Goal: Transaction & Acquisition: Purchase product/service

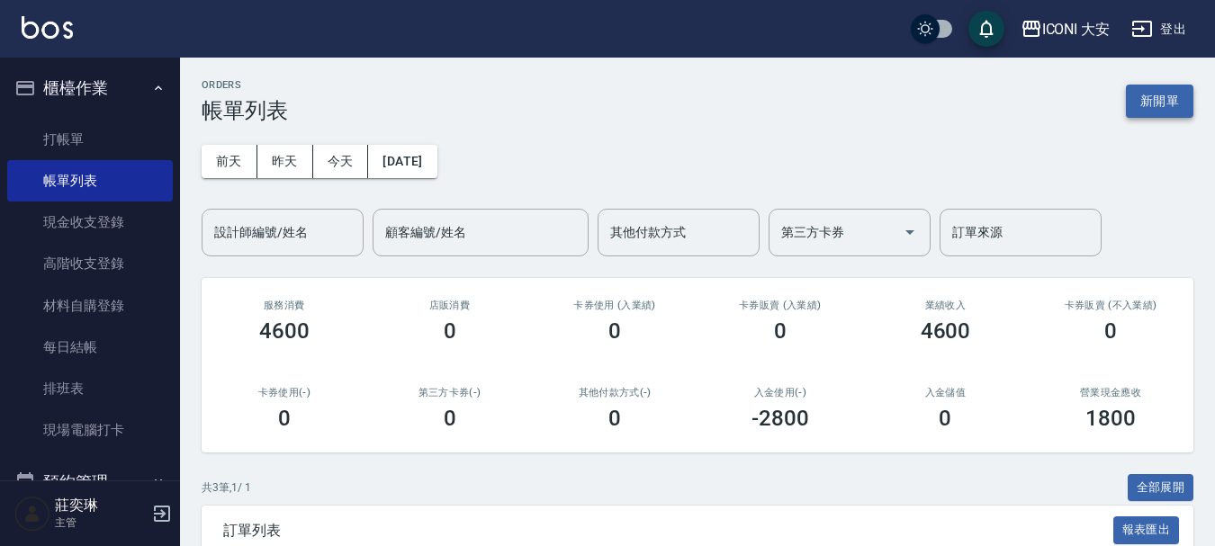
click at [1178, 102] on button "新開單" at bounding box center [1159, 101] width 67 height 33
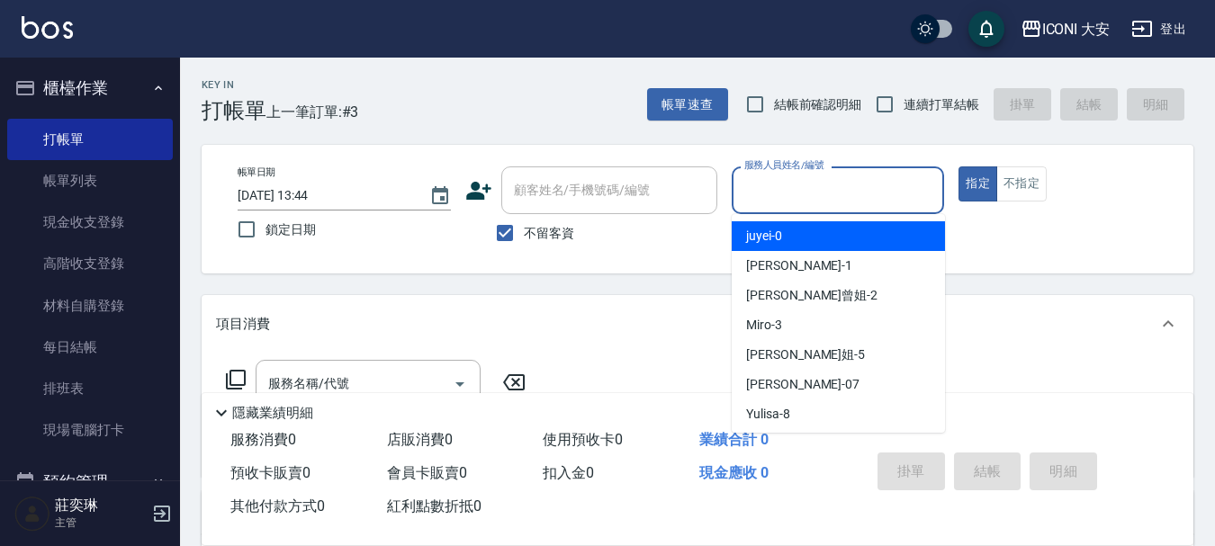
click at [782, 175] on input "服務人員姓名/編號" at bounding box center [838, 190] width 197 height 31
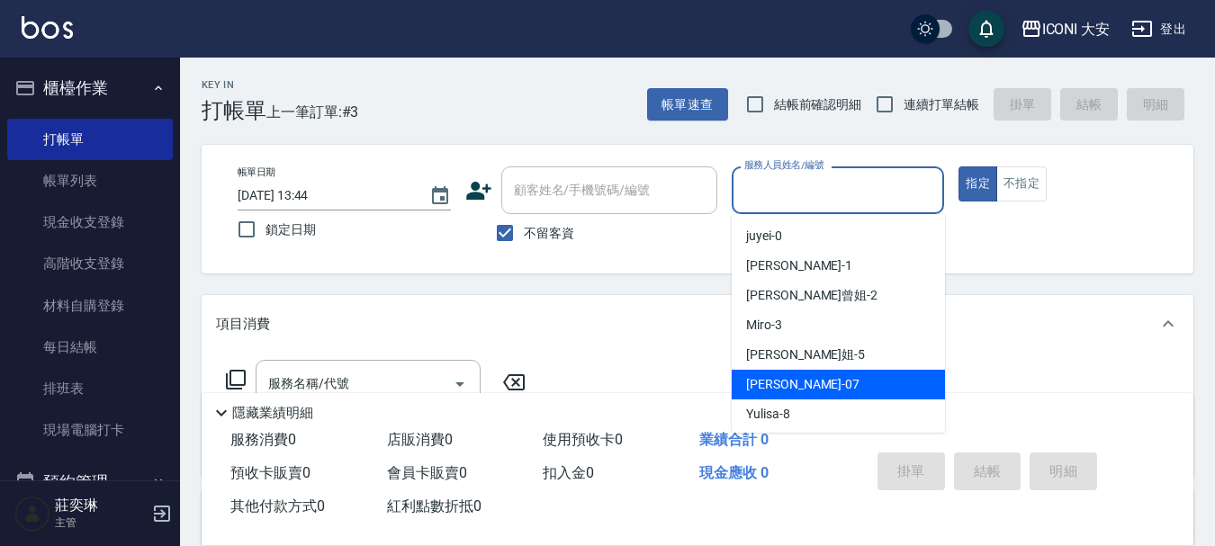
click at [826, 374] on div "[PERSON_NAME] -07" at bounding box center [838, 385] width 213 height 30
type input "[PERSON_NAME]-07"
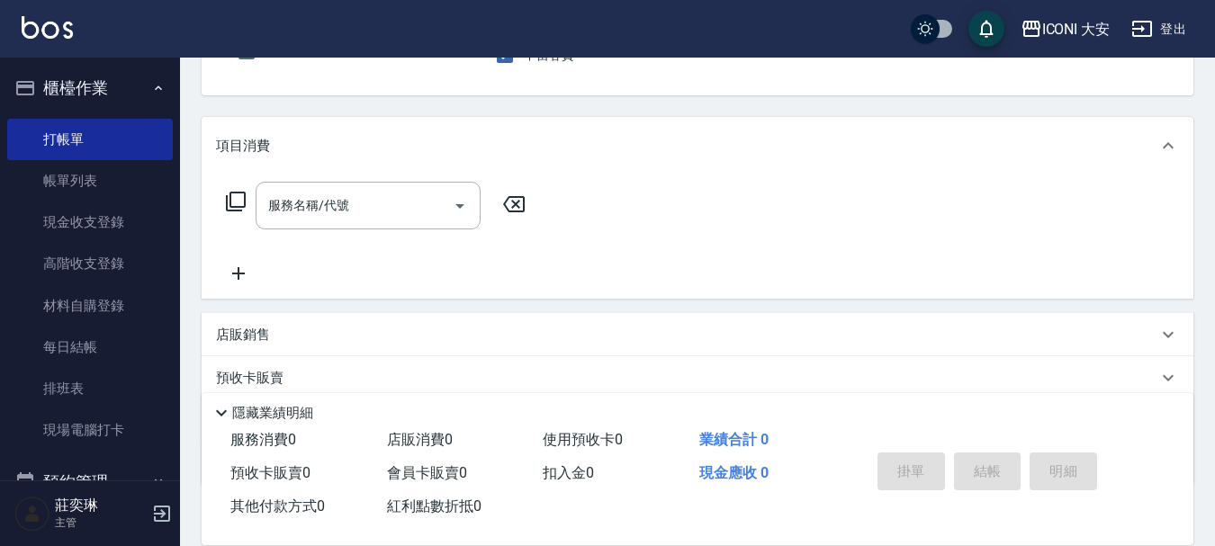
scroll to position [180, 0]
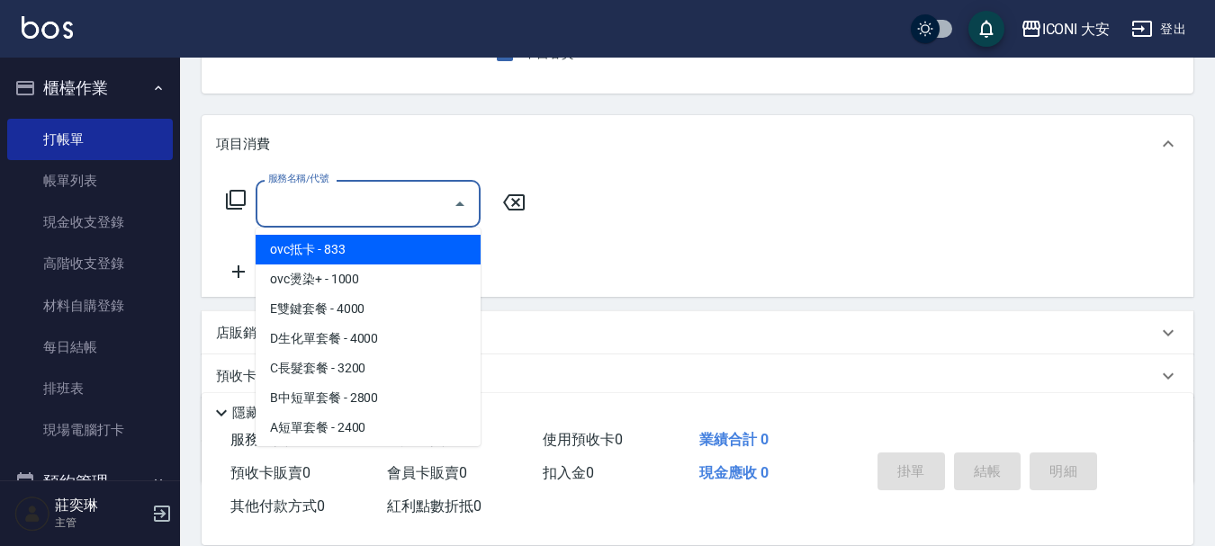
click at [338, 220] on input "服務名稱/代號" at bounding box center [355, 203] width 182 height 31
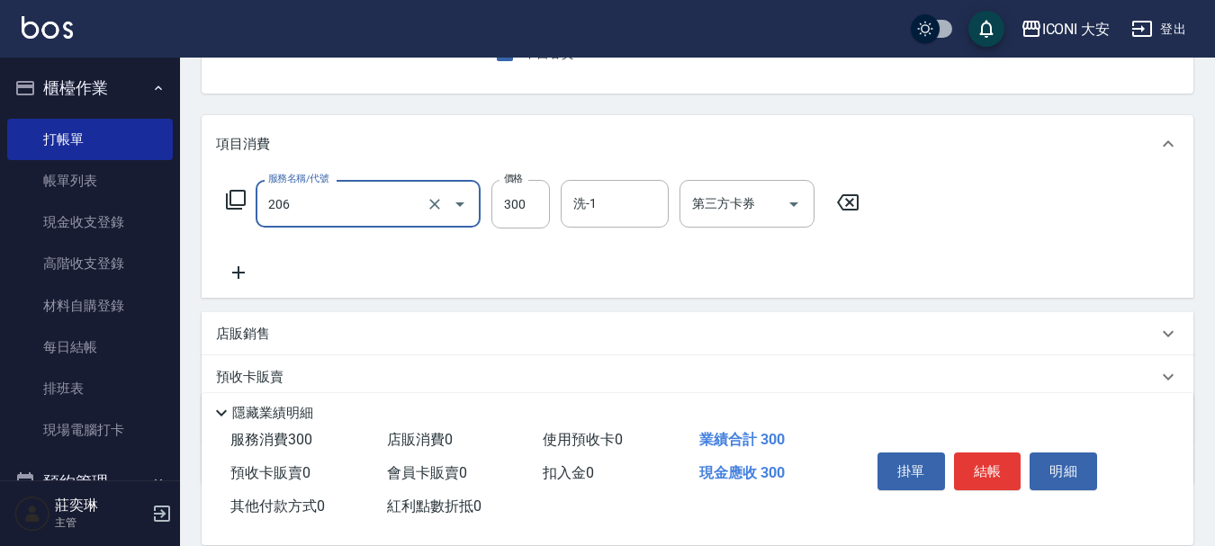
type input "洗髮(206)"
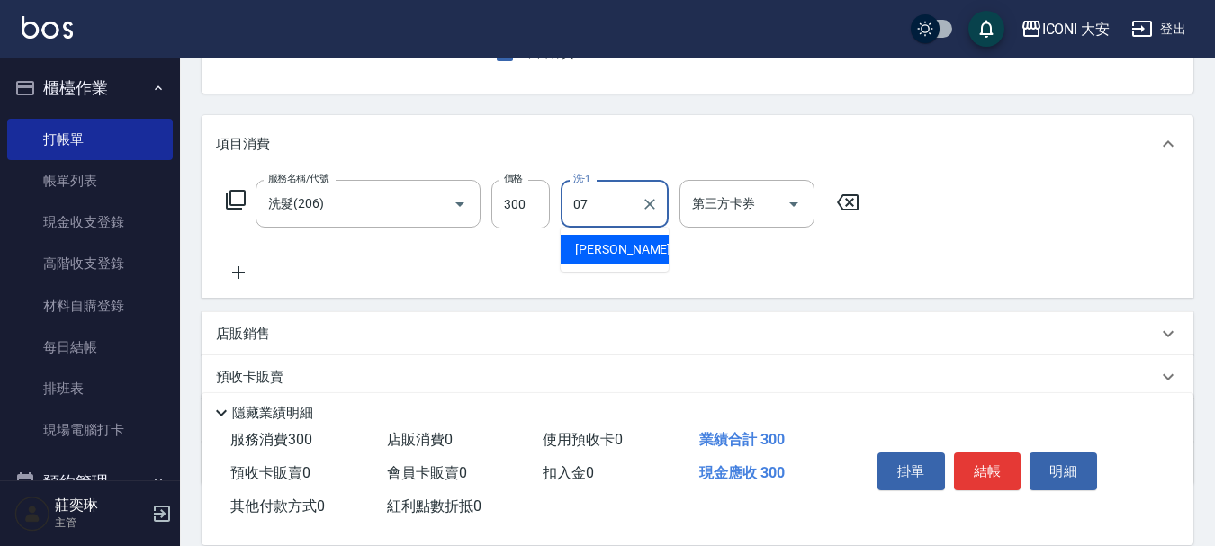
type input "[PERSON_NAME]-07"
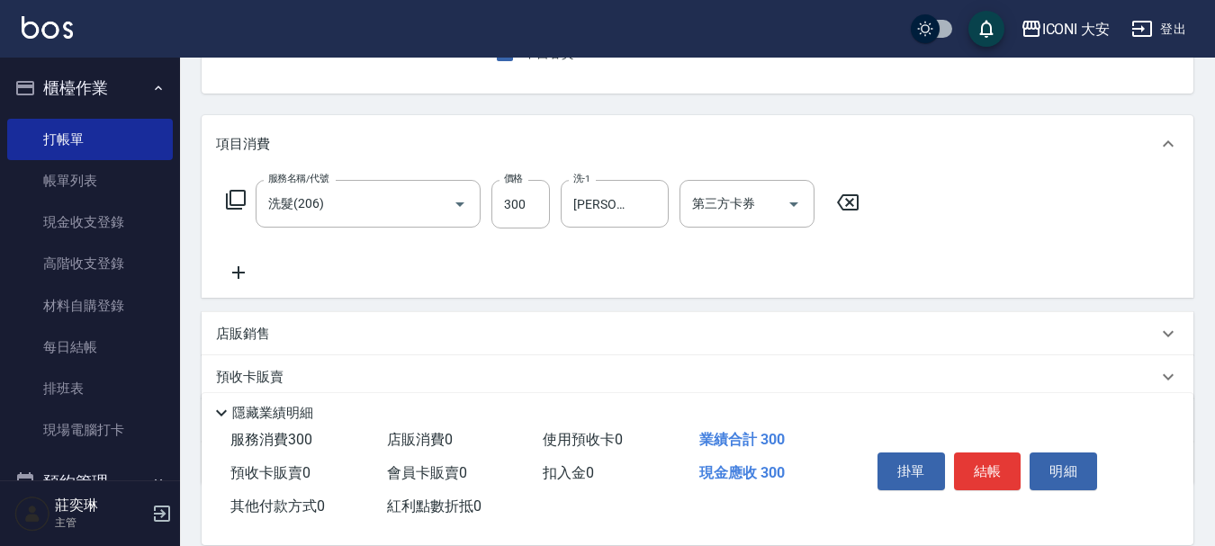
click at [232, 270] on icon at bounding box center [238, 273] width 45 height 22
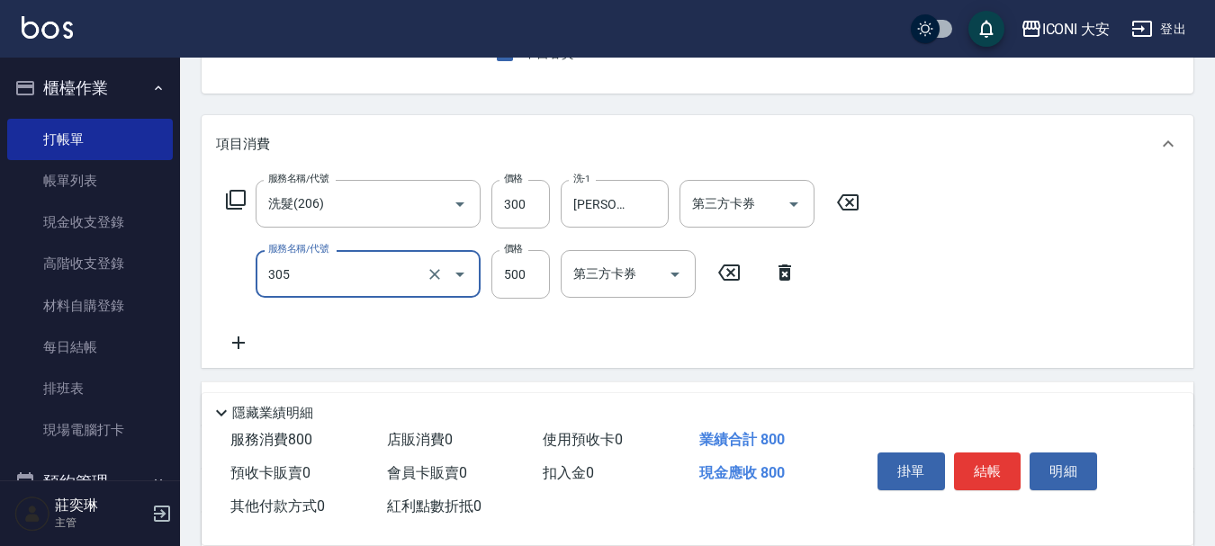
type input "剪髮(305)"
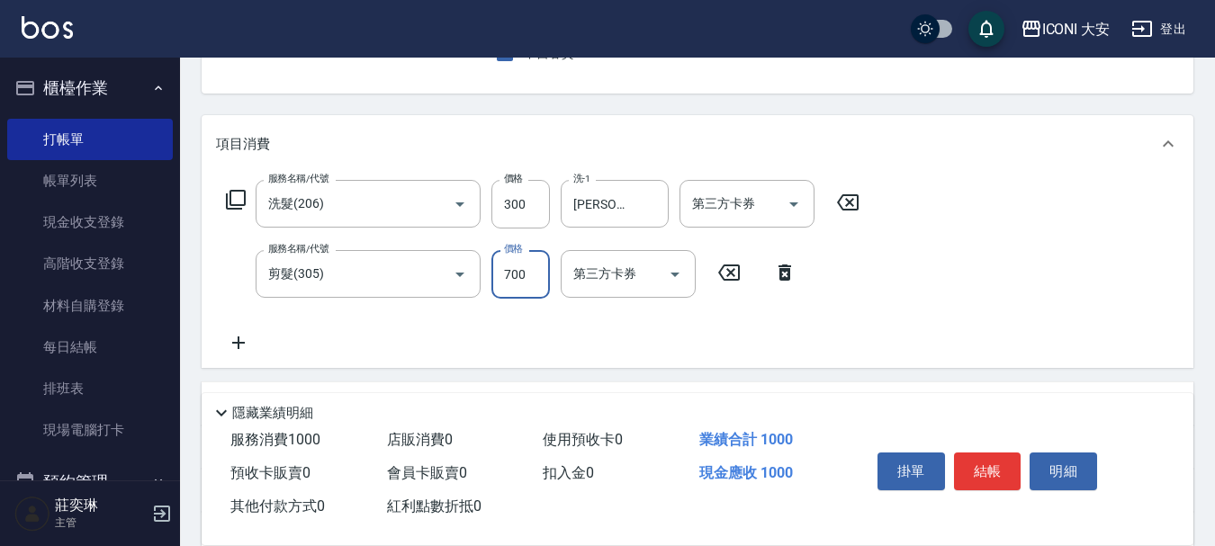
type input "700"
click at [244, 337] on icon at bounding box center [238, 343] width 45 height 22
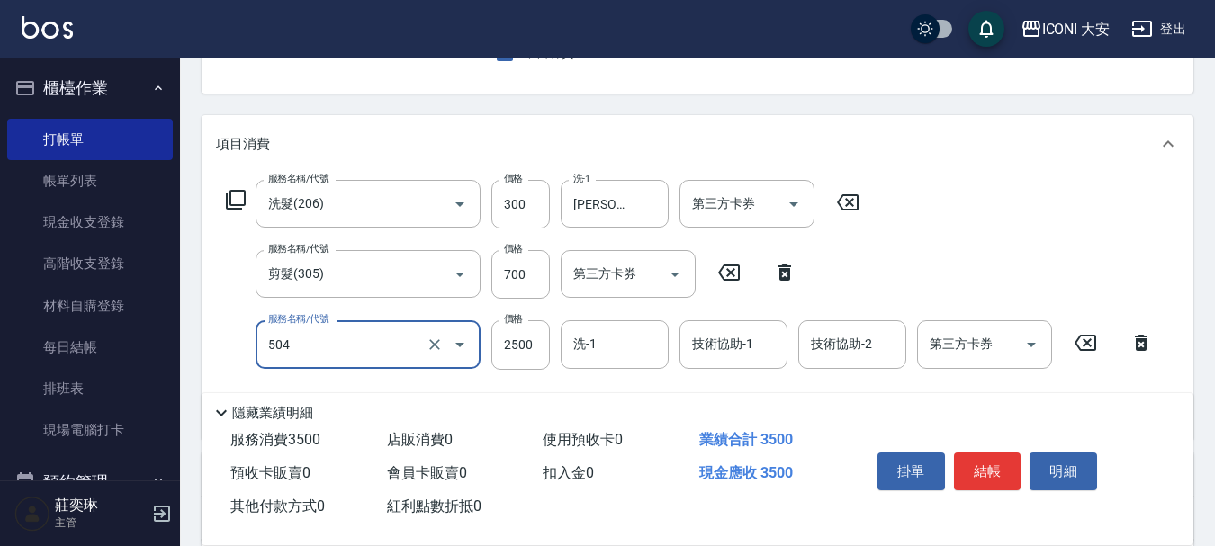
type input "染髮(504)"
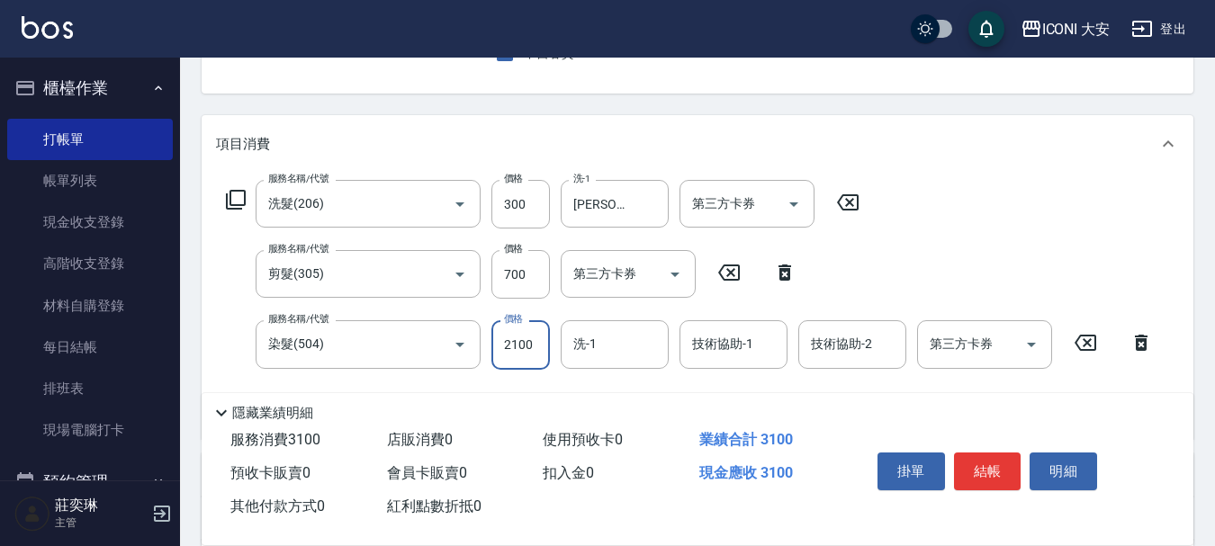
type input "2100"
click at [983, 471] on button "結帳" at bounding box center [987, 472] width 67 height 38
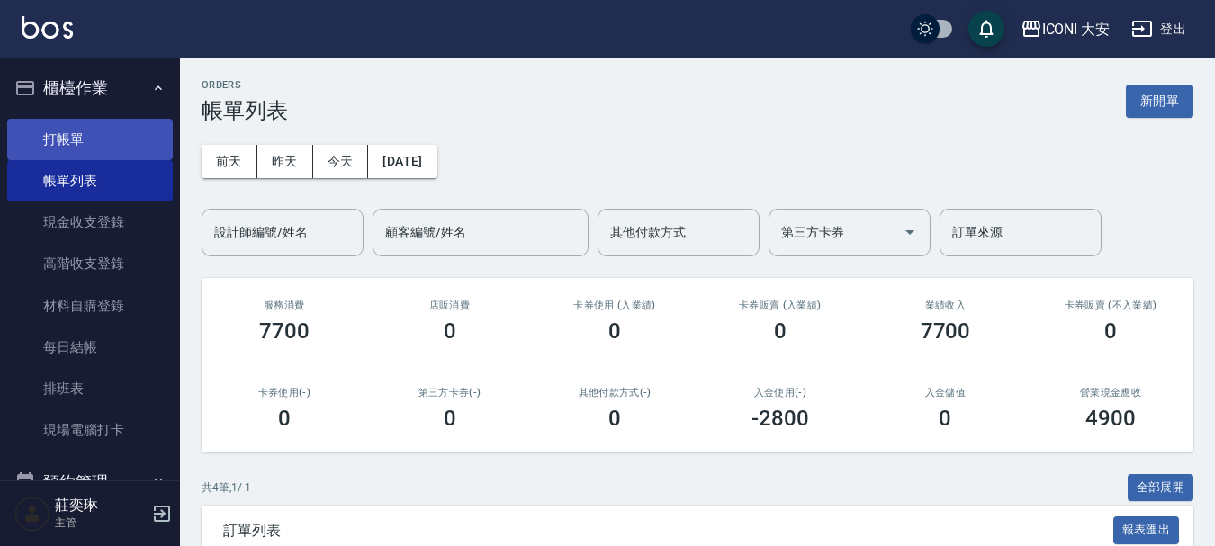
click at [67, 138] on link "打帳單" at bounding box center [90, 139] width 166 height 41
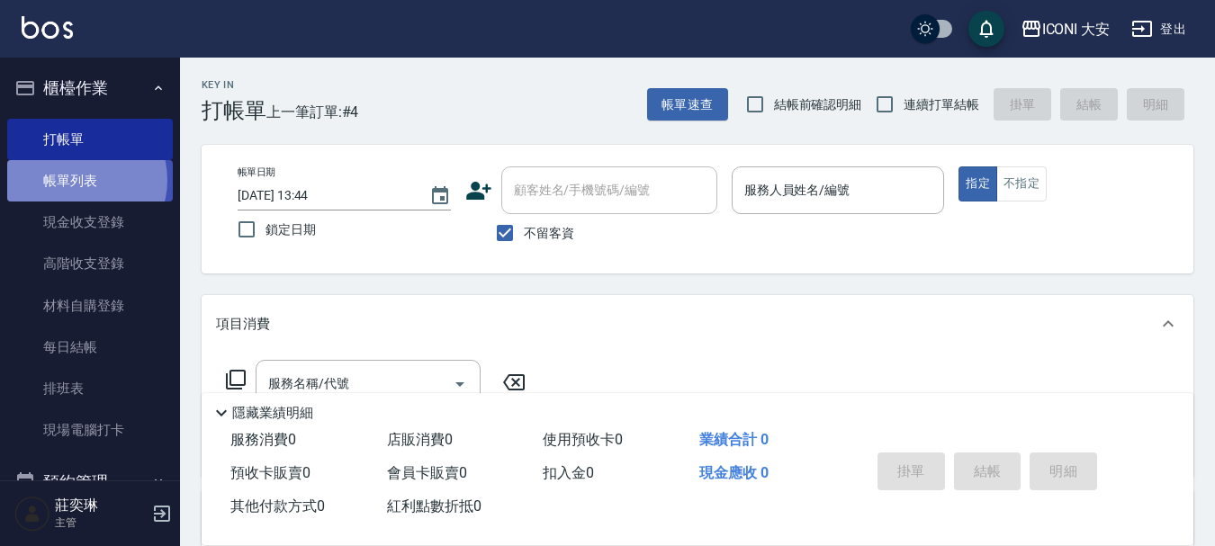
click at [78, 180] on link "帳單列表" at bounding box center [90, 180] width 166 height 41
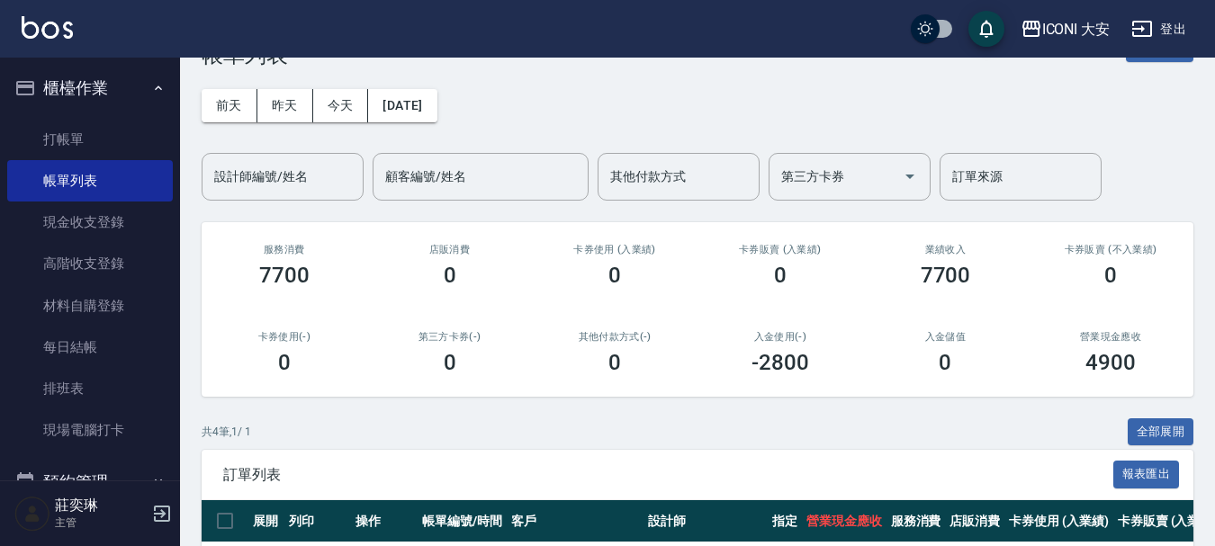
scroll to position [309, 0]
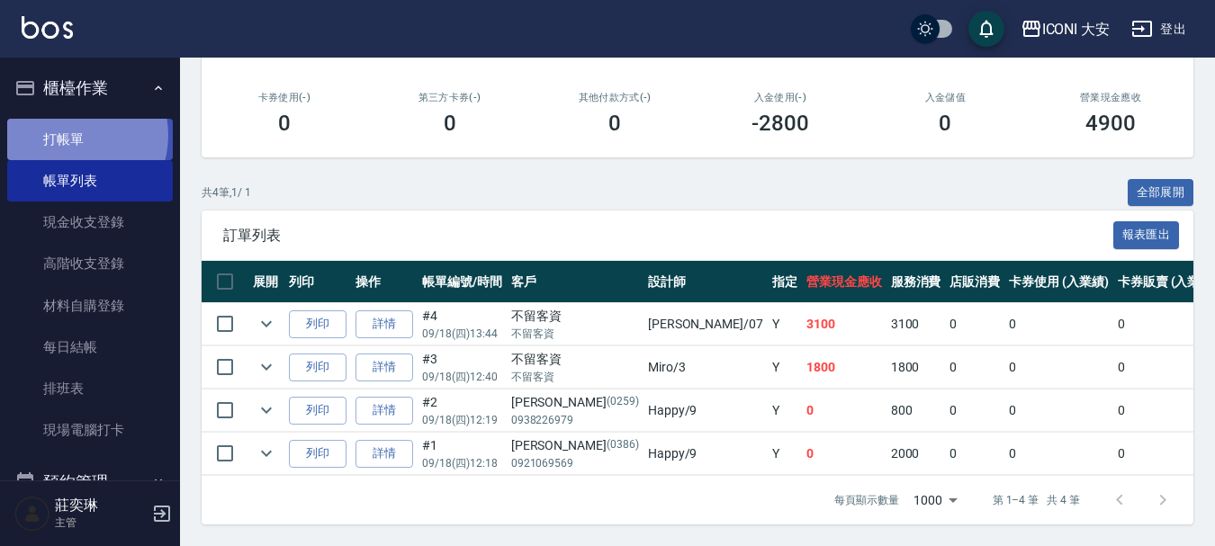
click at [70, 135] on link "打帳單" at bounding box center [90, 139] width 166 height 41
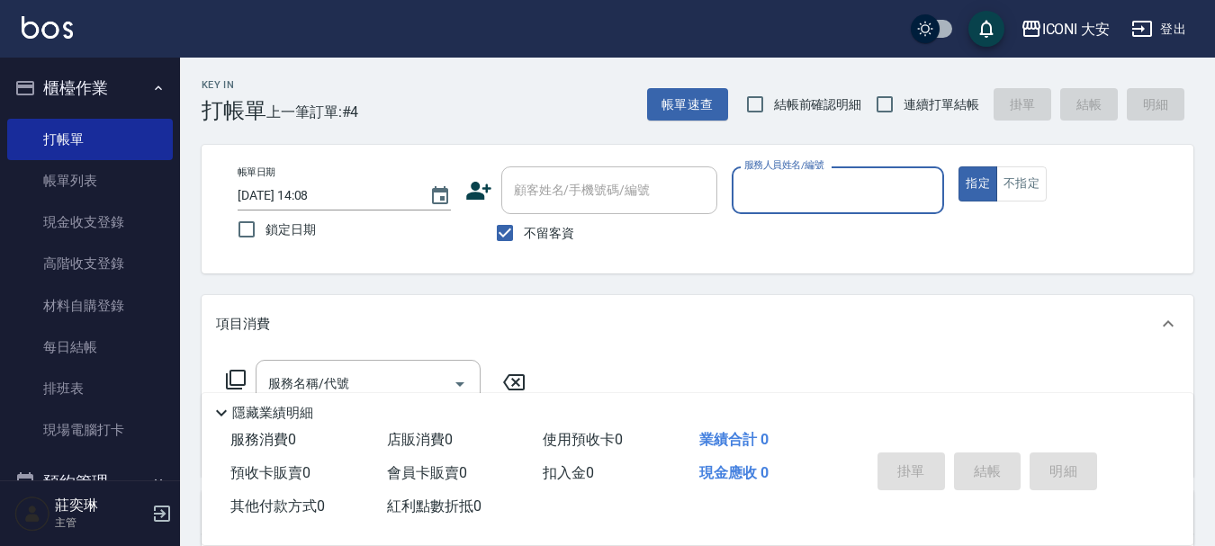
drag, startPoint x: 504, startPoint y: 229, endPoint x: 505, endPoint y: 213, distance: 16.2
click at [504, 229] on input "不留客資" at bounding box center [505, 233] width 38 height 38
checkbox input "false"
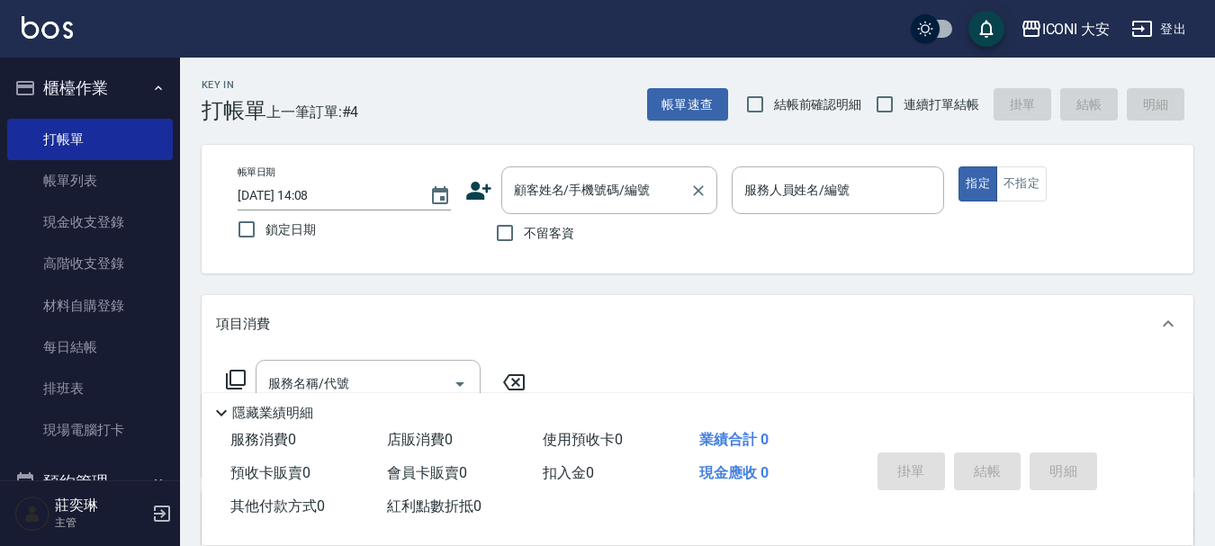
click at [597, 193] on input "顧客姓名/手機號碼/編號" at bounding box center [595, 190] width 173 height 31
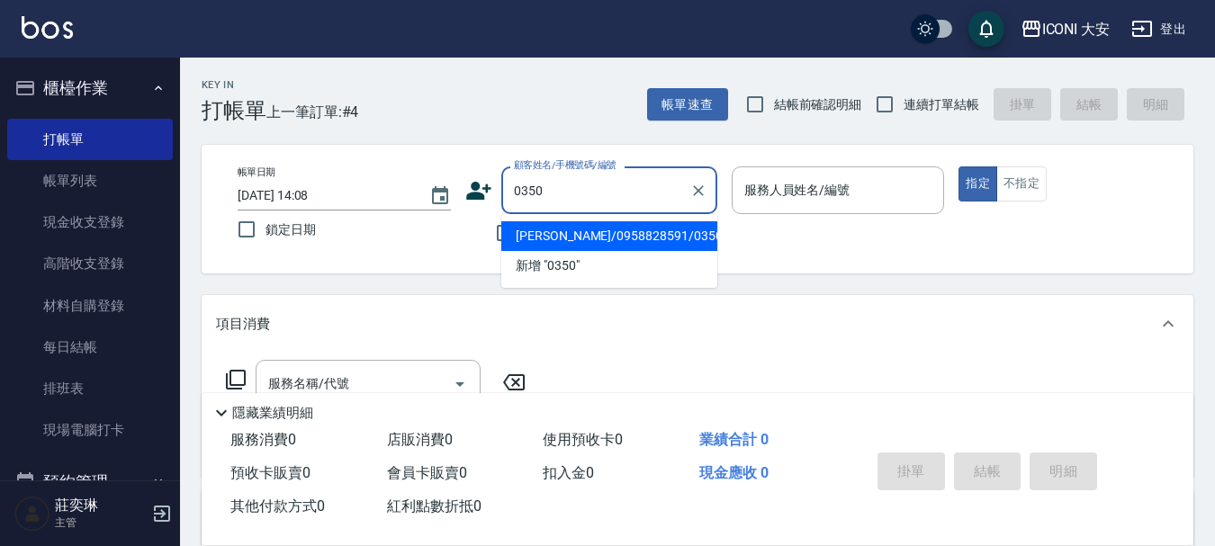
type input "[PERSON_NAME]/0958828591/0350"
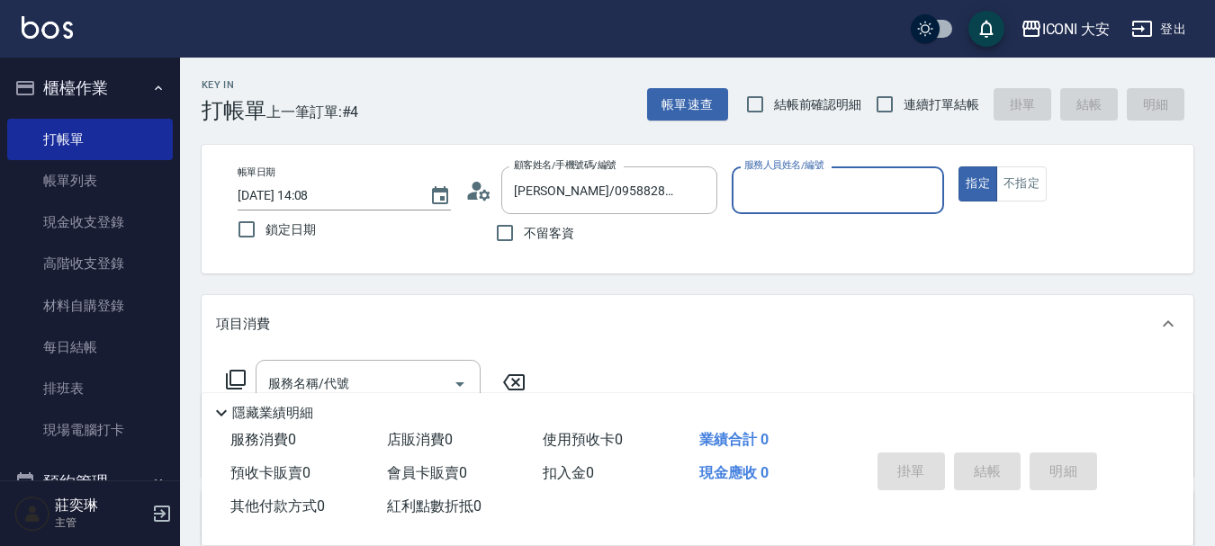
type input "[PERSON_NAME]曾姐-2"
type input "無名字/0350/null"
click at [922, 193] on icon "Clear" at bounding box center [926, 190] width 11 height 11
click at [697, 190] on icon "Clear" at bounding box center [698, 190] width 11 height 11
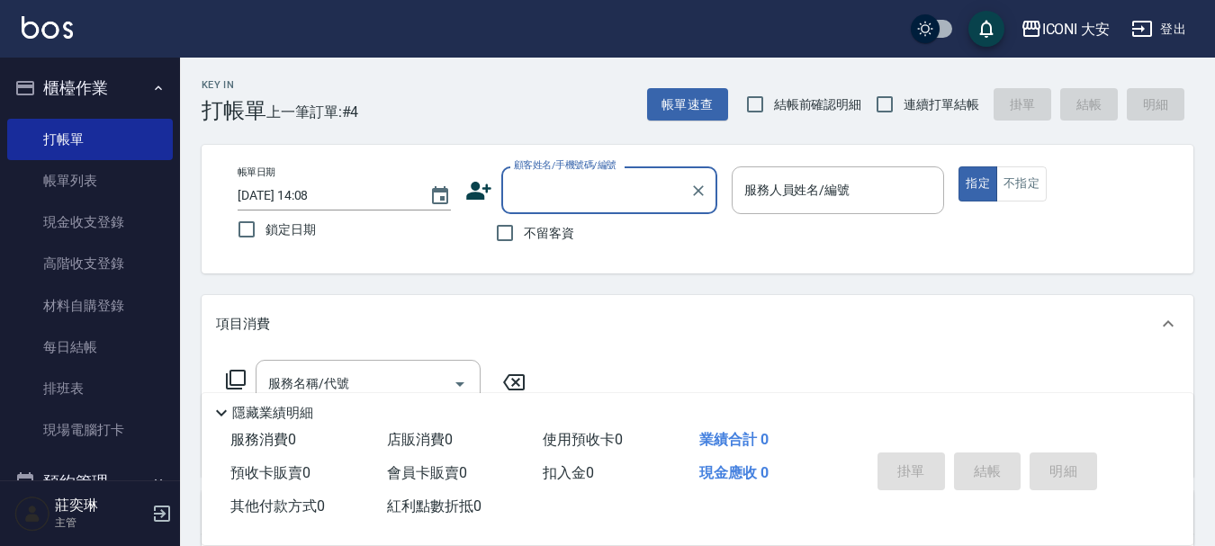
click at [607, 186] on input "顧客姓名/手機號碼/編號" at bounding box center [595, 190] width 173 height 31
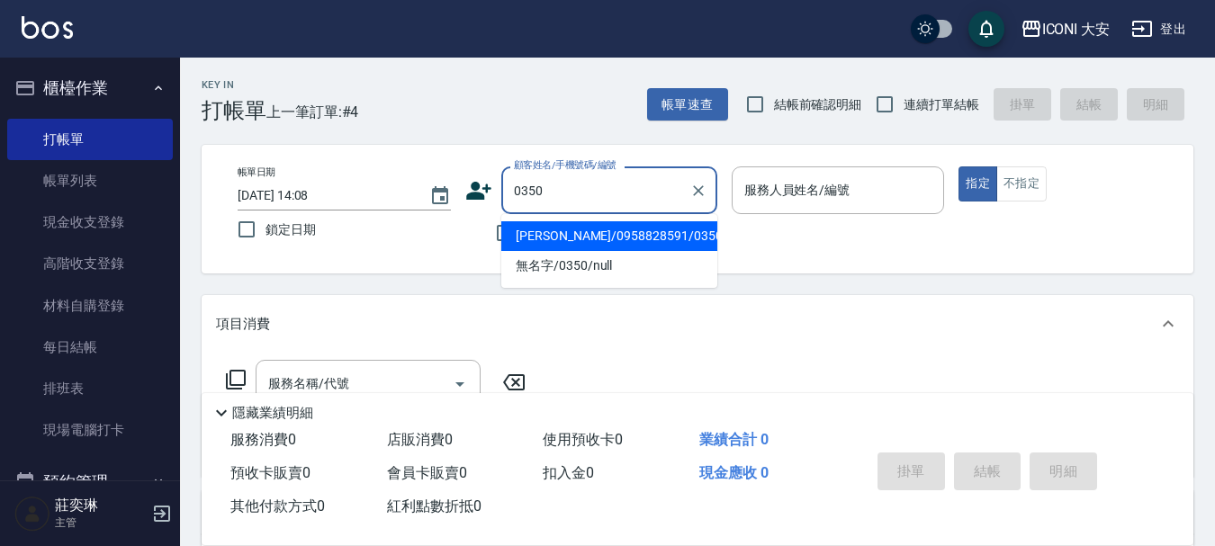
click at [598, 231] on li "[PERSON_NAME]/0958828591/0350" at bounding box center [609, 236] width 216 height 30
type input "[PERSON_NAME]/0958828591/0350"
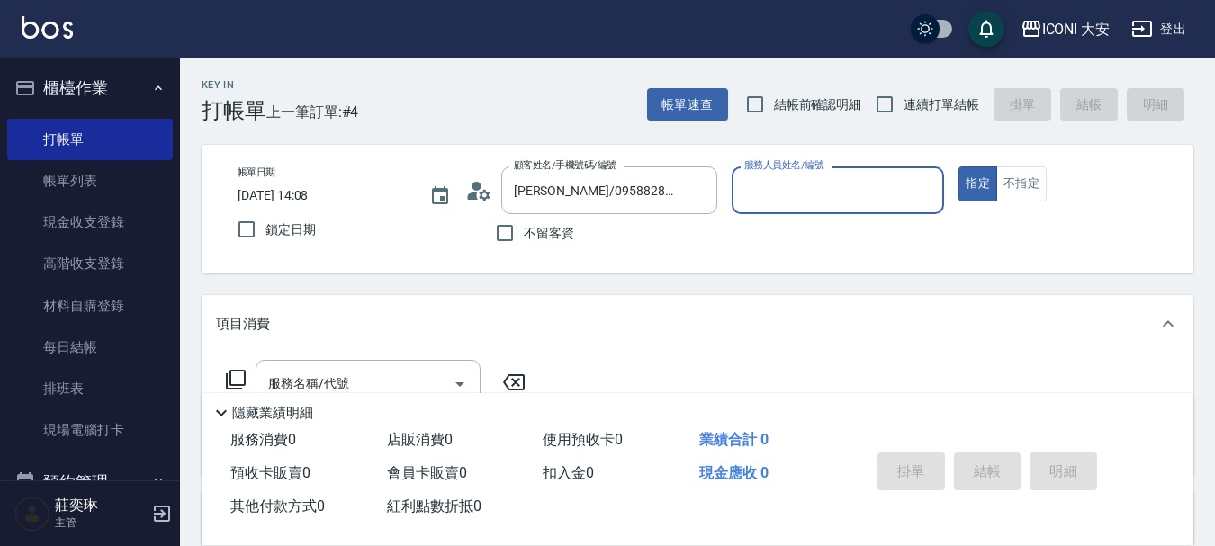
type input "[PERSON_NAME]曾姐-2"
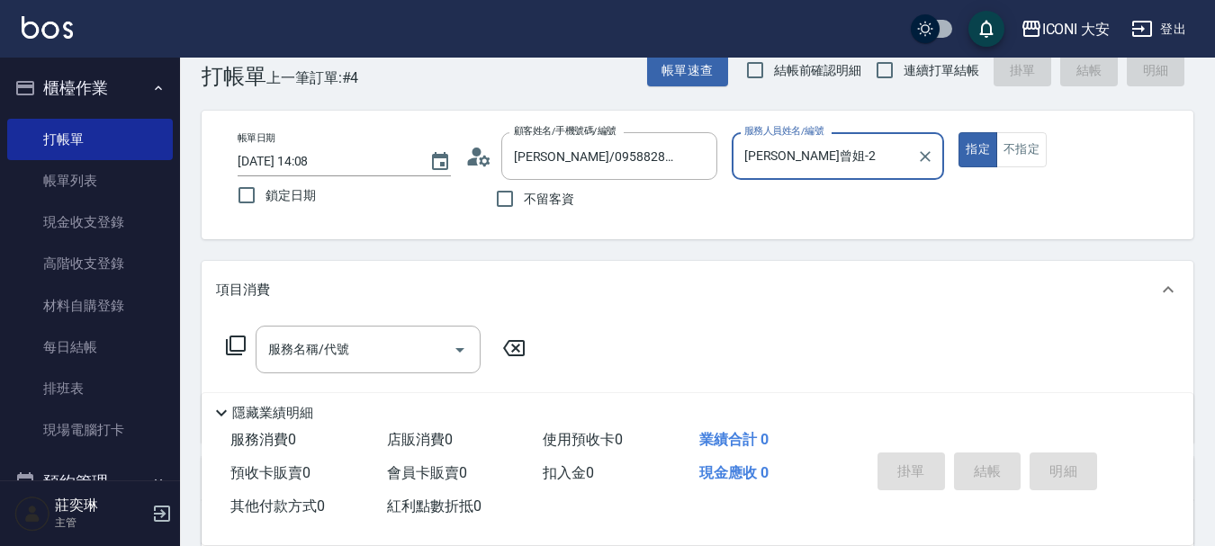
scroll to position [90, 0]
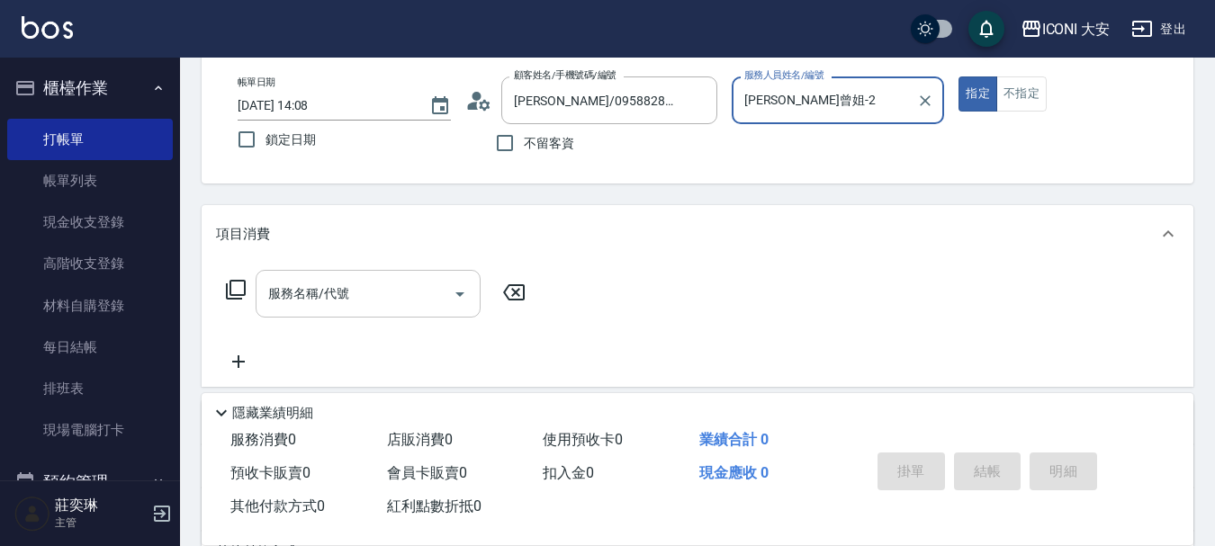
click at [355, 284] on input "服務名稱/代號" at bounding box center [355, 293] width 182 height 31
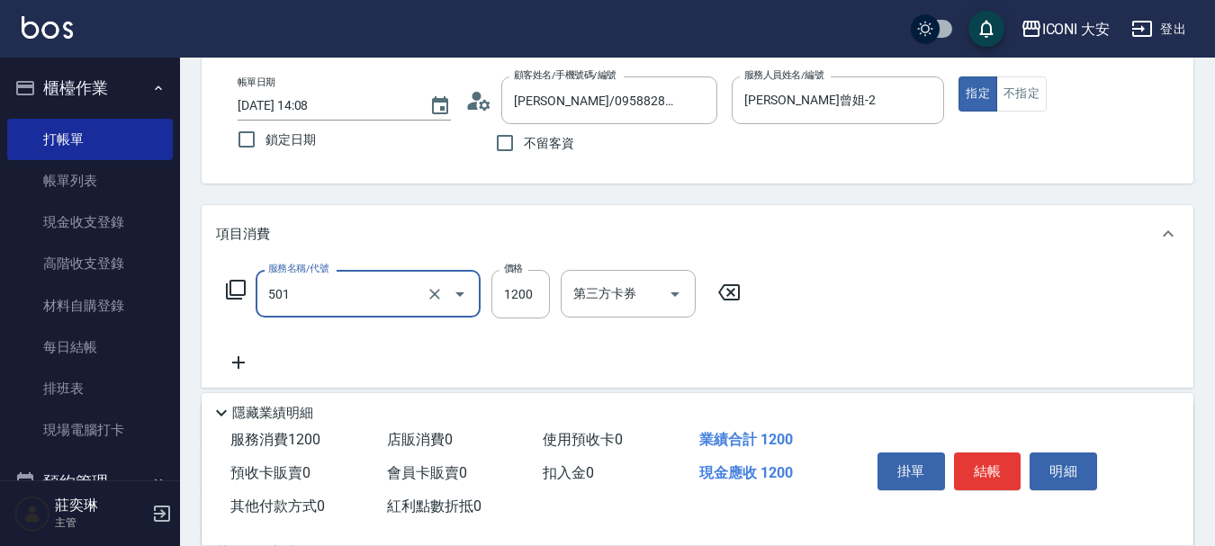
type input "染髮(501)"
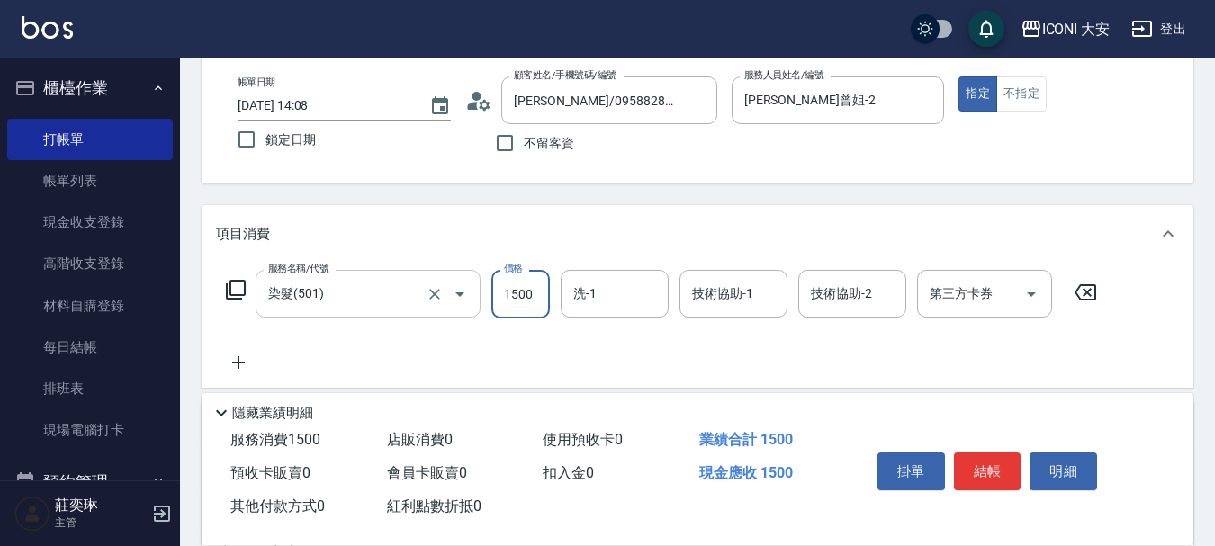
type input "1500"
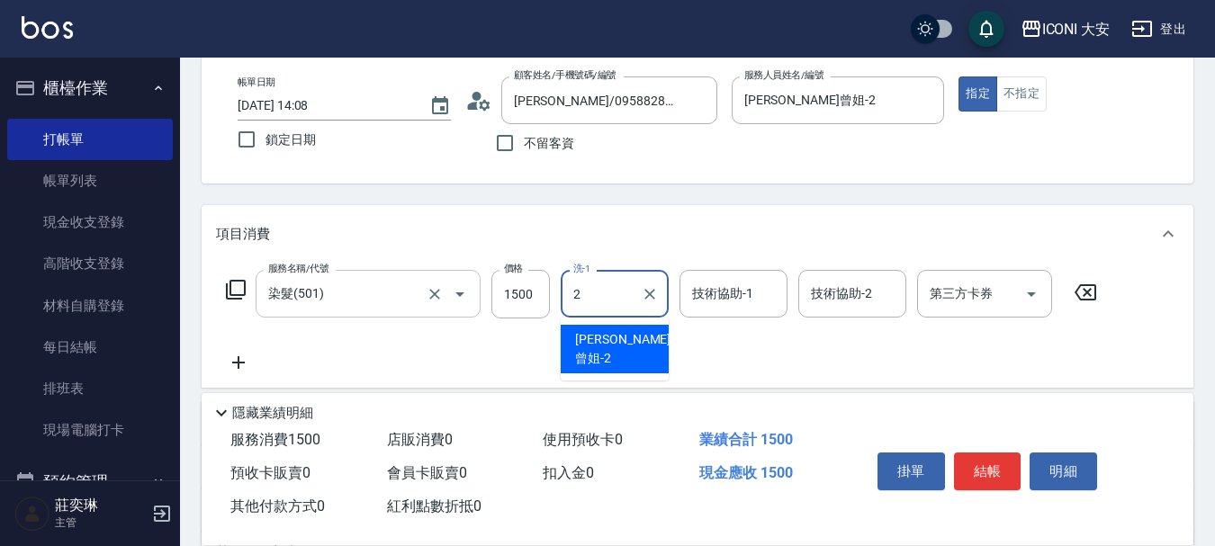
type input "[PERSON_NAME]曾姐-2"
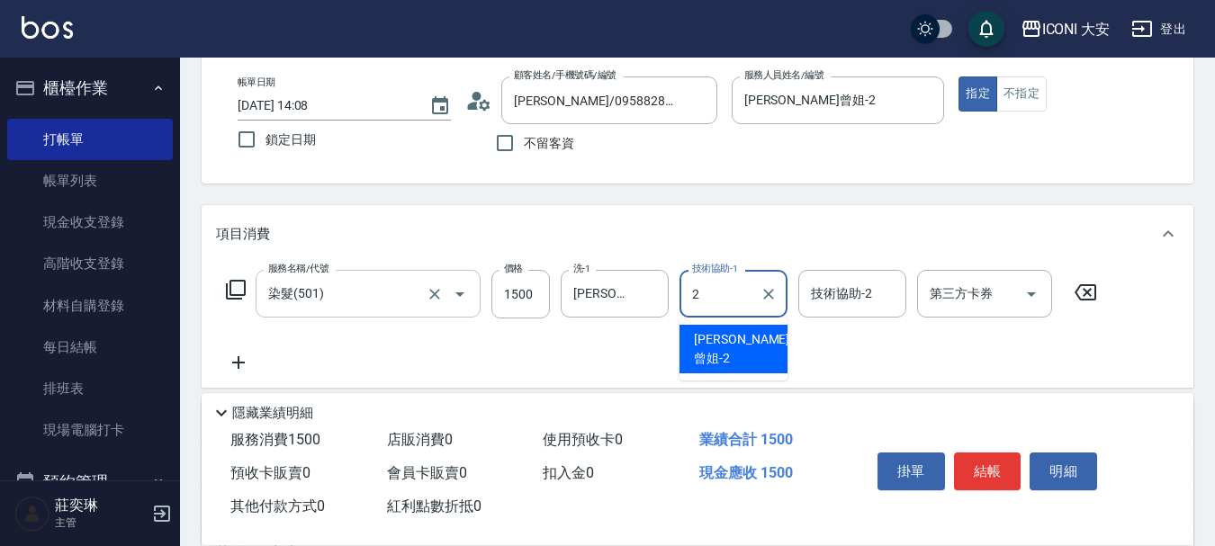
type input "[PERSON_NAME]曾姐-2"
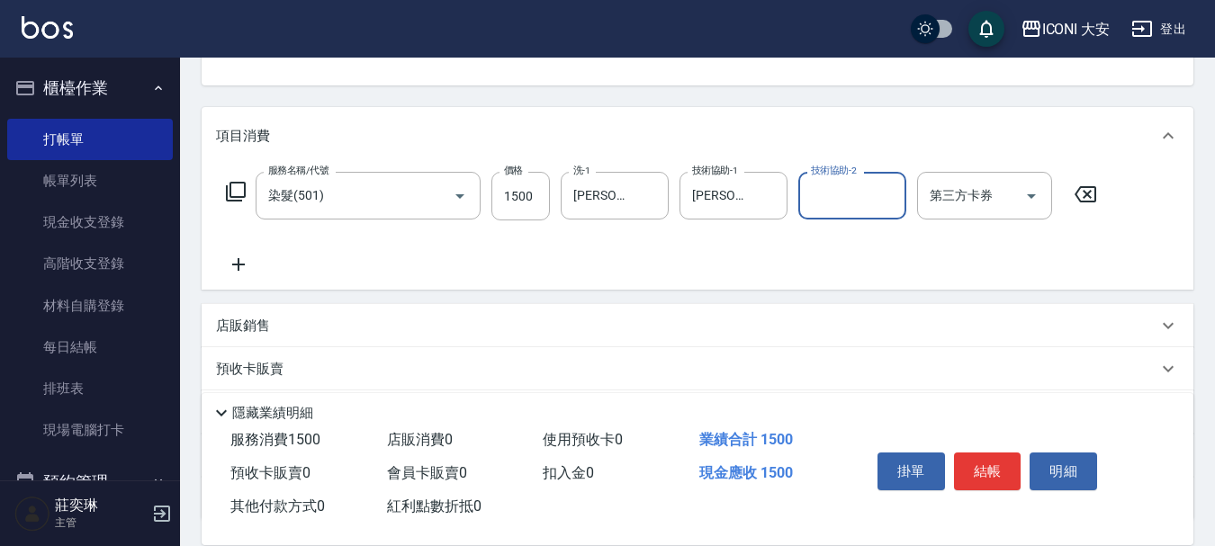
scroll to position [335, 0]
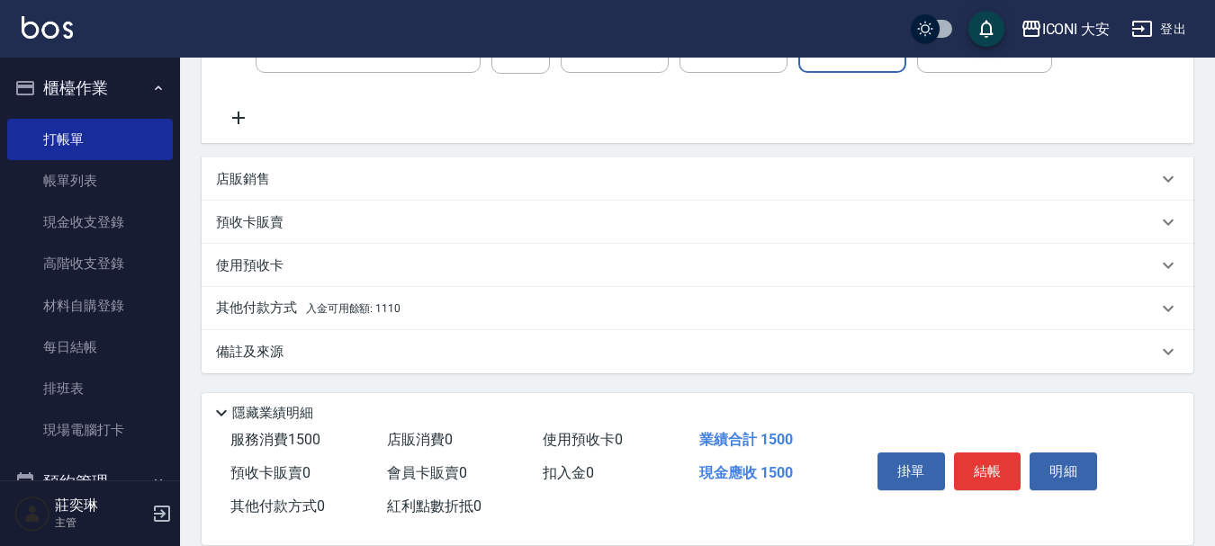
click at [332, 301] on p "其他付款方式 入金可用餘額: 1110" at bounding box center [308, 309] width 184 height 20
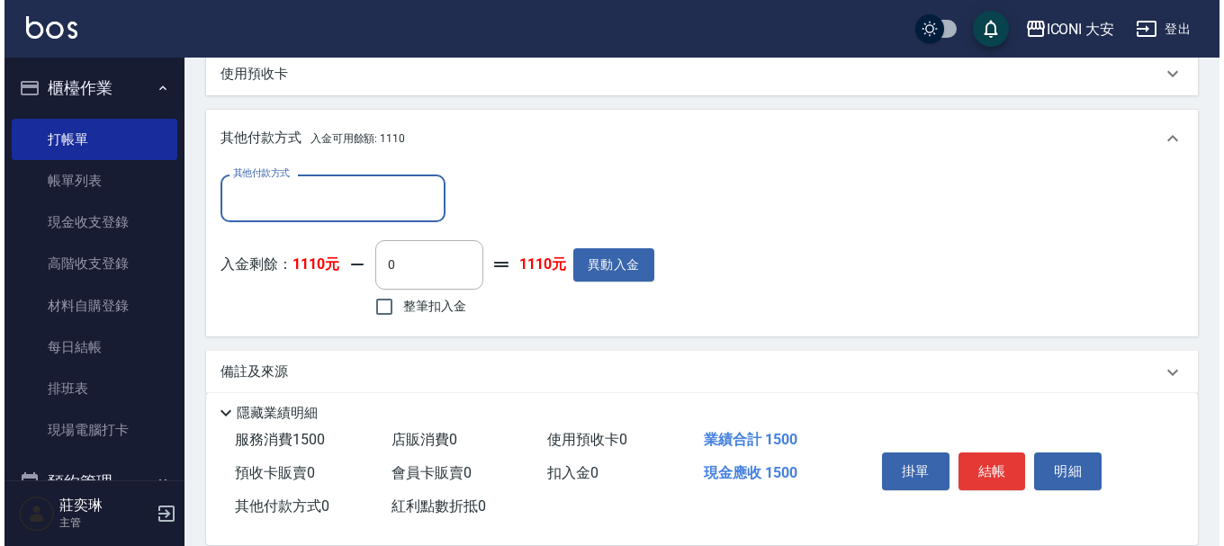
scroll to position [547, 0]
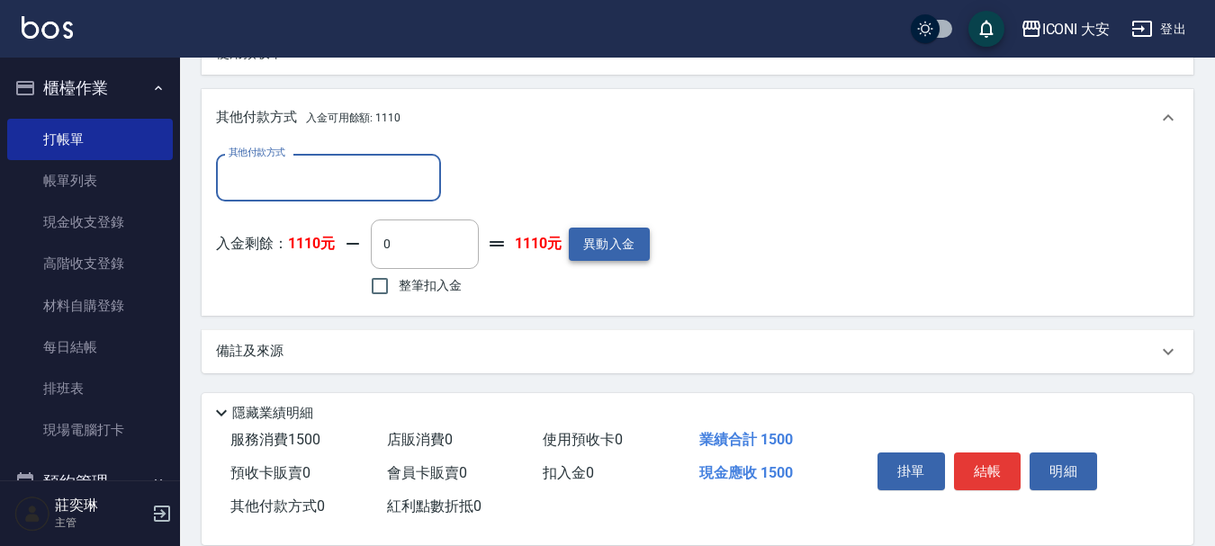
click at [610, 238] on button "異動入金" at bounding box center [609, 244] width 81 height 33
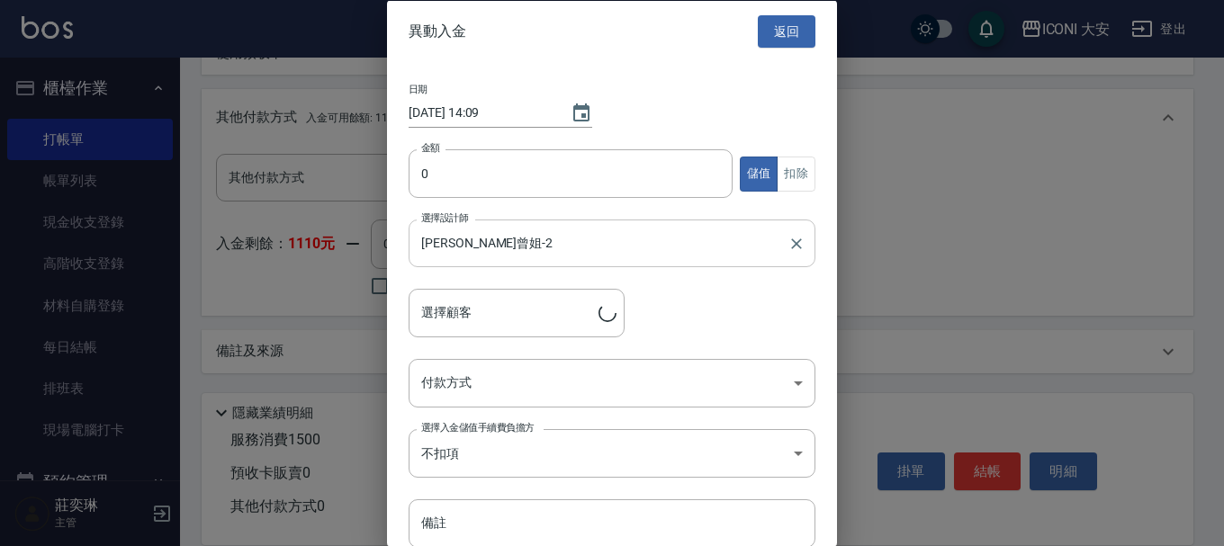
type input "[PERSON_NAME]/0958828591/0350"
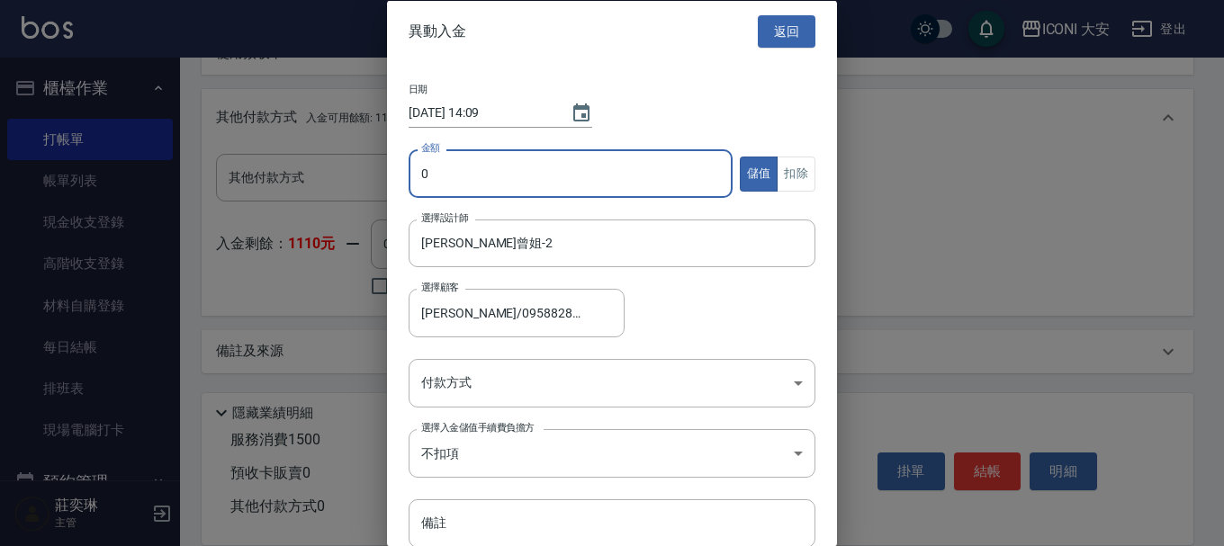
click at [451, 179] on input "0" at bounding box center [571, 173] width 324 height 49
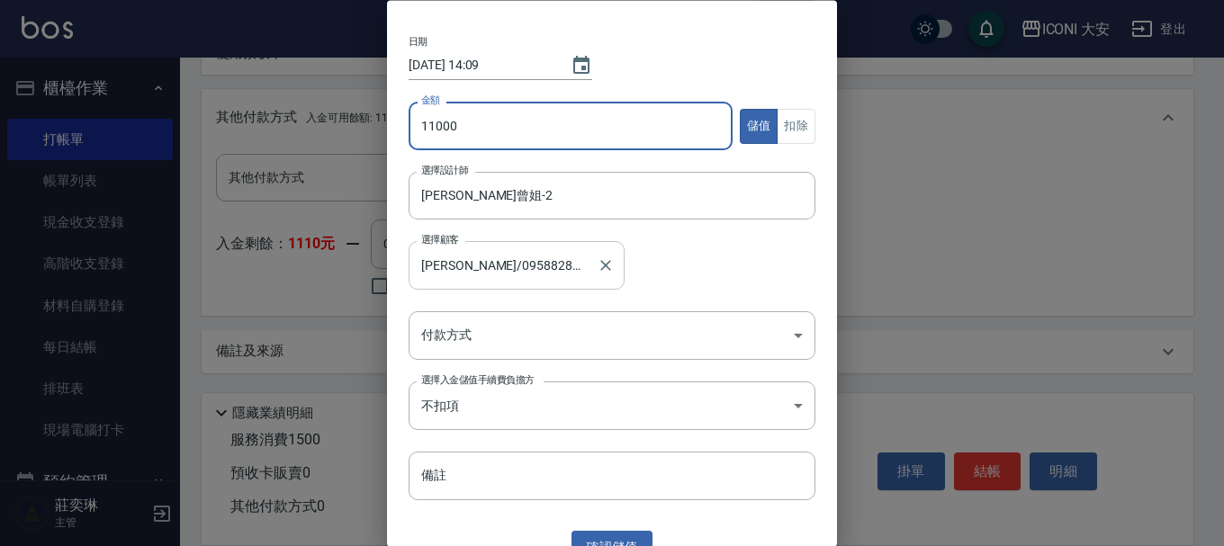
scroll to position [73, 0]
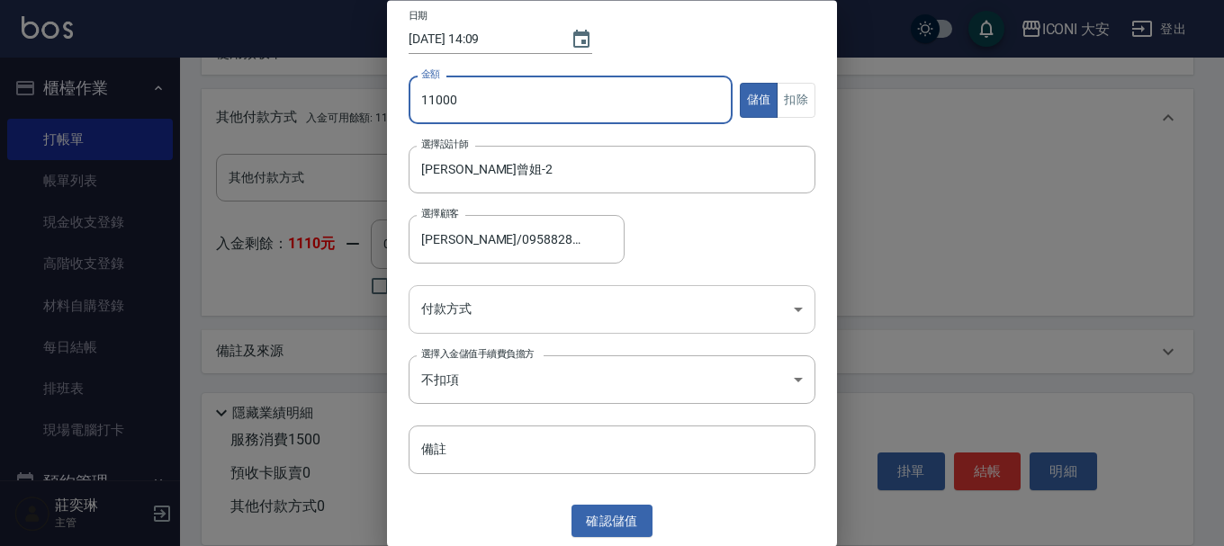
type input "11000"
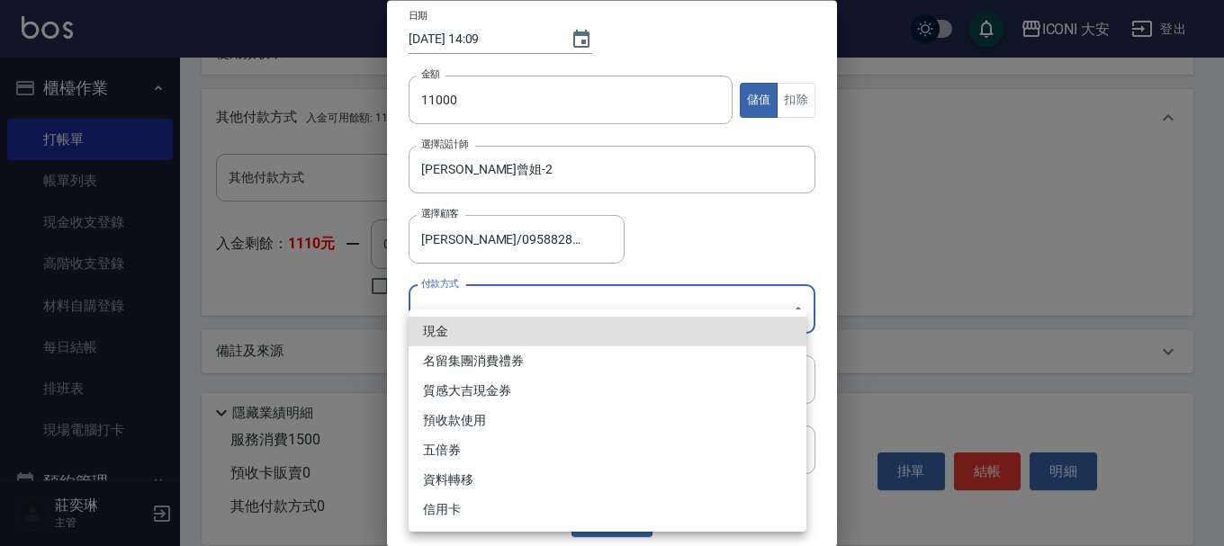
click at [793, 311] on body "ICONI 大安 登出 櫃檯作業 打帳單 帳單列表 現金收支登錄 高階收支登錄 材料自購登錄 每日結帳 排班表 現場電腦打卡 預約管理 預約管理 單日預約紀錄…" at bounding box center [612, -1] width 1224 height 1093
click at [483, 330] on li "現金" at bounding box center [608, 332] width 398 height 30
type input "現金"
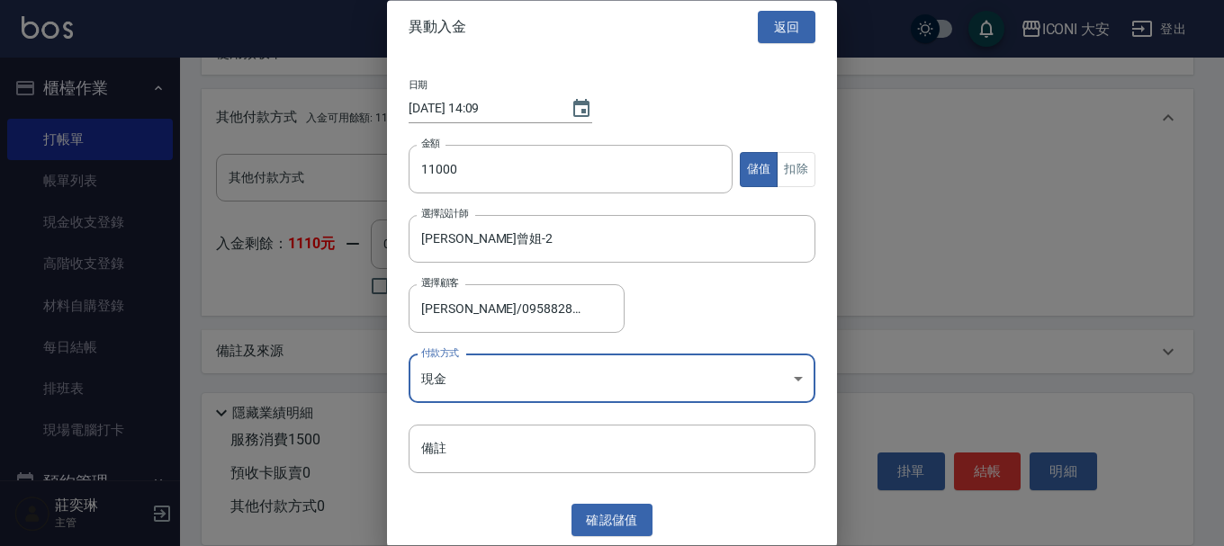
scroll to position [4, 0]
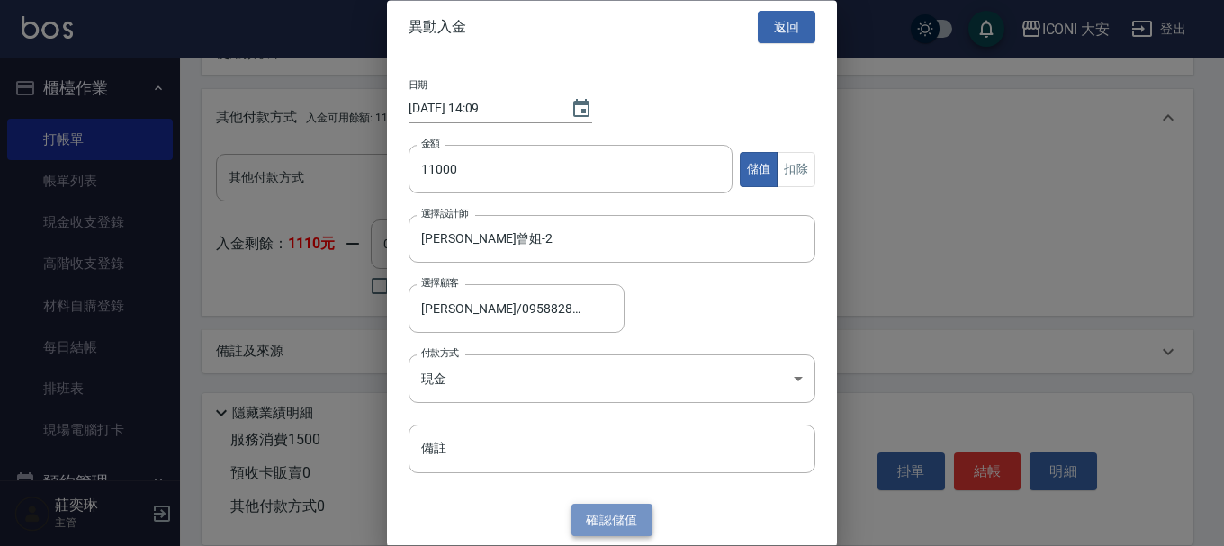
click at [611, 521] on button "確認 儲值" at bounding box center [611, 520] width 81 height 33
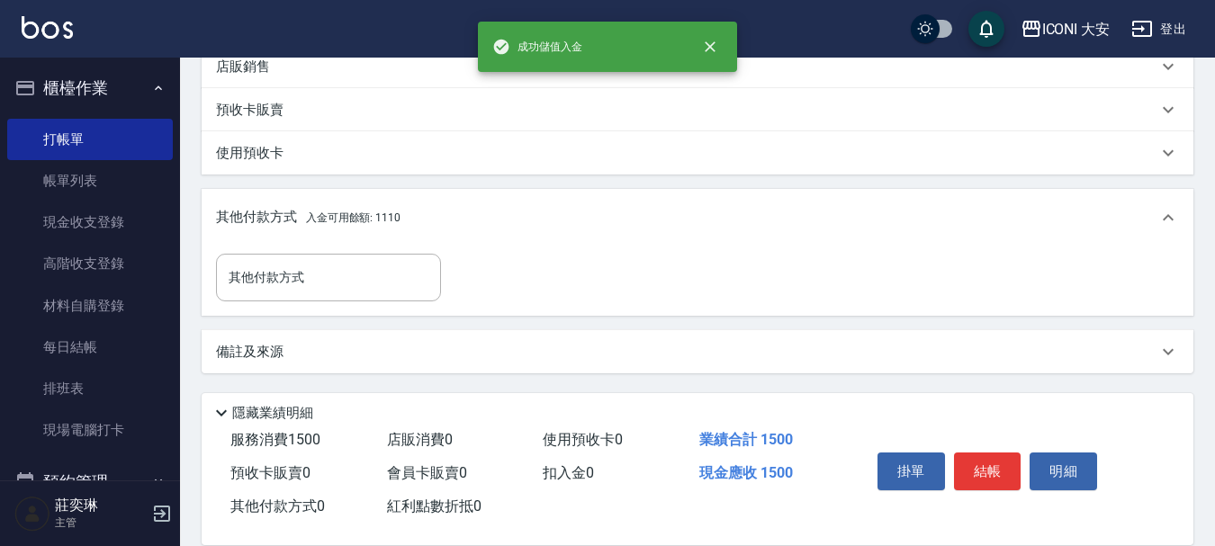
scroll to position [547, 0]
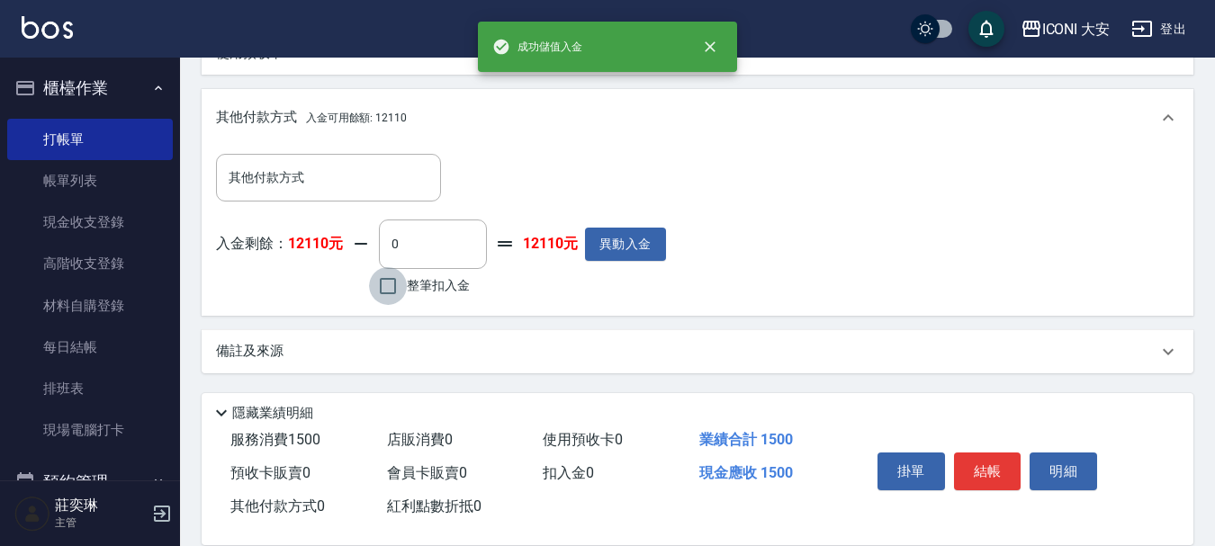
click at [386, 283] on input "整筆扣入金" at bounding box center [388, 286] width 38 height 38
checkbox input "true"
type input "1500"
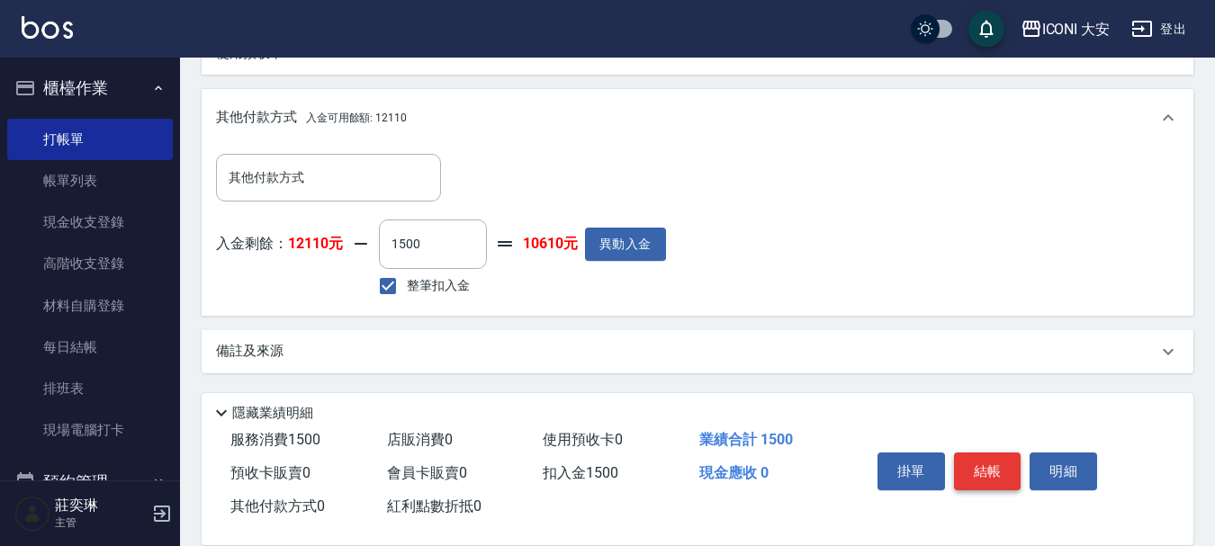
click at [993, 467] on button "結帳" at bounding box center [987, 472] width 67 height 38
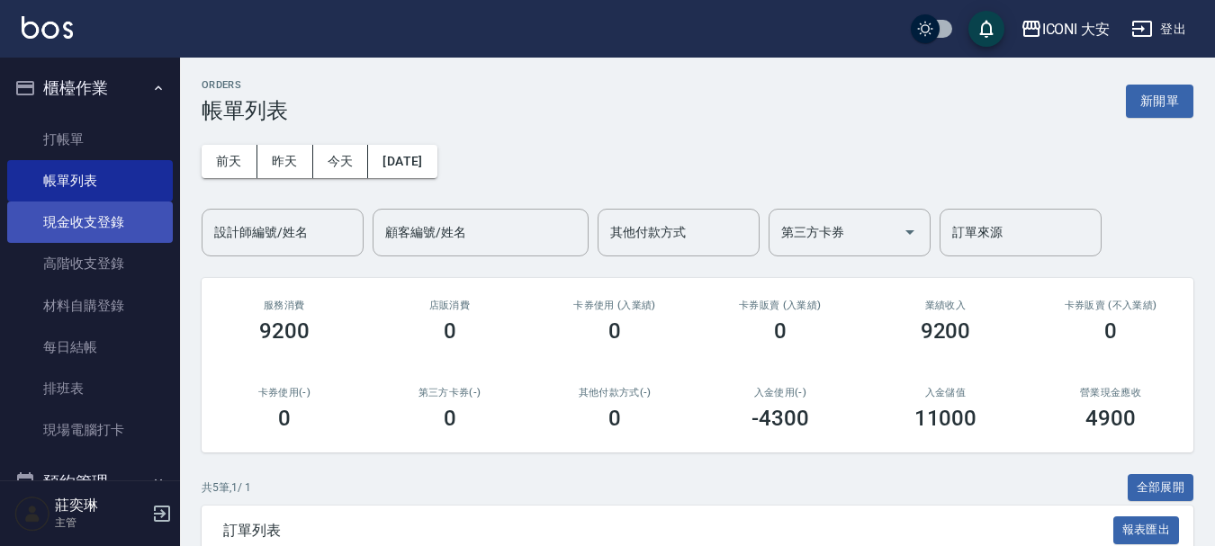
click at [101, 225] on link "現金收支登錄" at bounding box center [90, 222] width 166 height 41
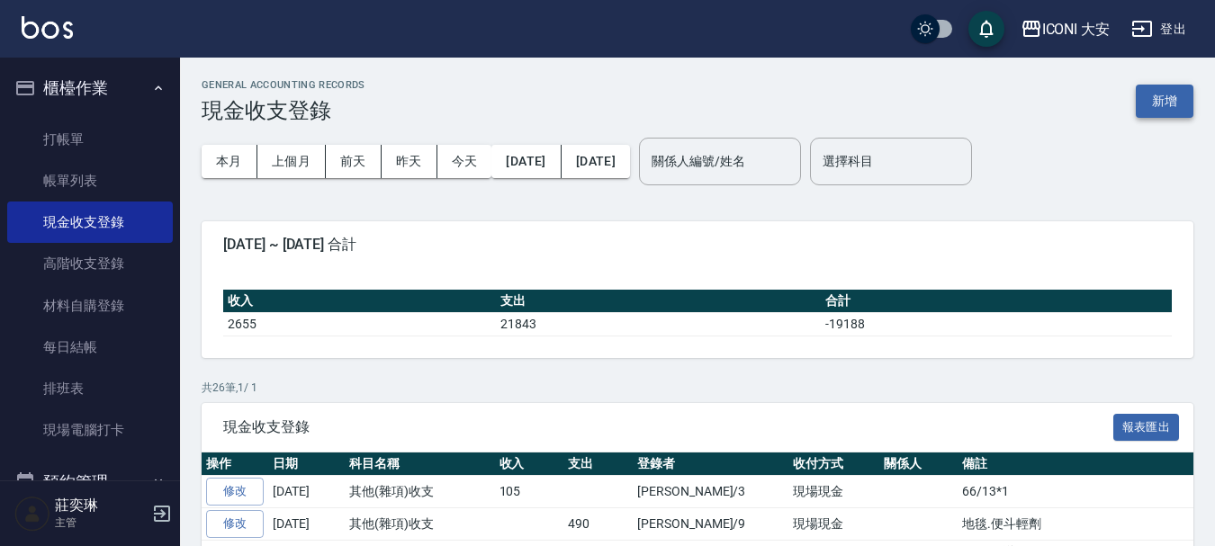
click at [1165, 105] on button "新增" at bounding box center [1165, 101] width 58 height 33
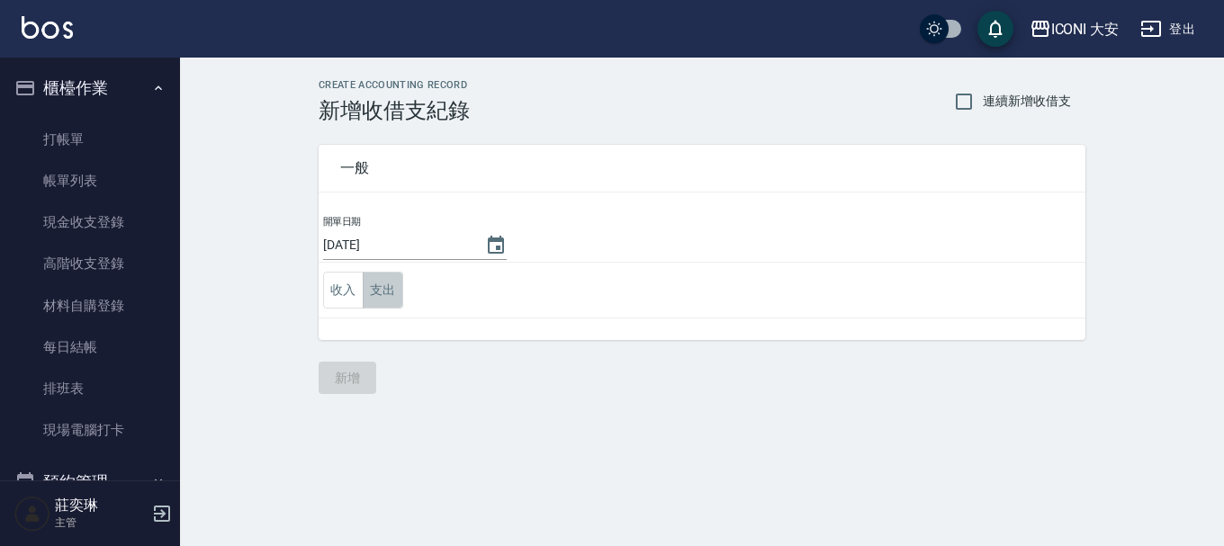
click at [388, 303] on button "支出" at bounding box center [383, 290] width 40 height 37
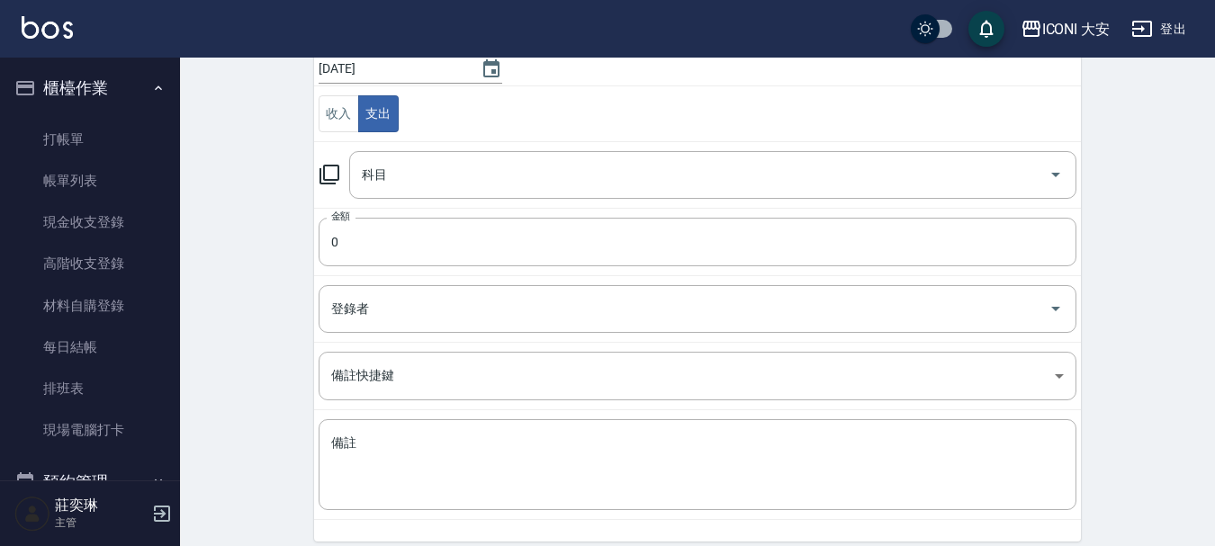
scroll to position [180, 0]
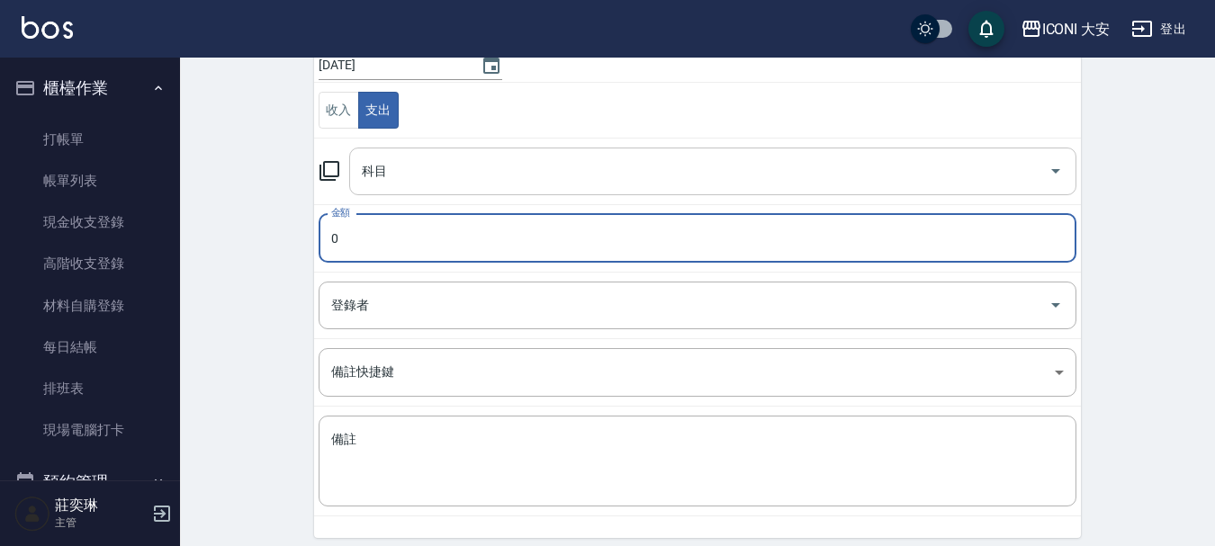
click at [396, 177] on input "科目" at bounding box center [699, 171] width 684 height 31
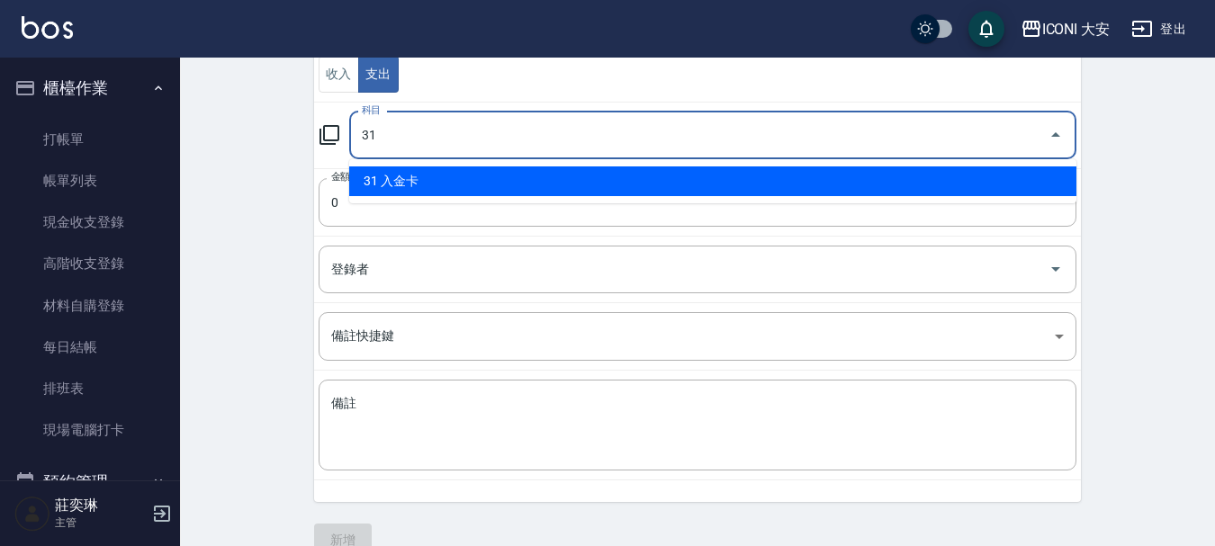
scroll to position [248, 0]
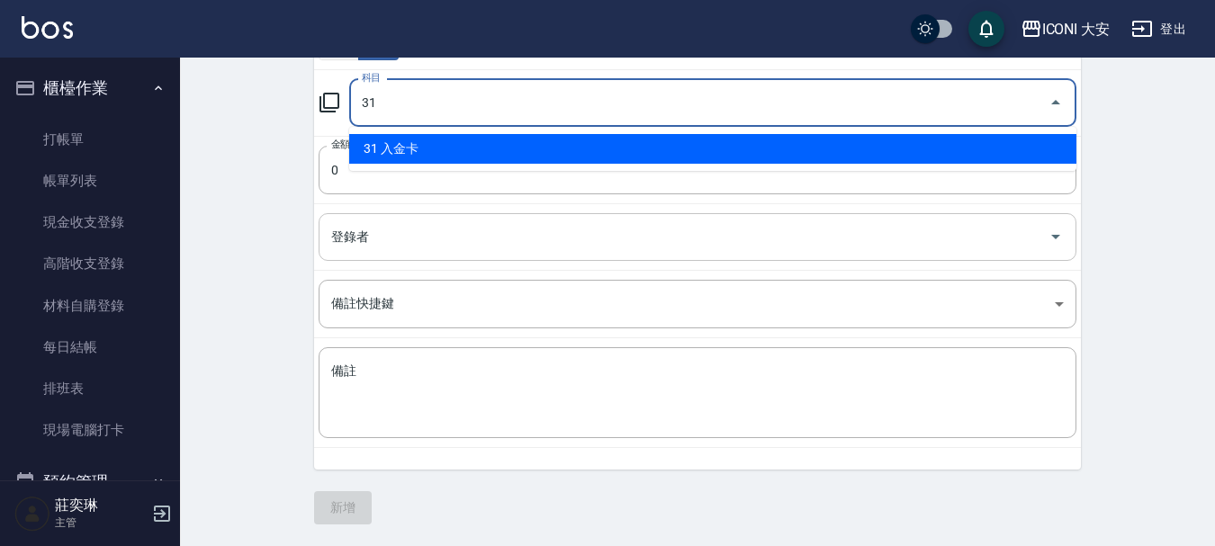
type input "31"
click at [417, 244] on input "登錄者" at bounding box center [684, 236] width 715 height 31
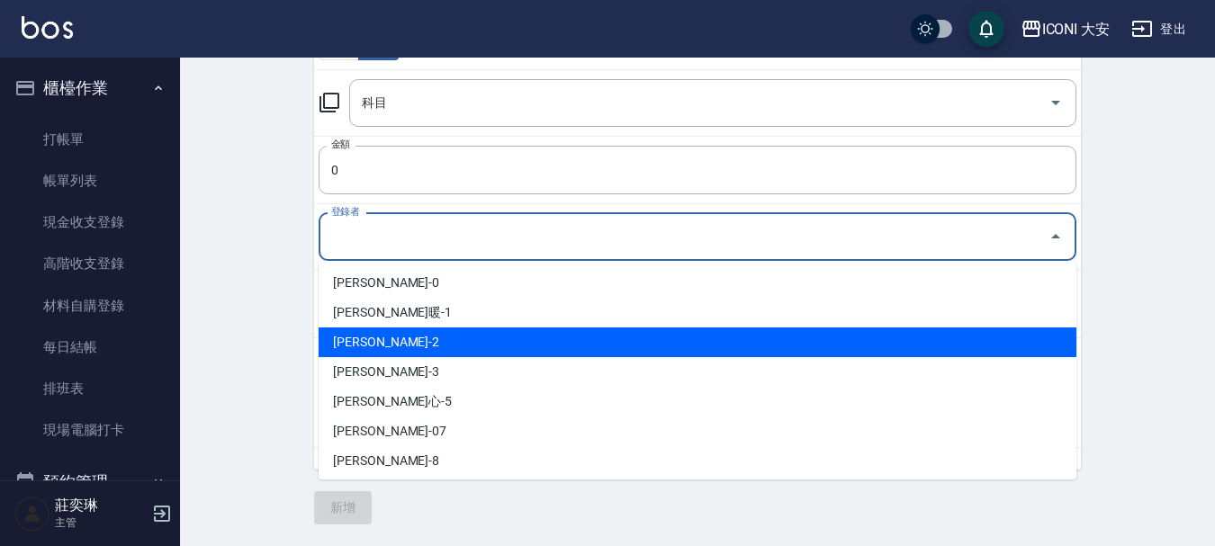
click at [391, 337] on li "[PERSON_NAME]-2" at bounding box center [698, 343] width 758 height 30
type input "[PERSON_NAME]-2"
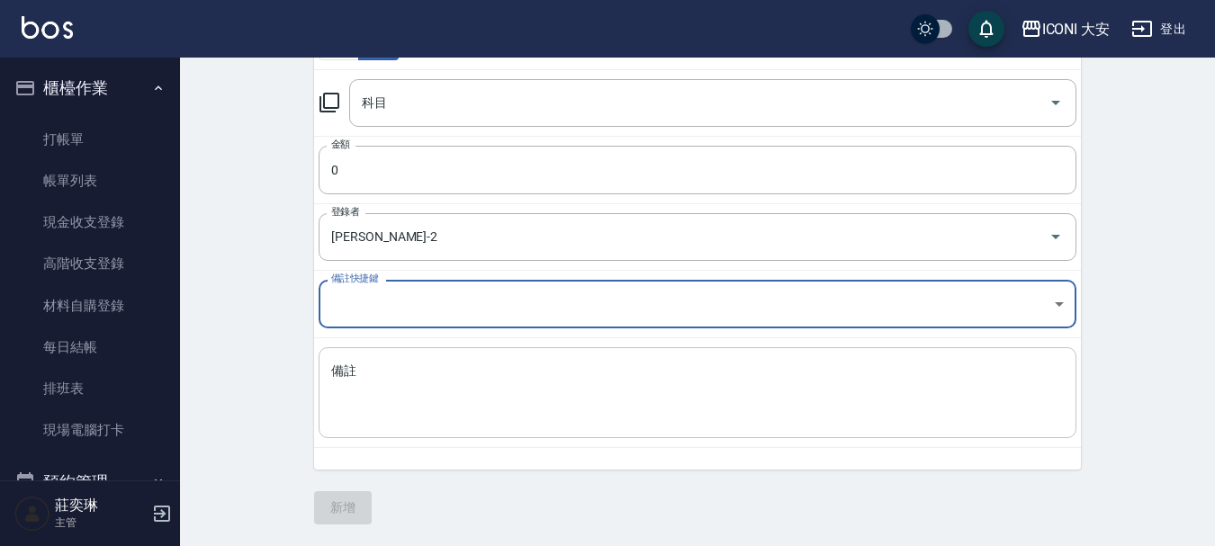
click at [355, 384] on textarea "備註" at bounding box center [697, 393] width 733 height 61
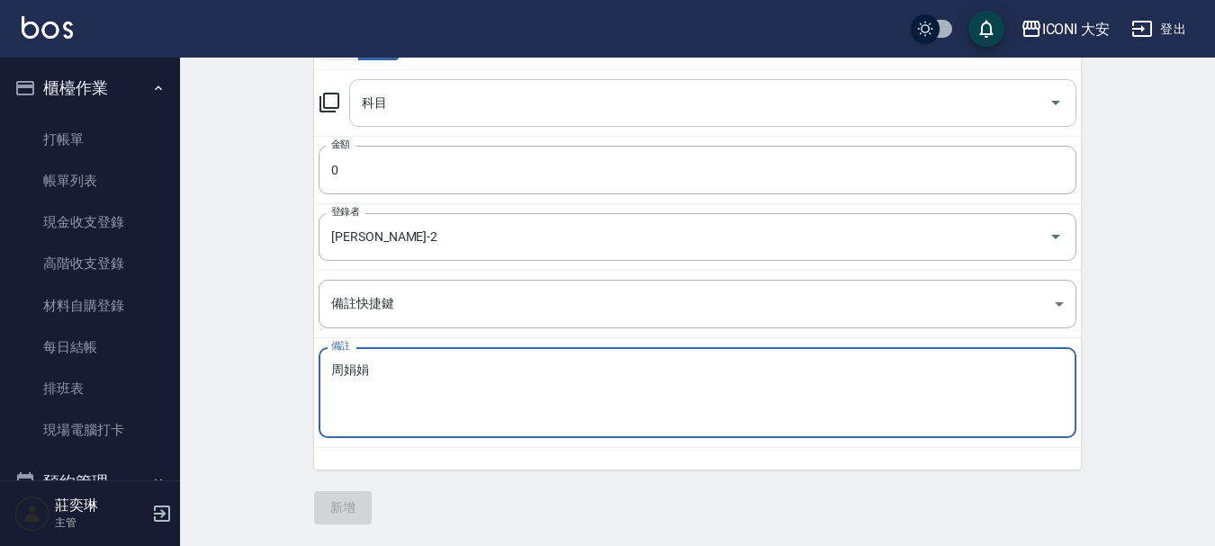
type textarea "周娟娟"
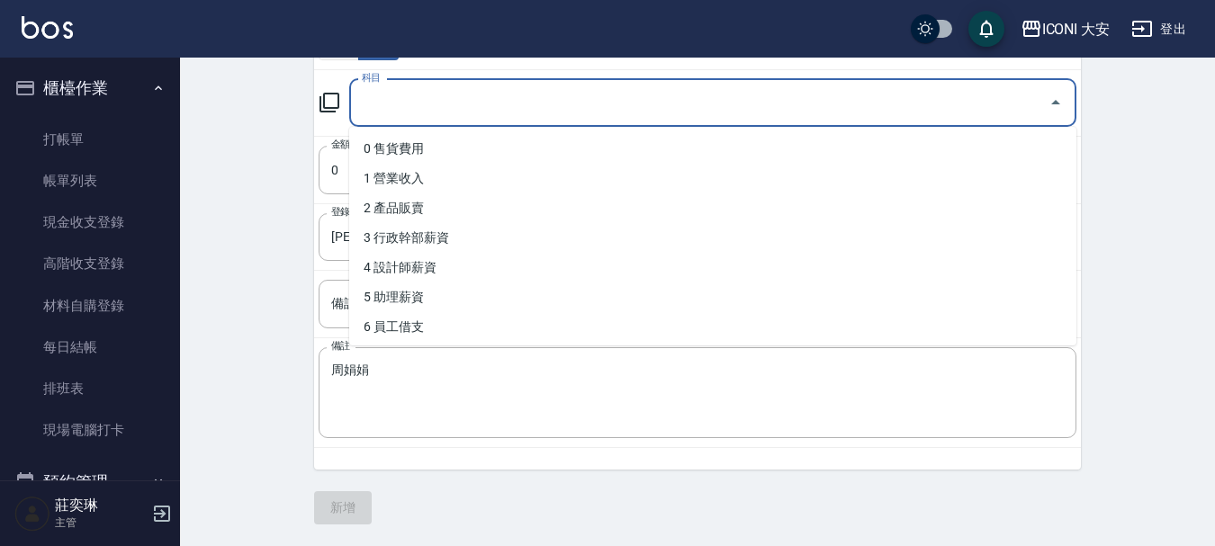
click at [424, 96] on input "科目" at bounding box center [699, 102] width 684 height 31
type input "31"
click at [419, 106] on input "科目" at bounding box center [699, 102] width 684 height 31
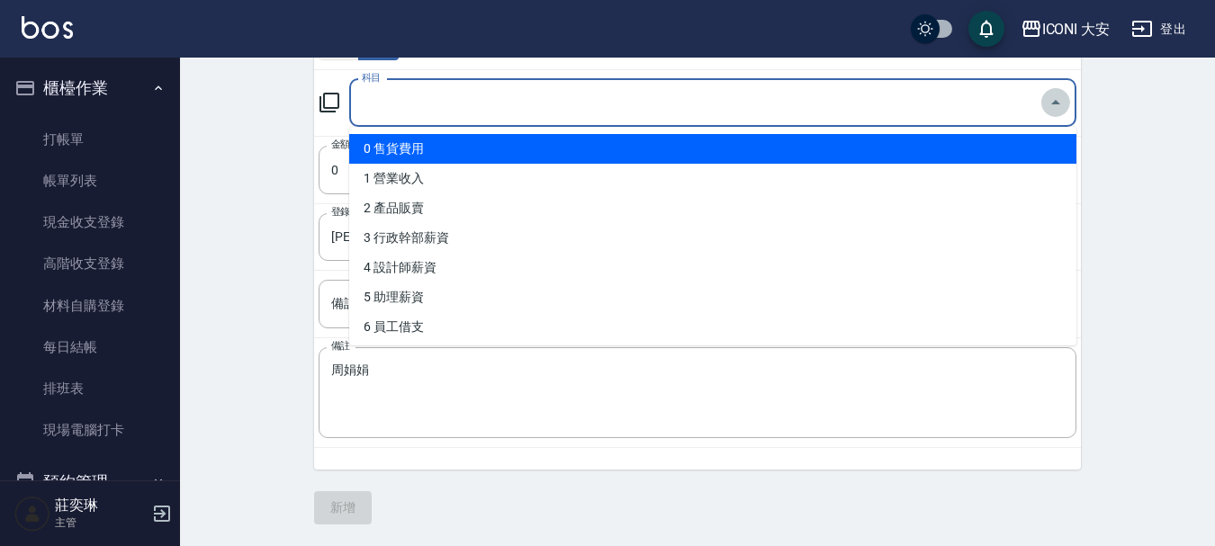
click at [1055, 106] on icon "Close" at bounding box center [1056, 103] width 22 height 22
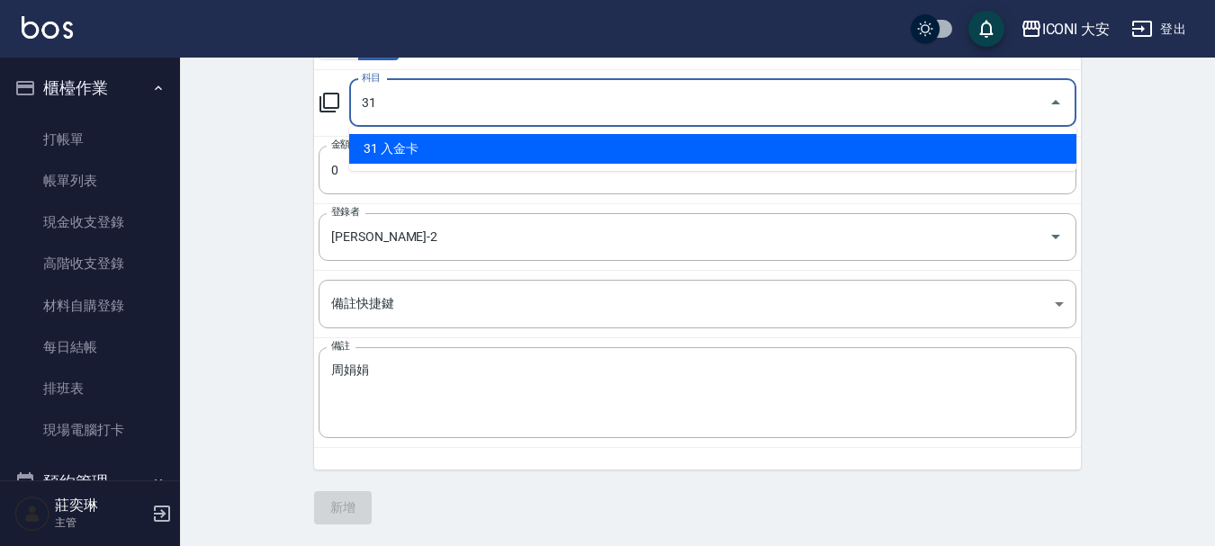
click at [401, 140] on li "31 入金卡" at bounding box center [712, 149] width 727 height 30
type input "31 入金卡"
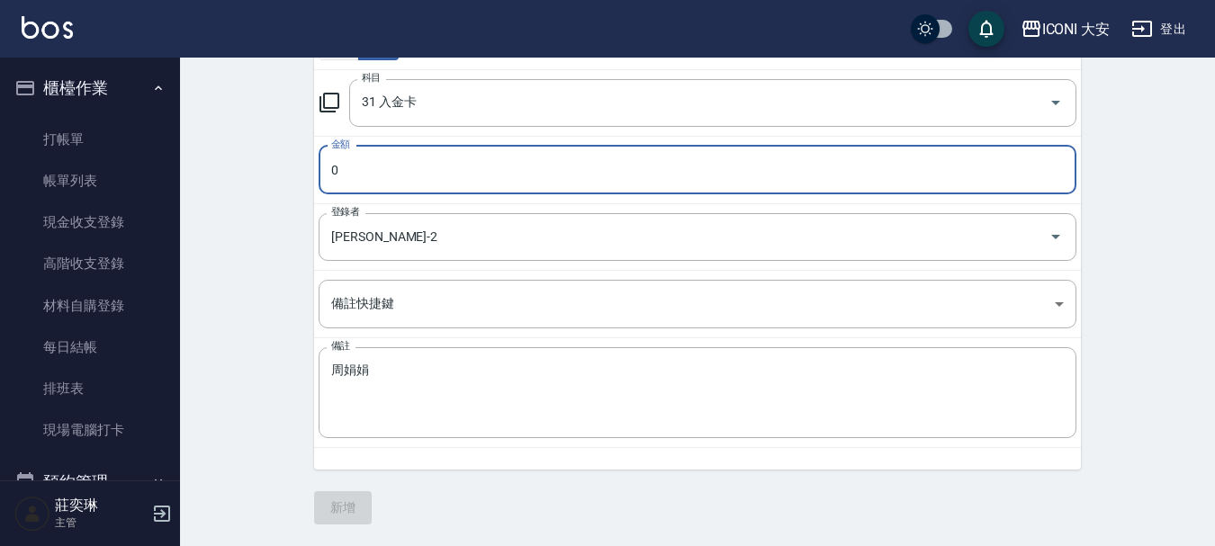
click at [355, 163] on input "0" at bounding box center [698, 170] width 758 height 49
click at [336, 171] on input "01000" at bounding box center [698, 170] width 758 height 49
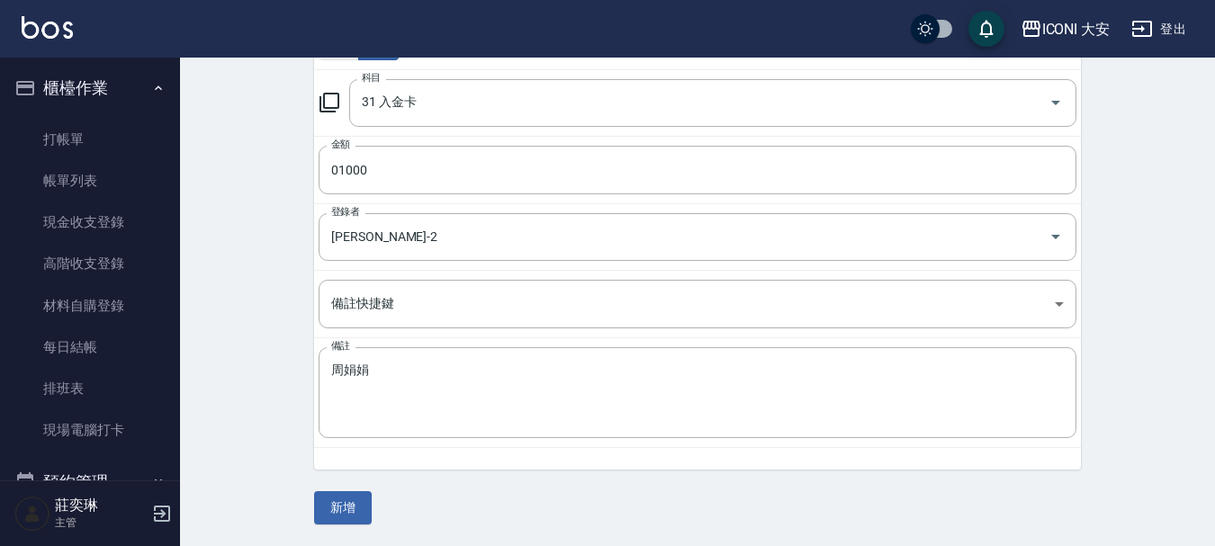
click at [247, 158] on div "CREATE ACCOUNTING RECORD 新增收借支紀錄 連續新增收借支 一般 開單日期 [DATE] 收入 支出 科目 31 入金卡 科目 金額 0…" at bounding box center [697, 177] width 1035 height 737
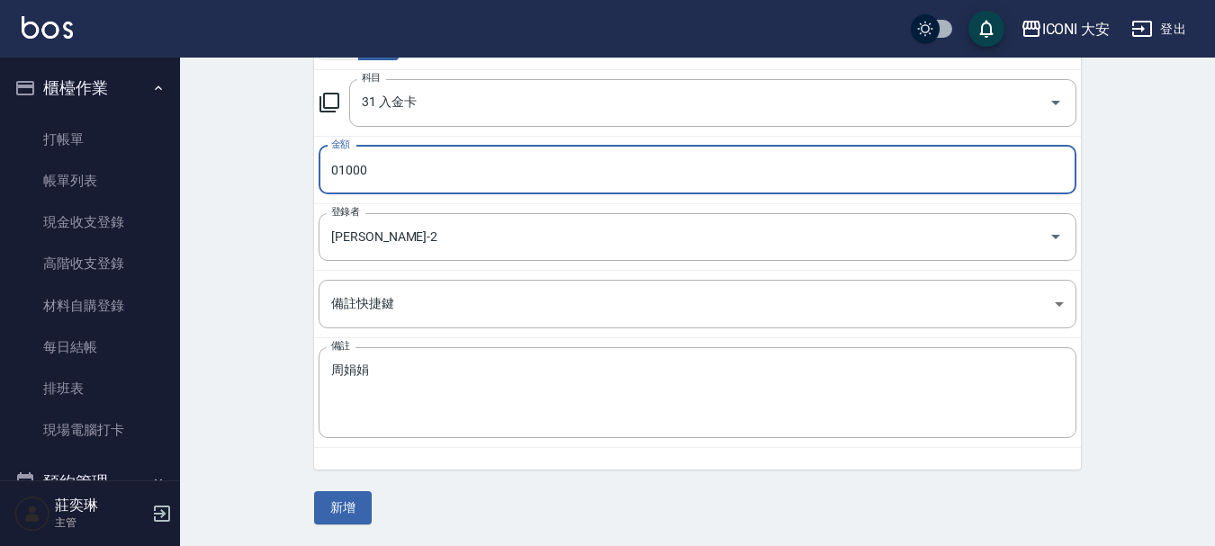
click at [338, 169] on input "01000" at bounding box center [698, 170] width 758 height 49
type input "1000"
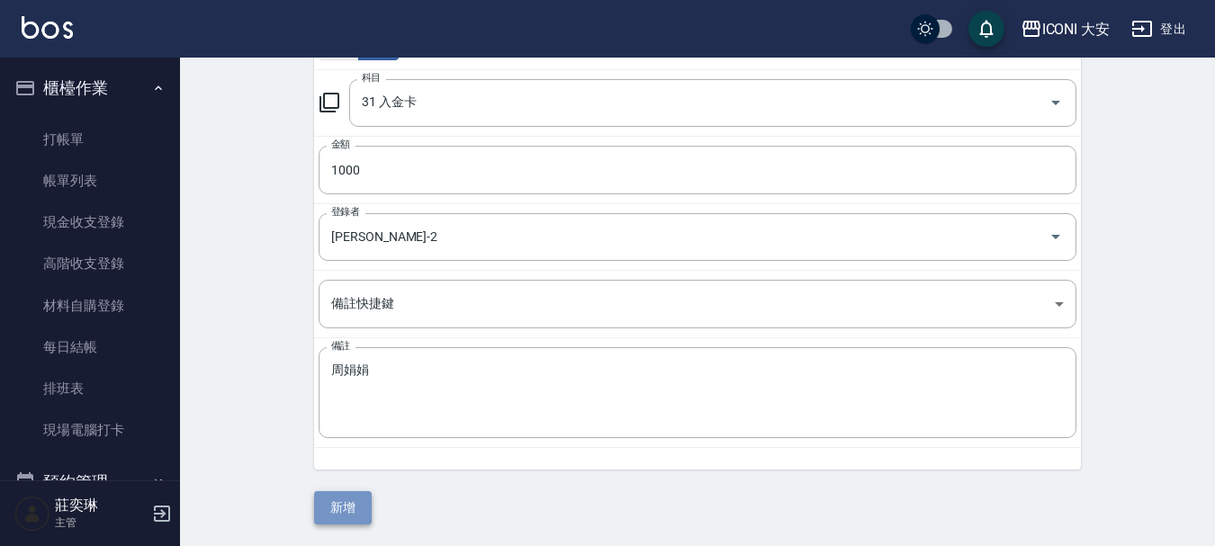
click at [346, 499] on button "新增" at bounding box center [343, 507] width 58 height 33
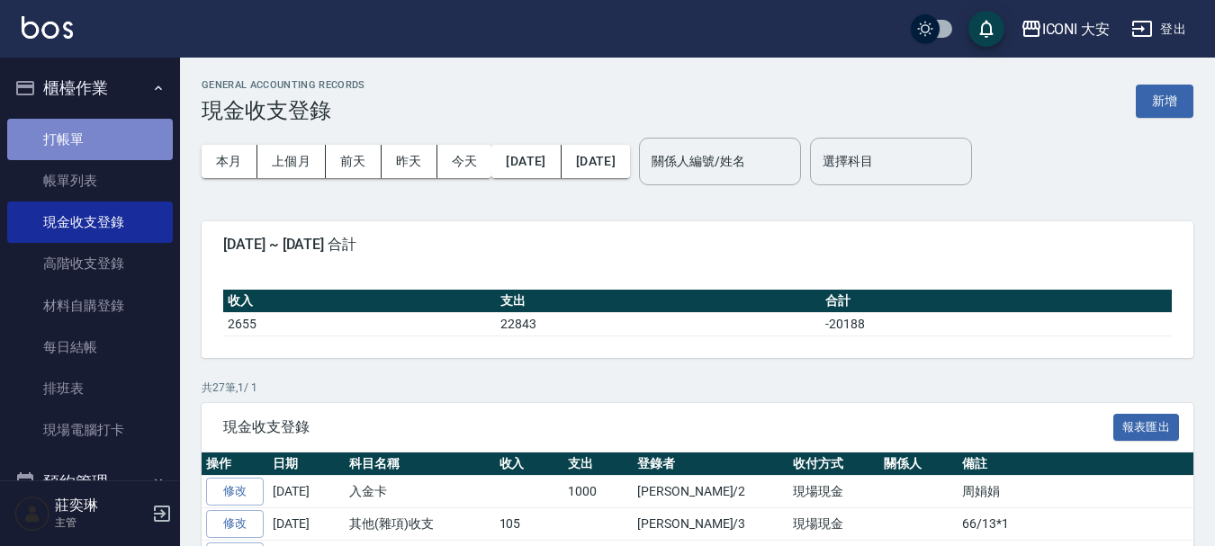
click at [92, 133] on link "打帳單" at bounding box center [90, 139] width 166 height 41
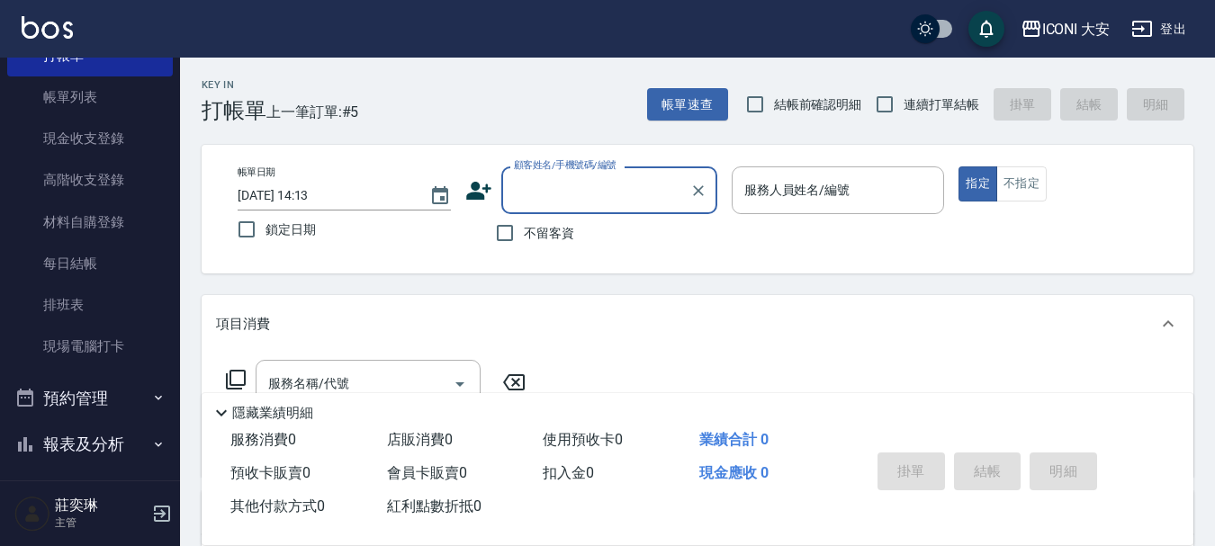
scroll to position [270, 0]
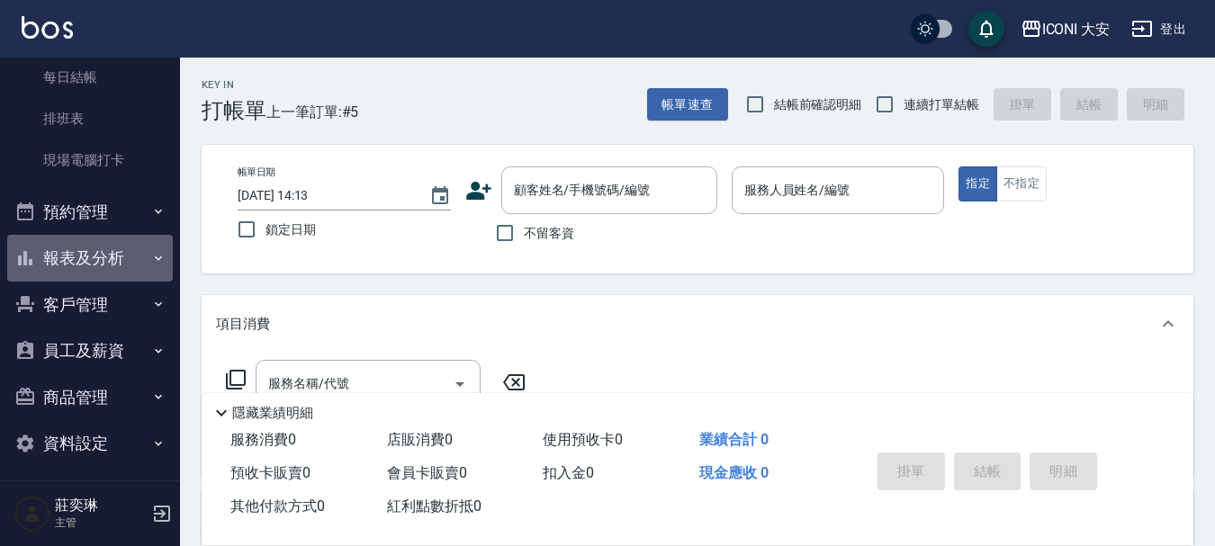
click at [94, 246] on button "報表及分析" at bounding box center [90, 258] width 166 height 47
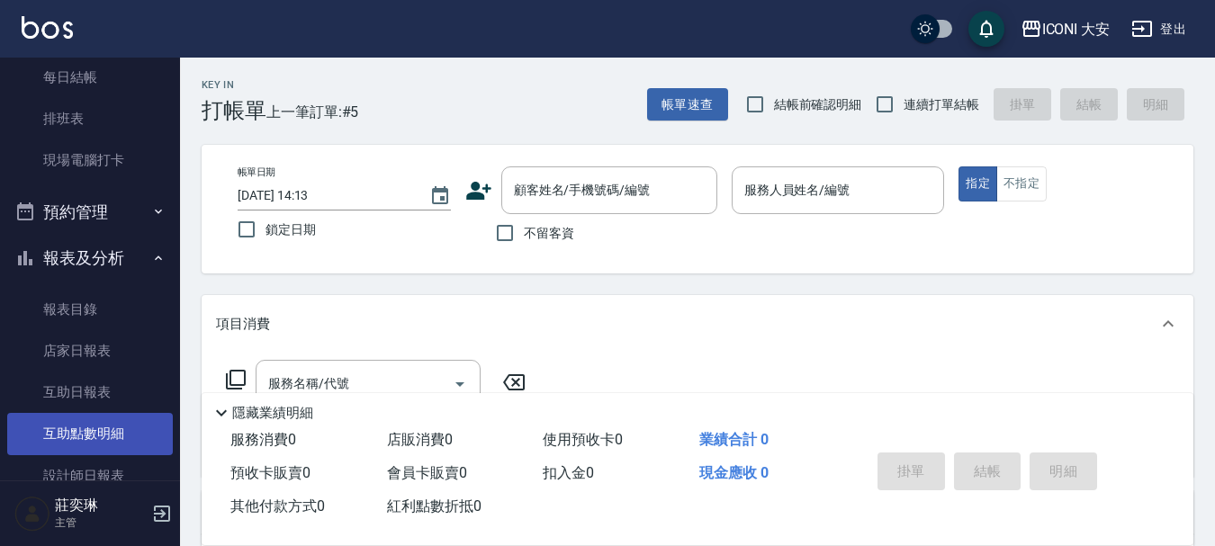
scroll to position [450, 0]
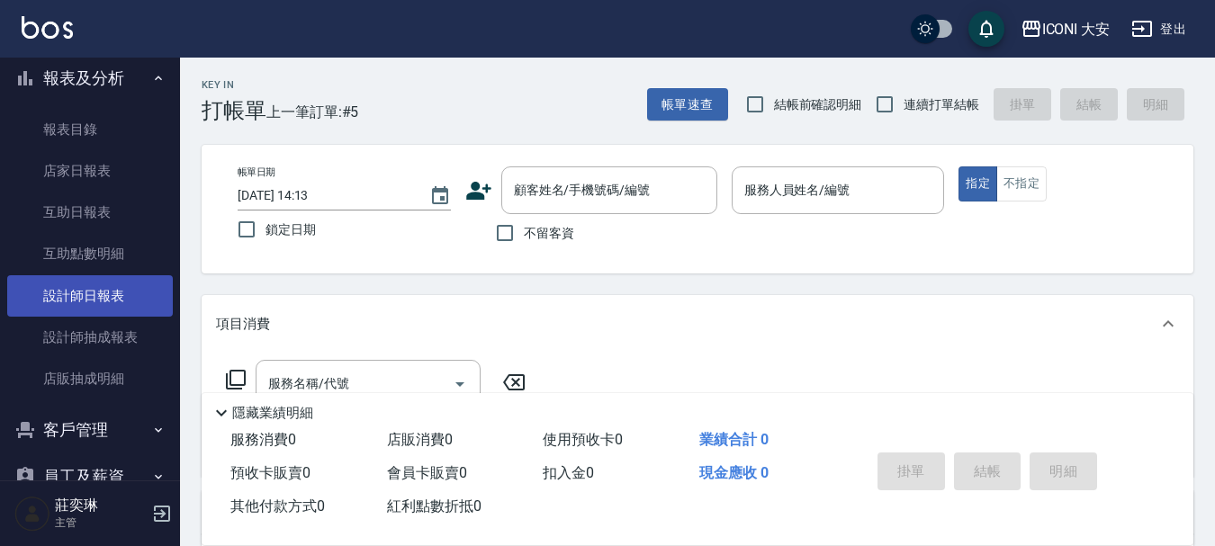
click at [112, 292] on link "設計師日報表" at bounding box center [90, 295] width 166 height 41
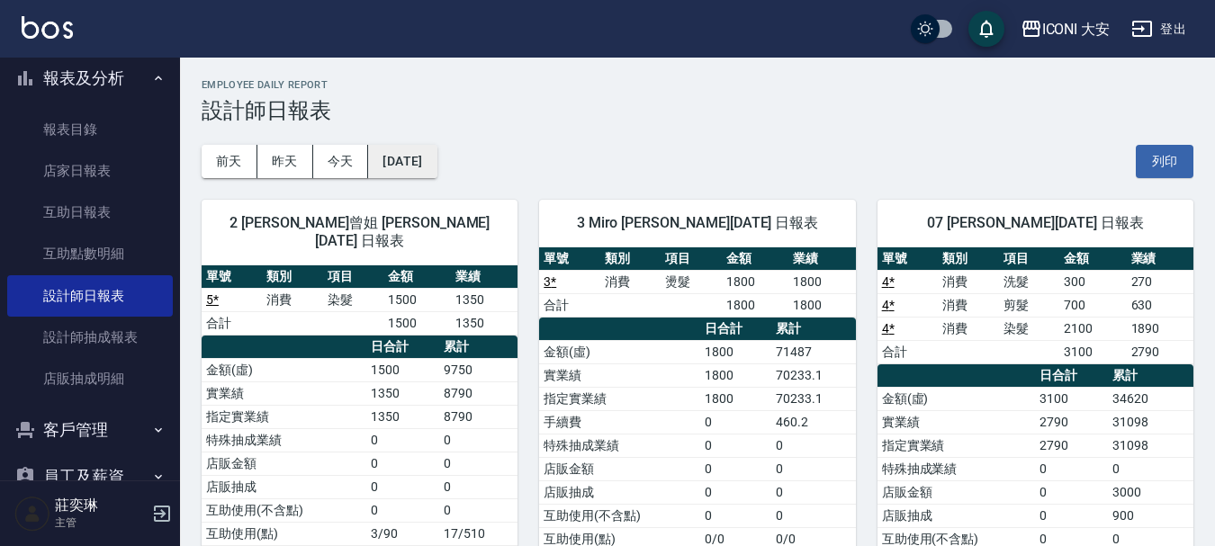
click at [436, 161] on button "[DATE]" at bounding box center [402, 161] width 68 height 33
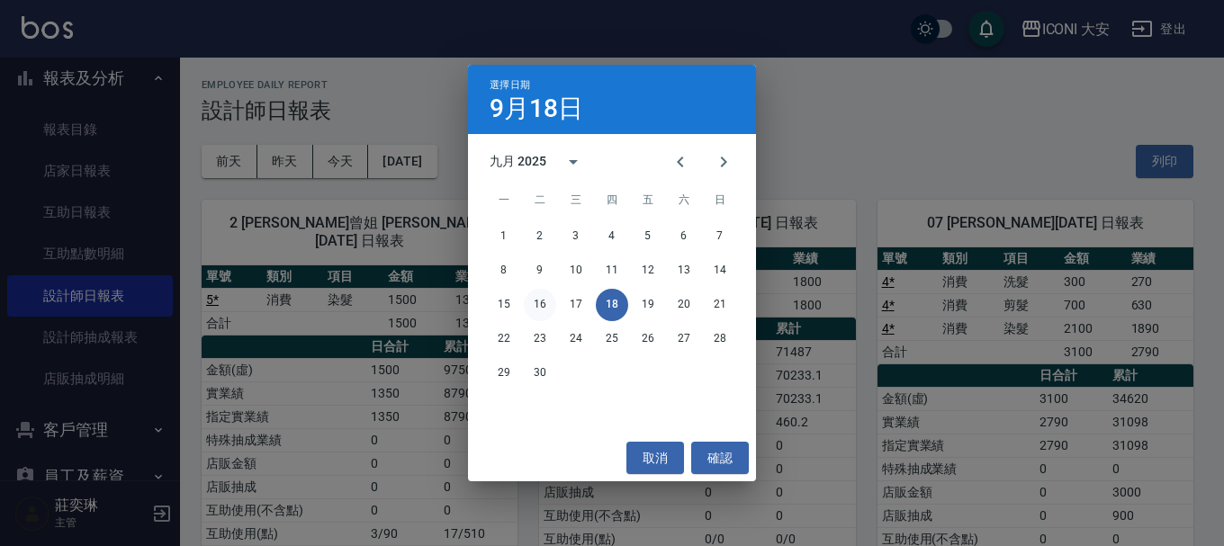
click at [535, 306] on button "16" at bounding box center [540, 305] width 32 height 32
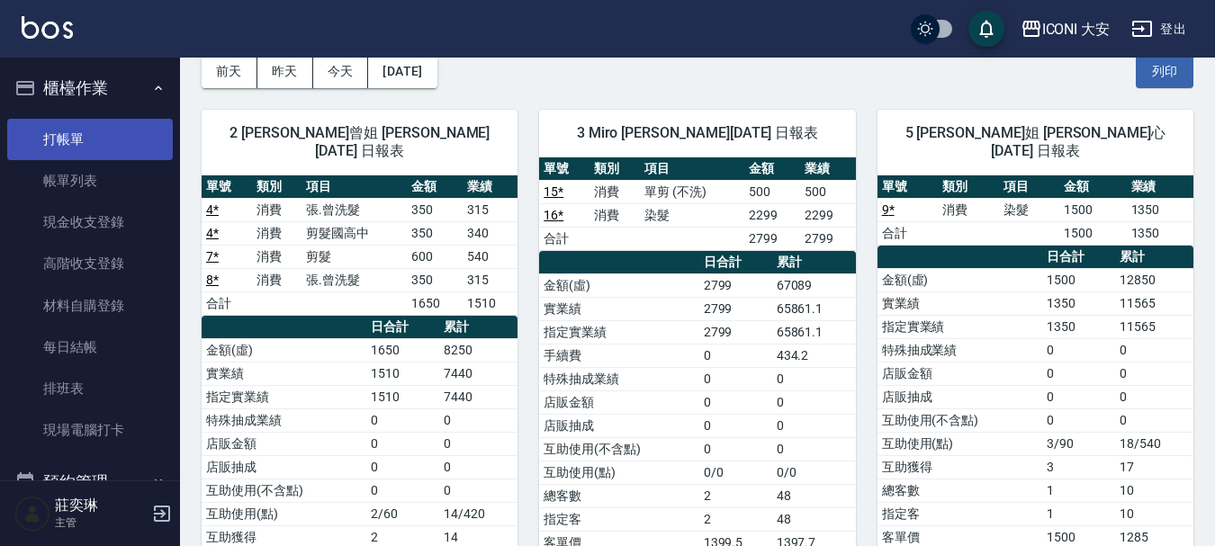
click at [86, 138] on link "打帳單" at bounding box center [90, 139] width 166 height 41
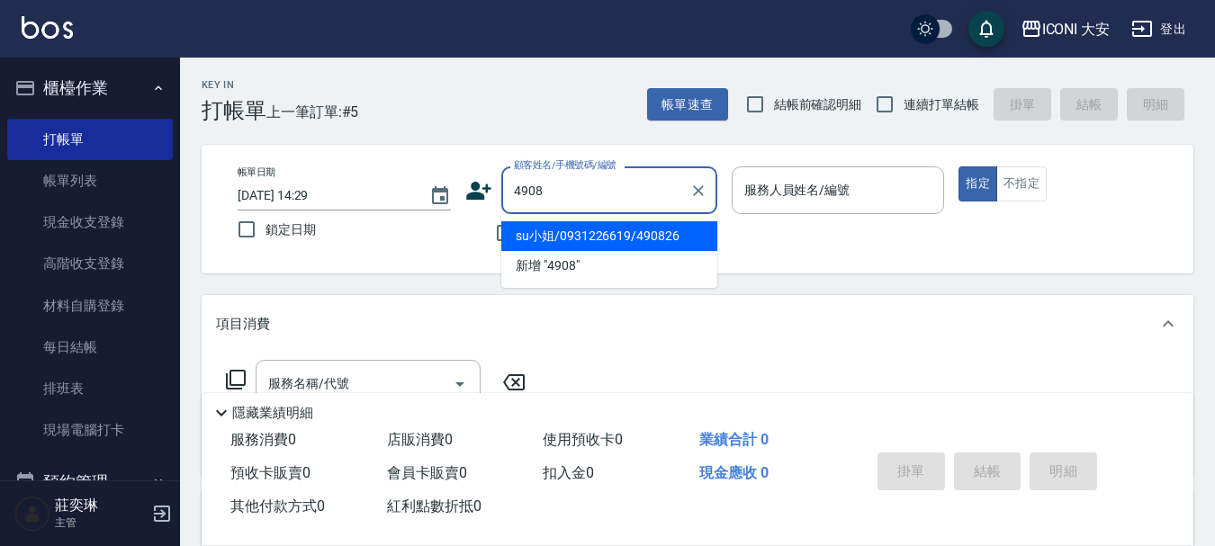
click at [602, 238] on li "su小姐/0931226619/490826" at bounding box center [609, 236] width 216 height 30
type input "su小姐/0931226619/490826"
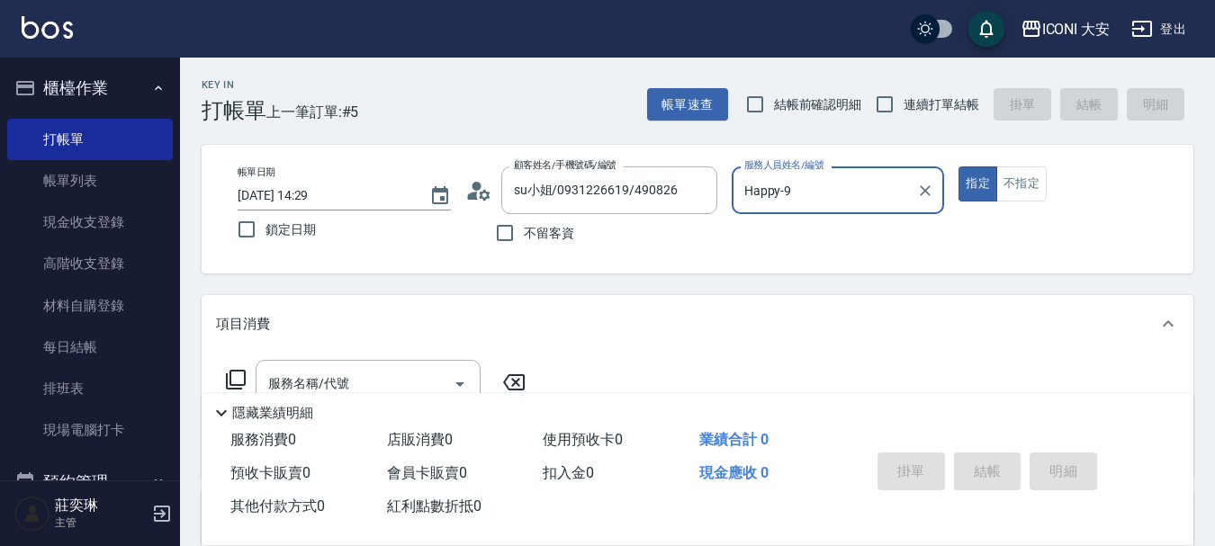
type input "Happy-9"
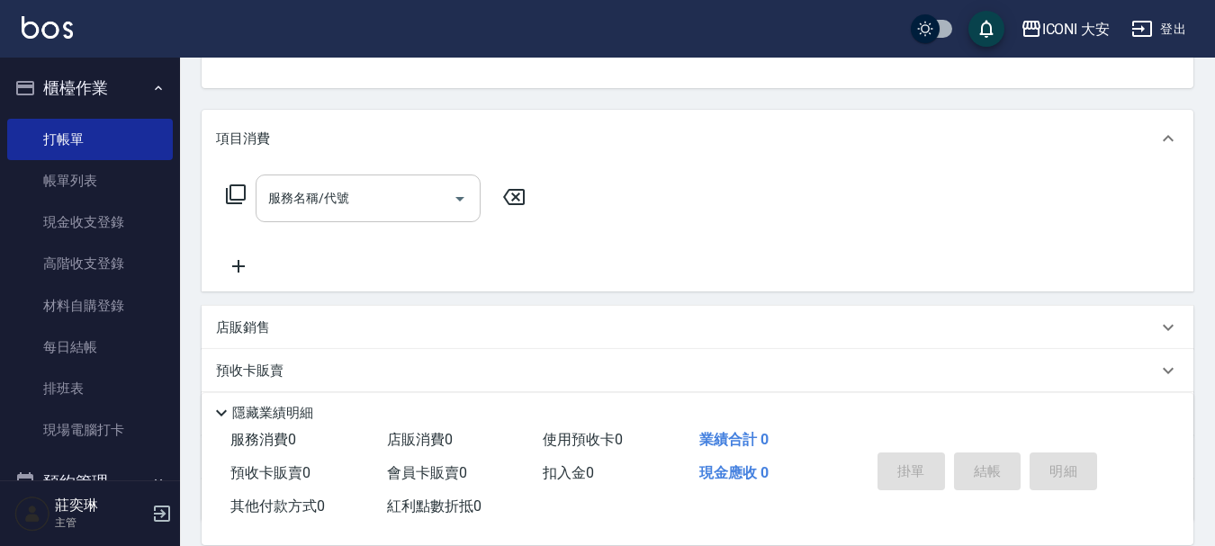
scroll to position [154, 0]
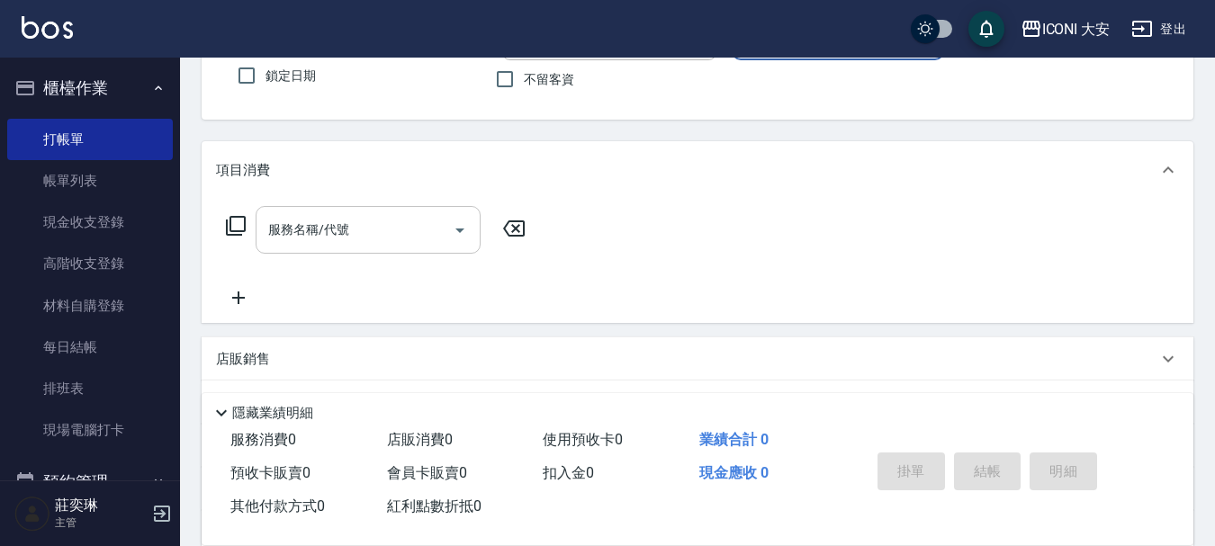
click at [318, 225] on div "服務名稱/代號 服務名稱/代號" at bounding box center [368, 230] width 225 height 48
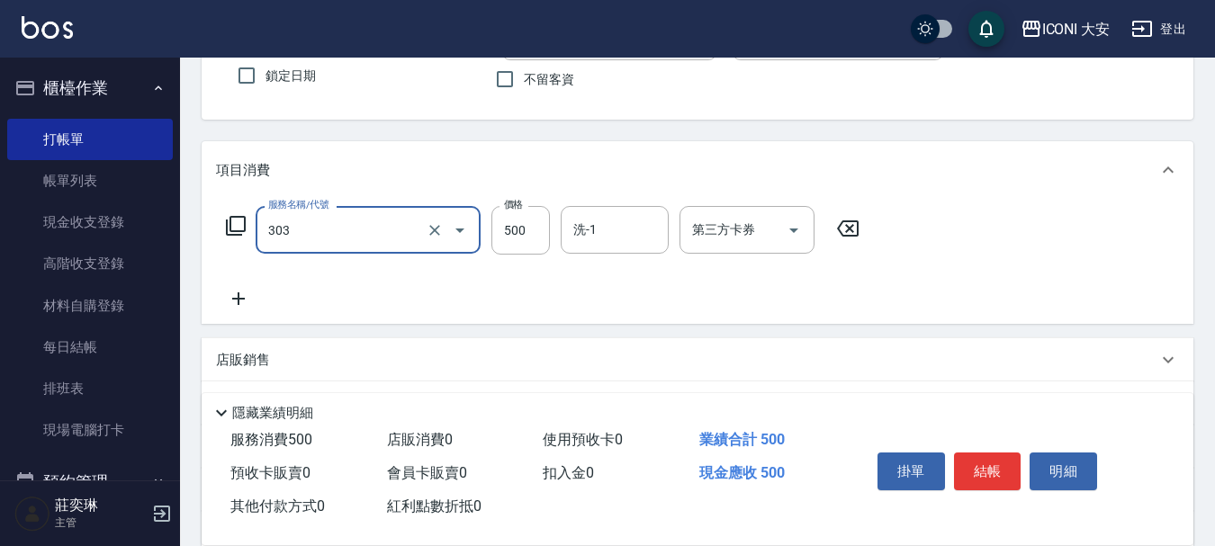
type input "洗+剪優惠(303)"
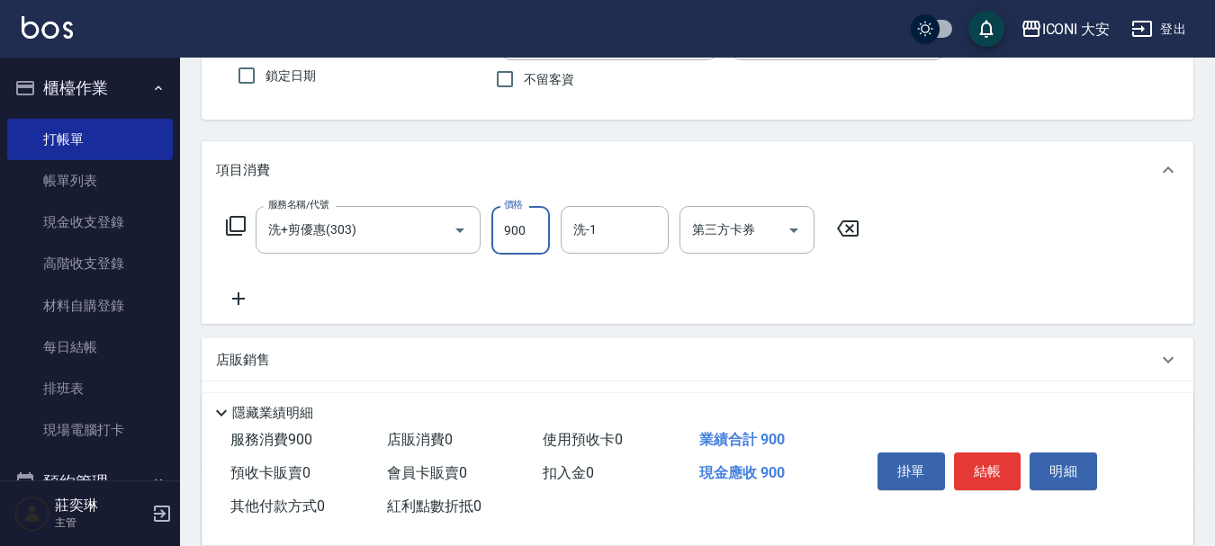
type input "900"
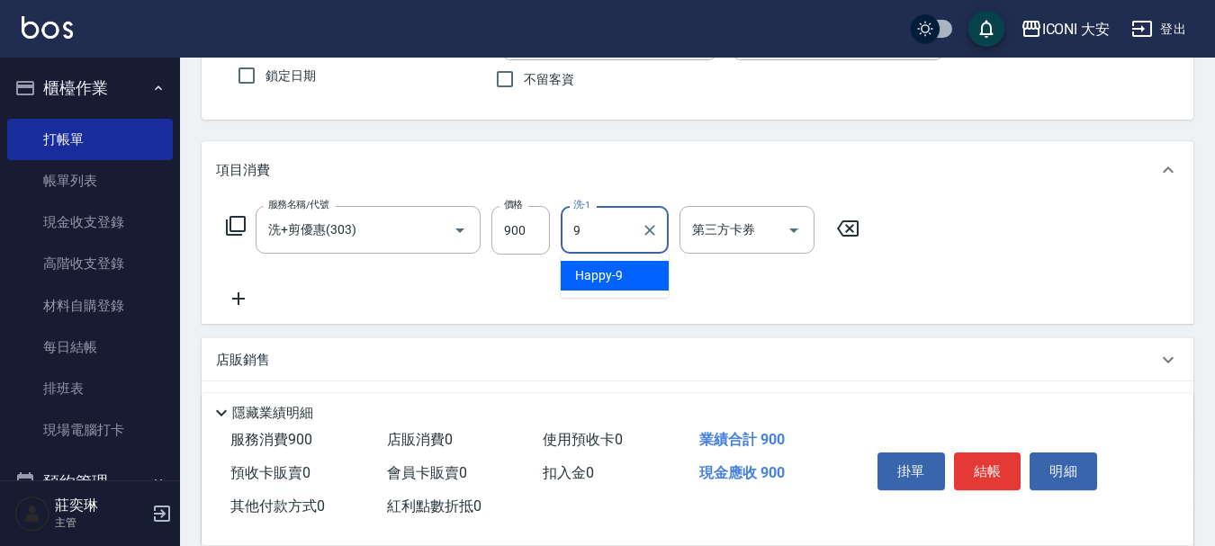
type input "Happy-9"
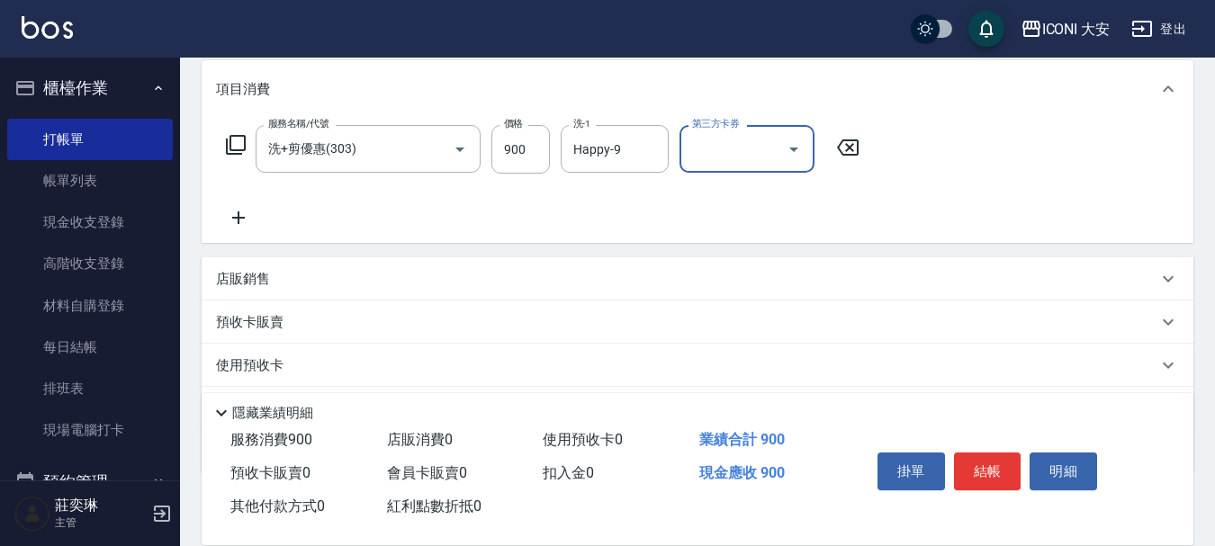
scroll to position [335, 0]
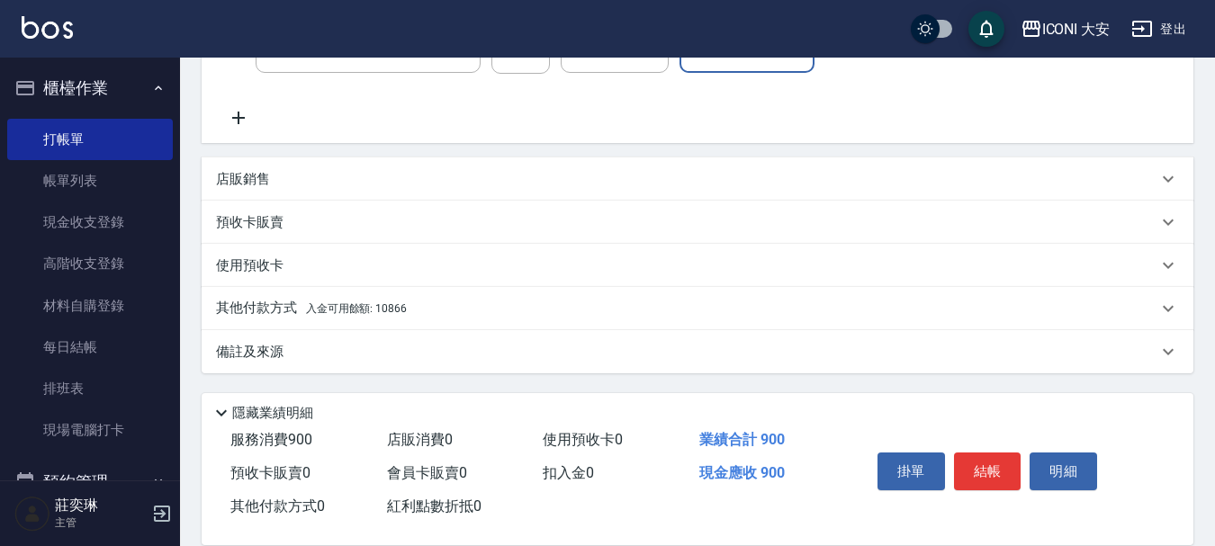
click at [391, 303] on span "入金可用餘額: 10866" at bounding box center [356, 308] width 101 height 13
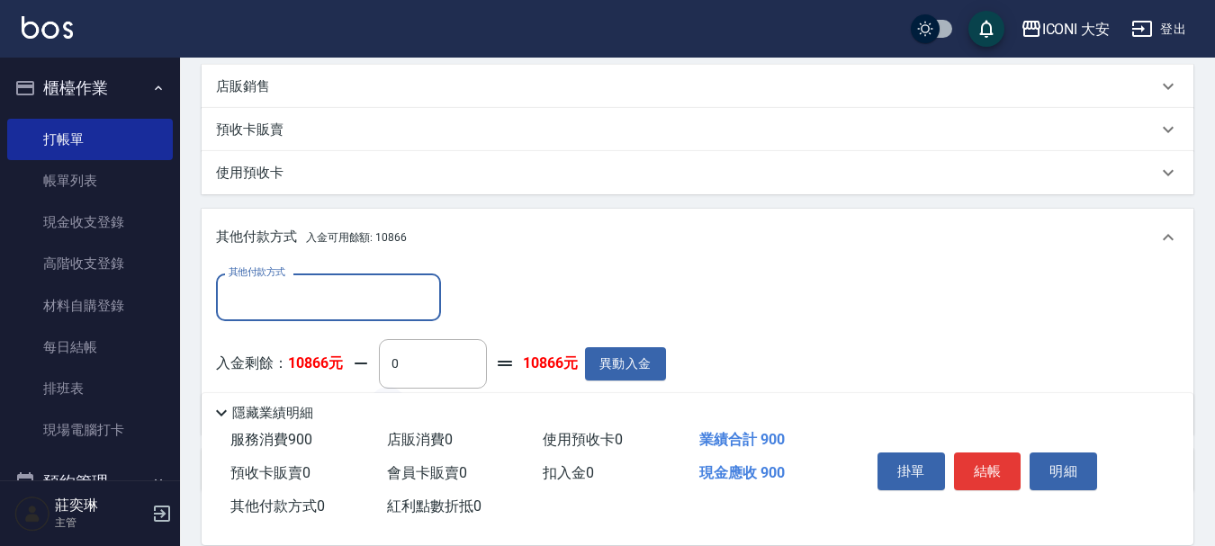
scroll to position [544, 0]
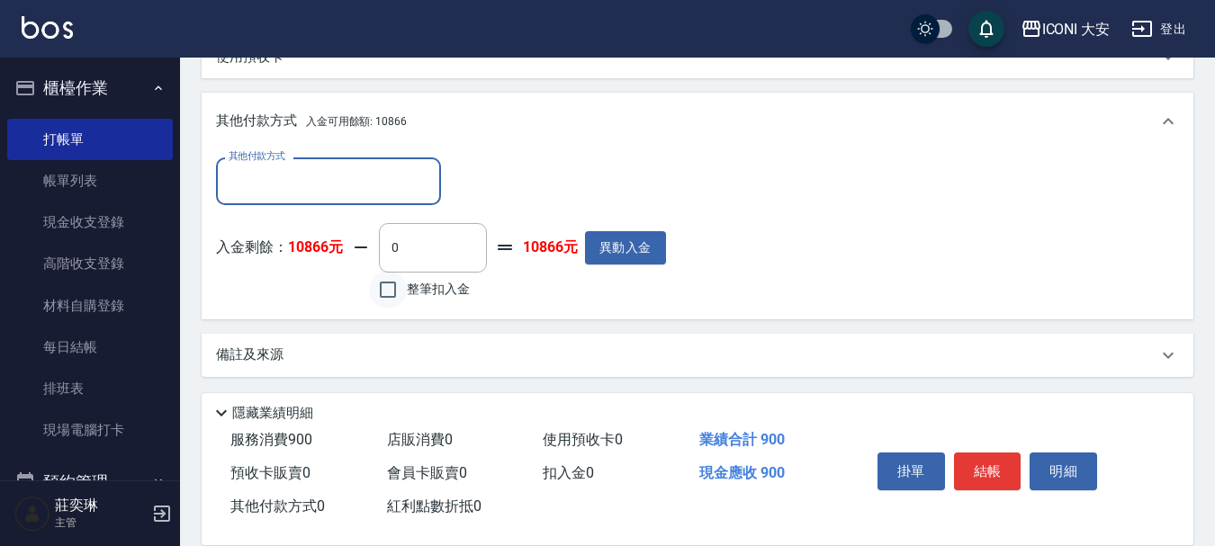
click at [385, 291] on input "整筆扣入金" at bounding box center [388, 290] width 38 height 38
checkbox input "true"
type input "900"
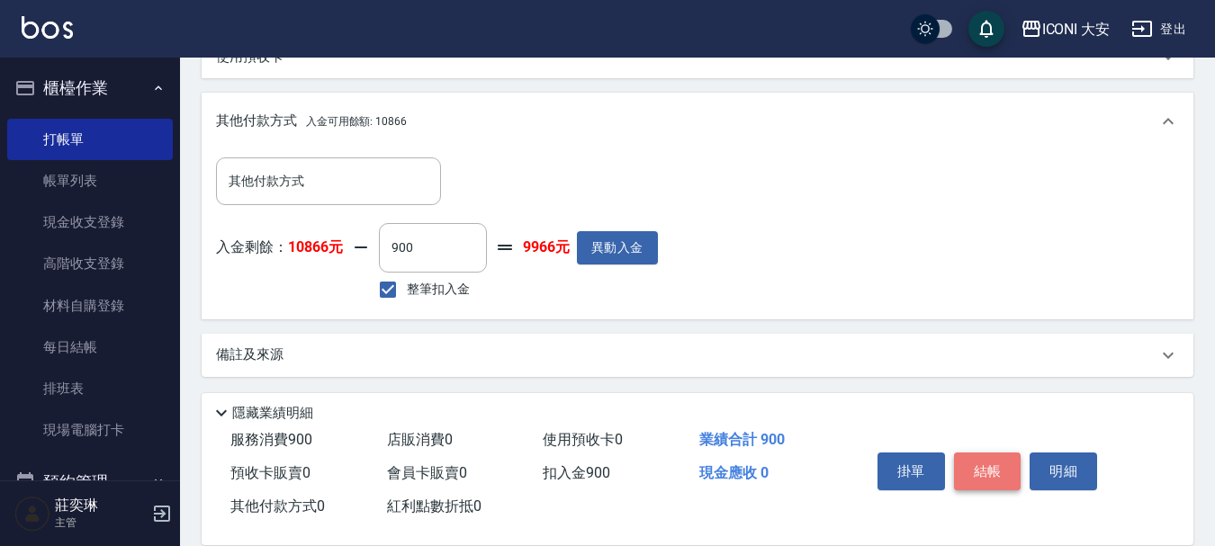
click at [963, 453] on button "結帳" at bounding box center [987, 472] width 67 height 38
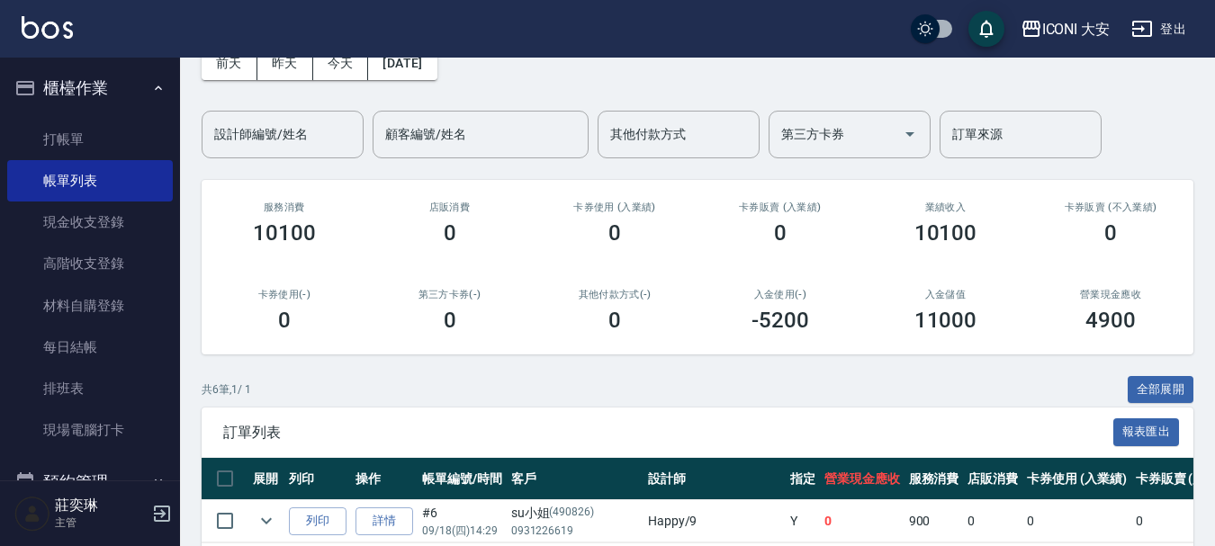
scroll to position [395, 0]
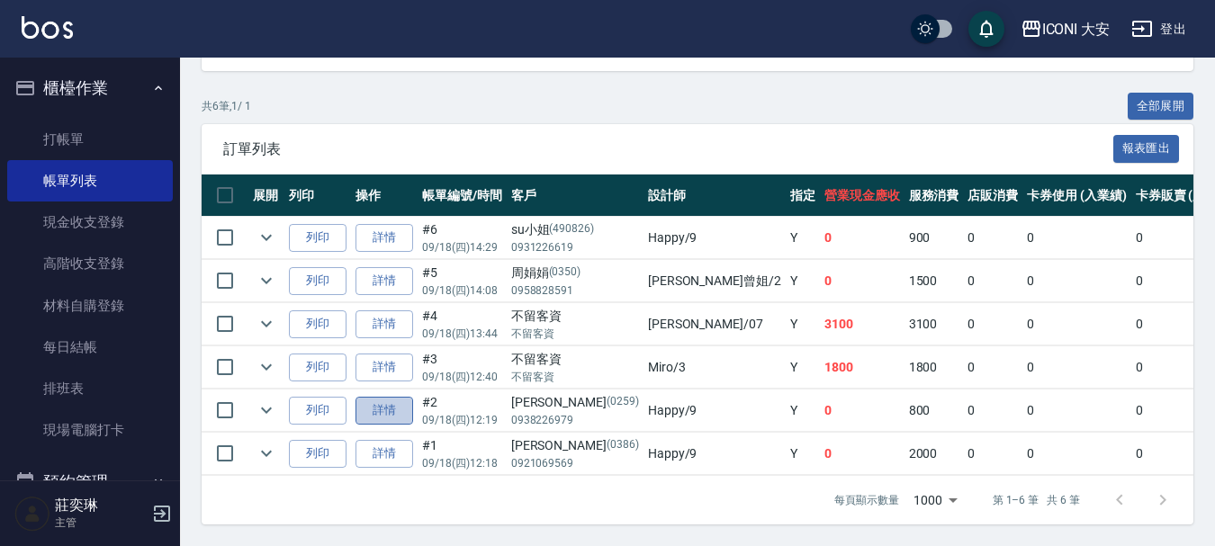
click at [380, 400] on link "詳情" at bounding box center [384, 411] width 58 height 28
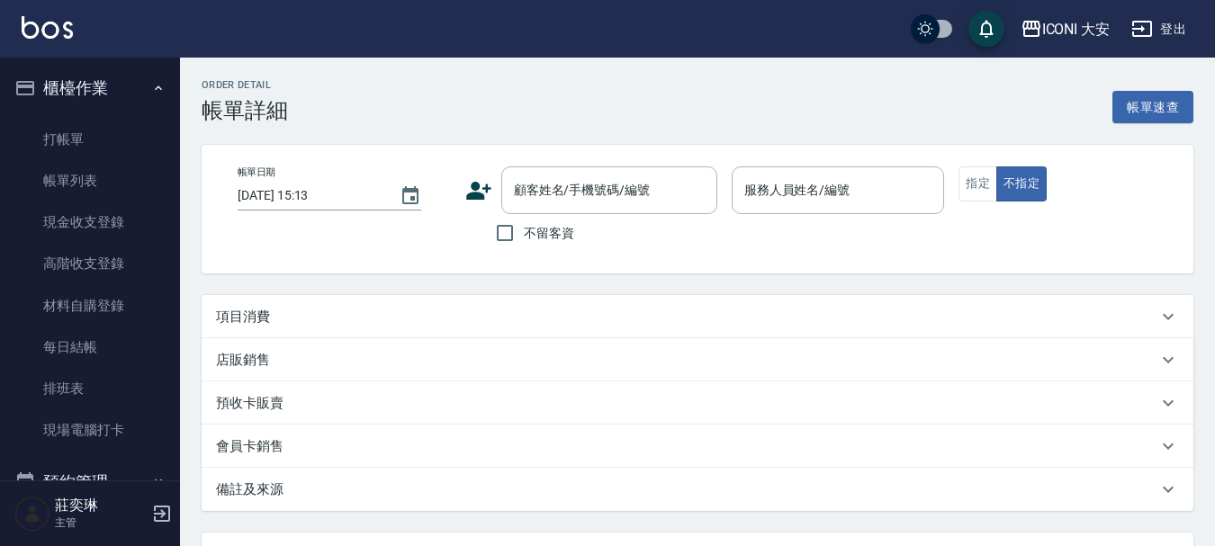
type input "[DATE] 12:19"
type input "Happy-9"
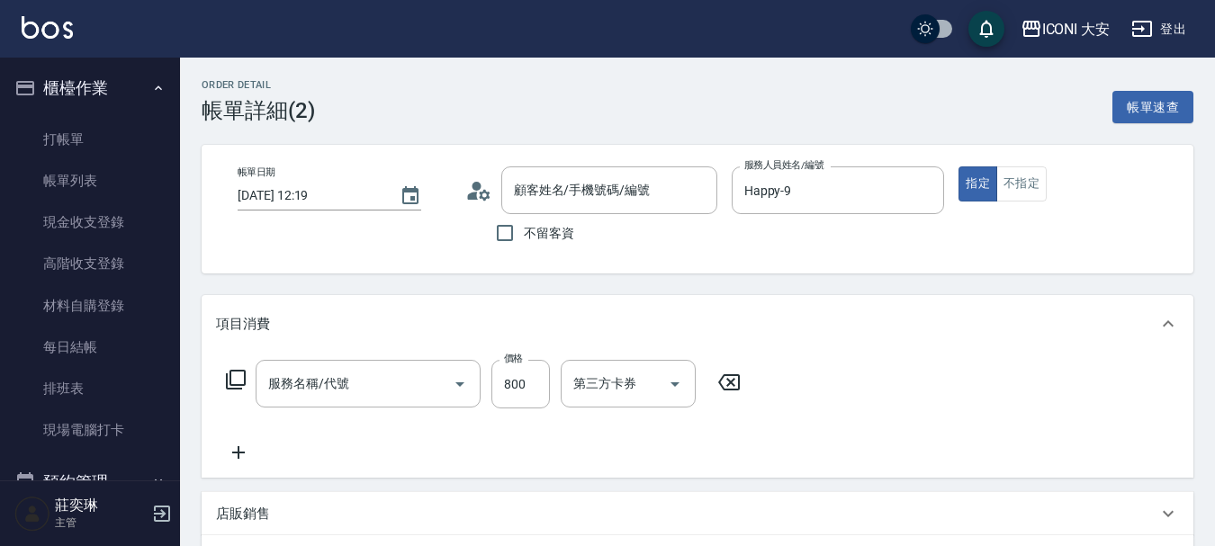
type input "[PERSON_NAME]/0938226979/0259"
type input "洗+剪優惠(303)"
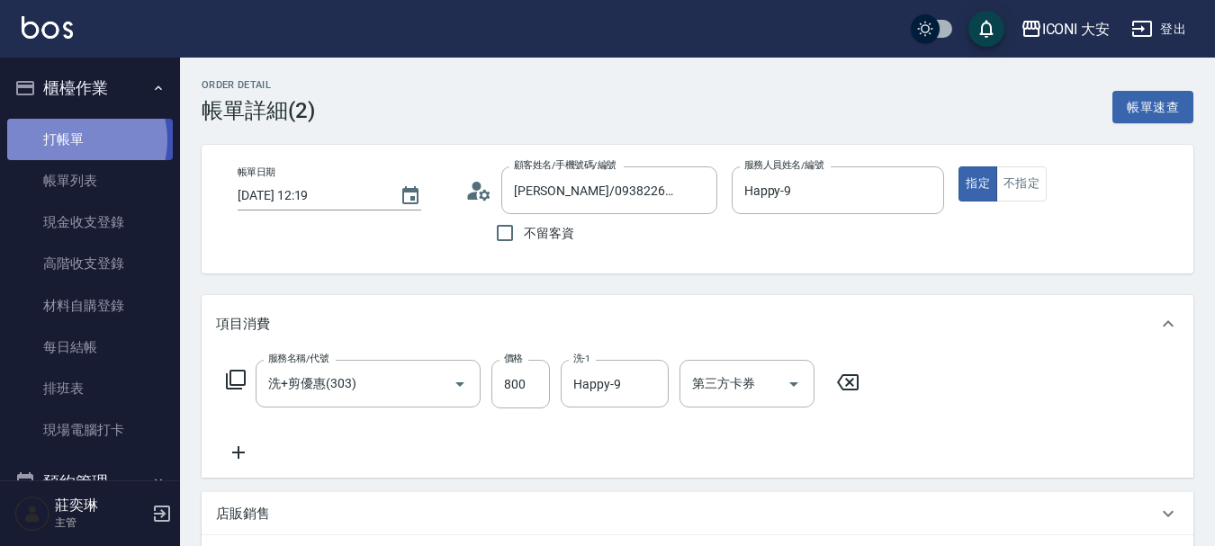
click at [81, 139] on link "打帳單" at bounding box center [90, 139] width 166 height 41
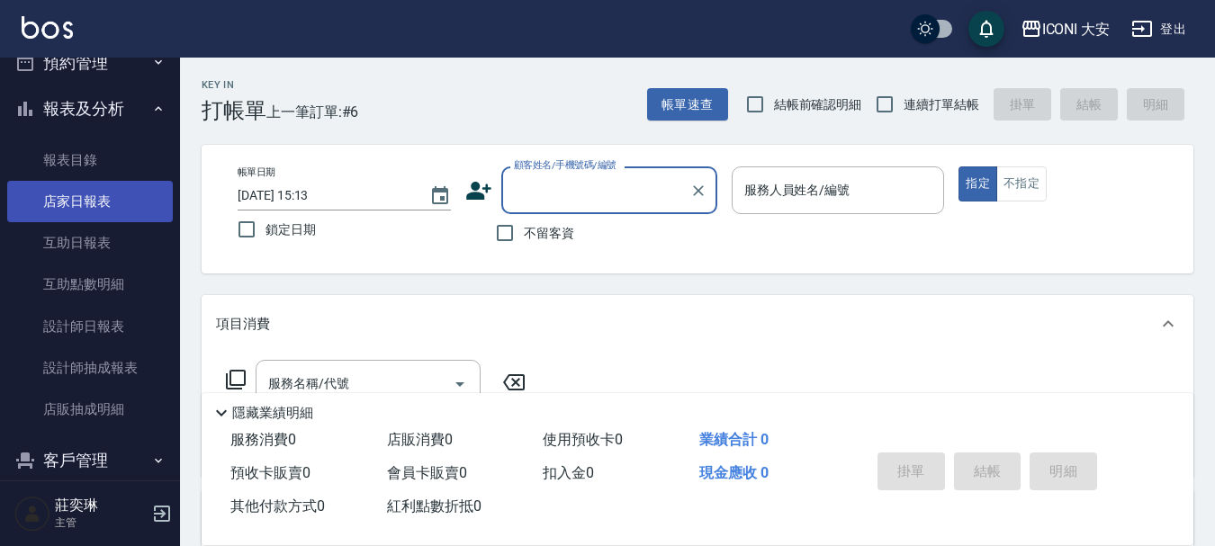
scroll to position [450, 0]
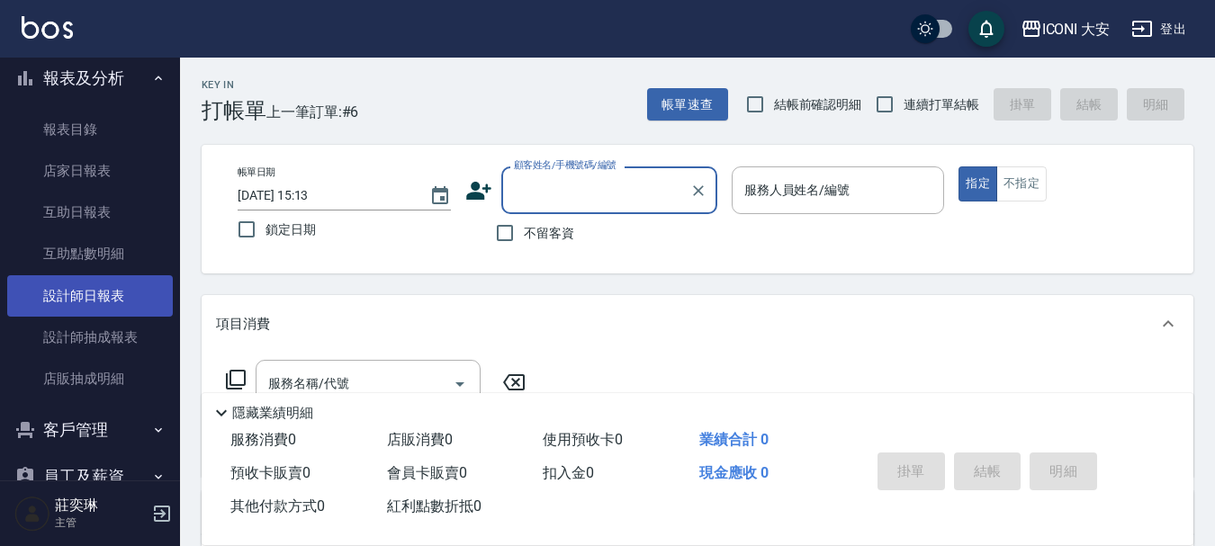
click at [73, 292] on link "設計師日報表" at bounding box center [90, 295] width 166 height 41
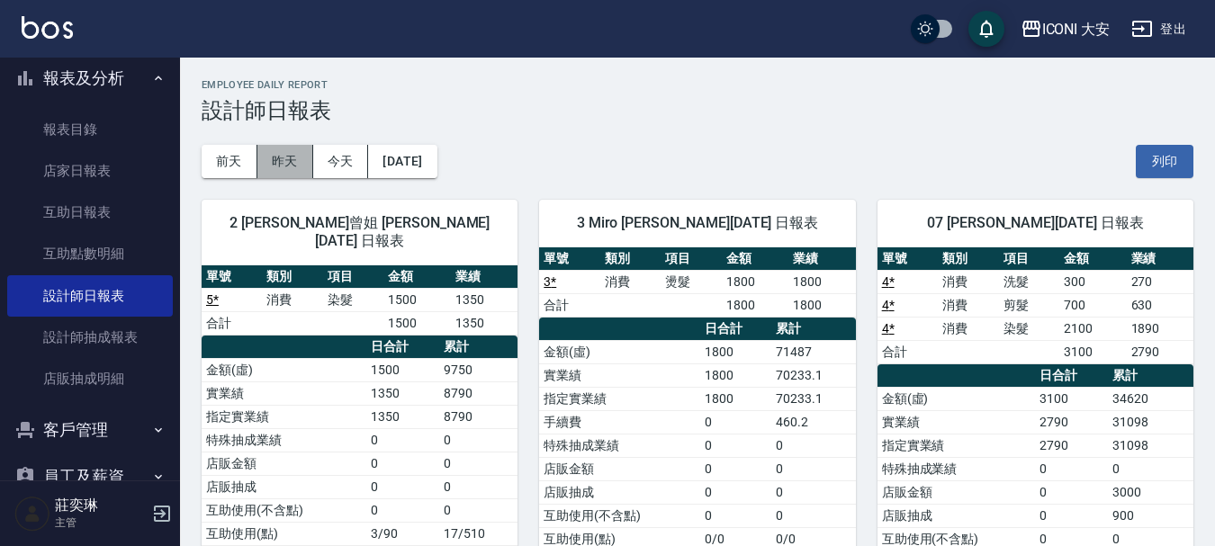
click at [294, 158] on button "昨天" at bounding box center [285, 161] width 56 height 33
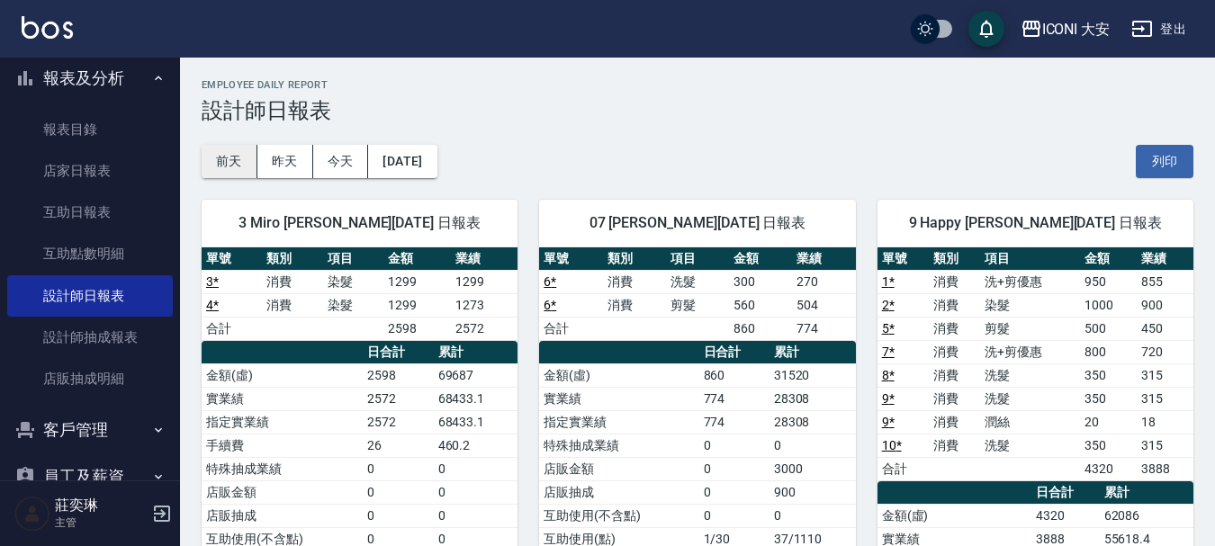
click at [221, 152] on button "前天" at bounding box center [230, 161] width 56 height 33
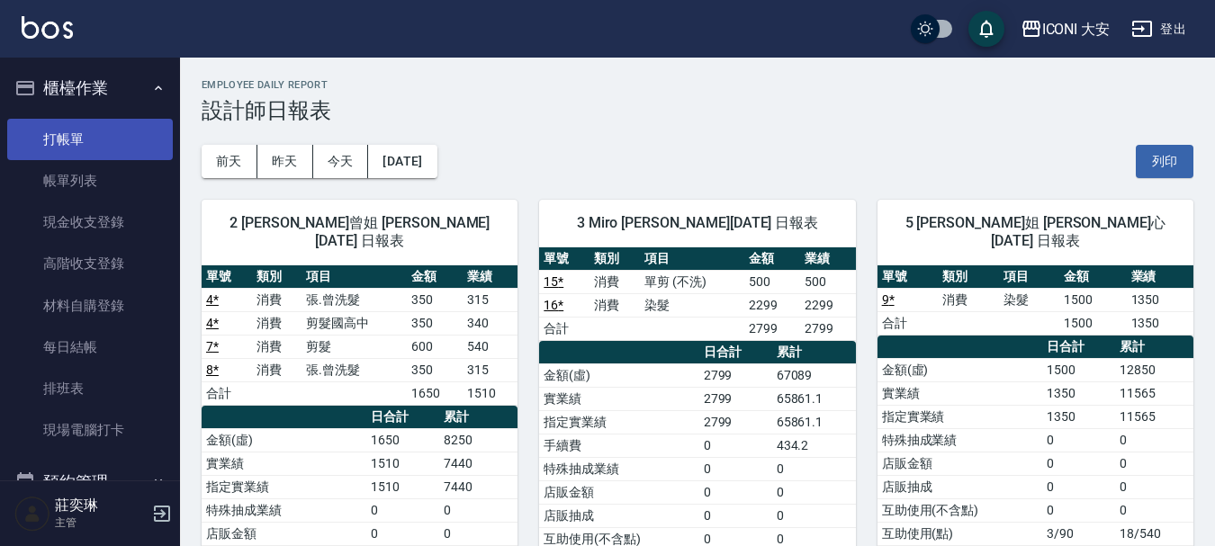
click at [56, 136] on link "打帳單" at bounding box center [90, 139] width 166 height 41
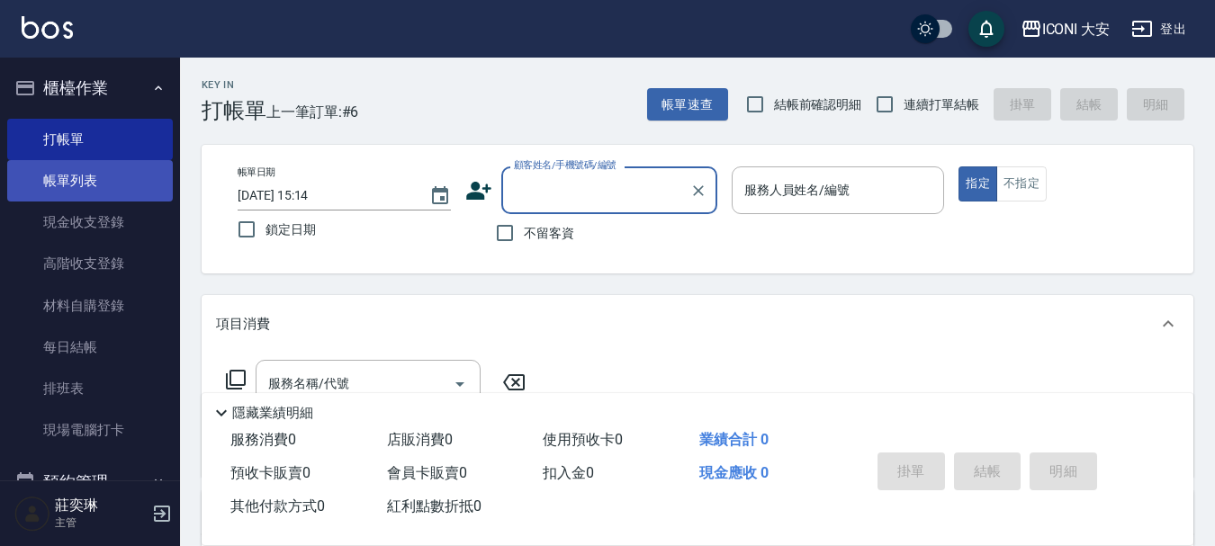
click at [82, 181] on link "帳單列表" at bounding box center [90, 180] width 166 height 41
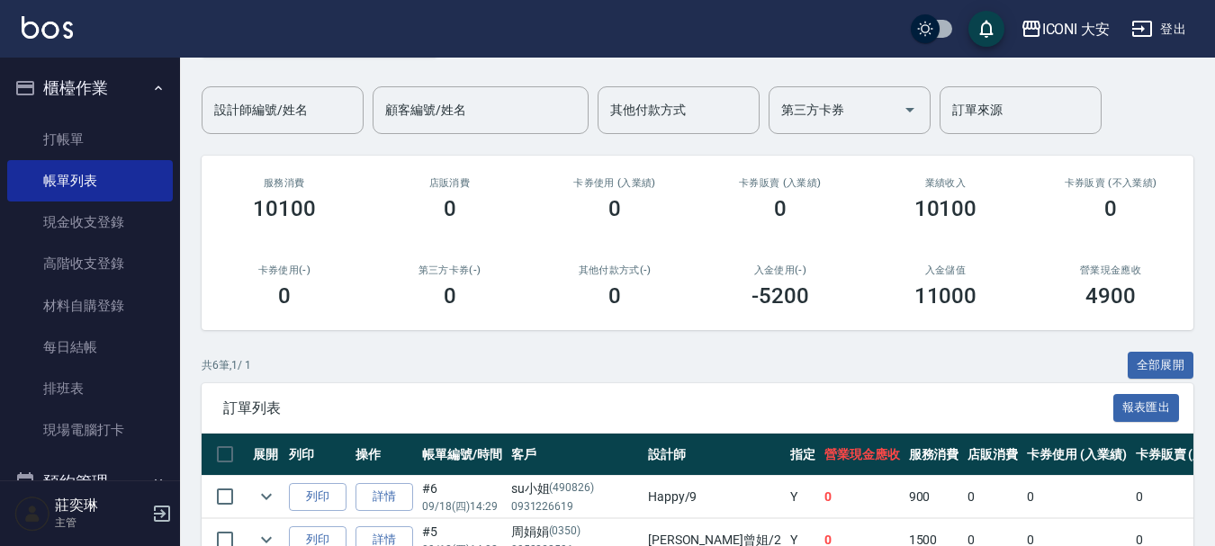
scroll to position [270, 0]
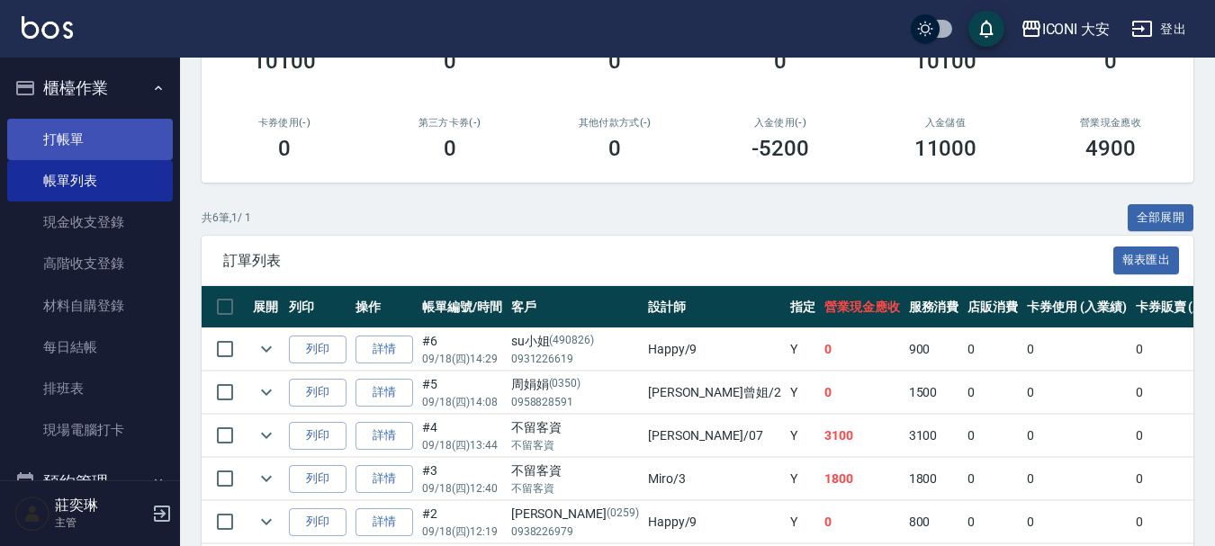
click at [101, 132] on link "打帳單" at bounding box center [90, 139] width 166 height 41
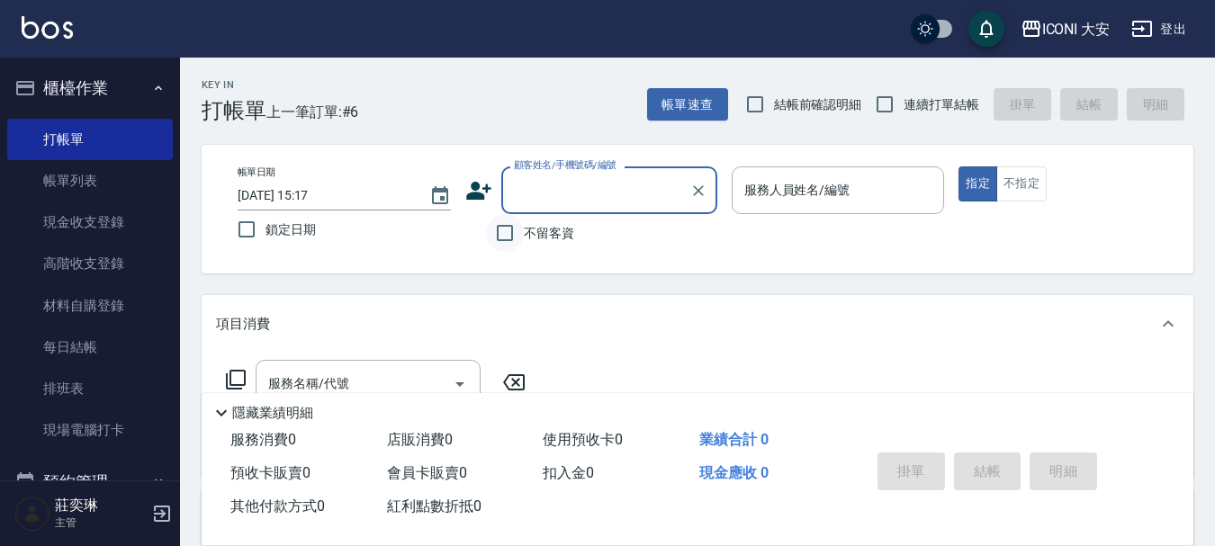
click at [507, 241] on input "不留客資" at bounding box center [505, 233] width 38 height 38
checkbox input "true"
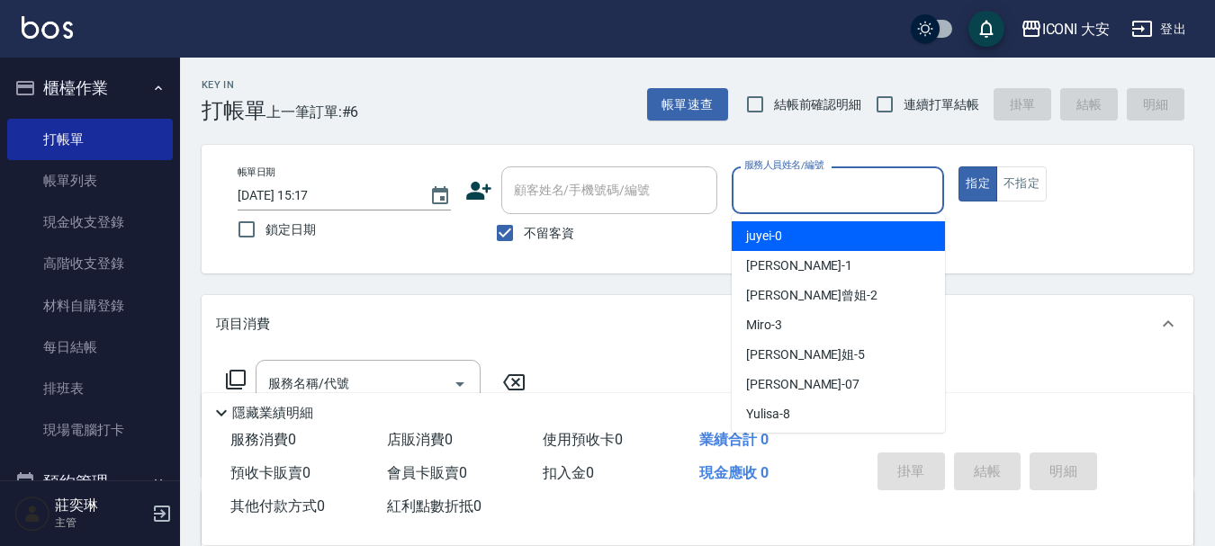
click at [845, 183] on input "服務人員姓名/編號" at bounding box center [838, 190] width 197 height 31
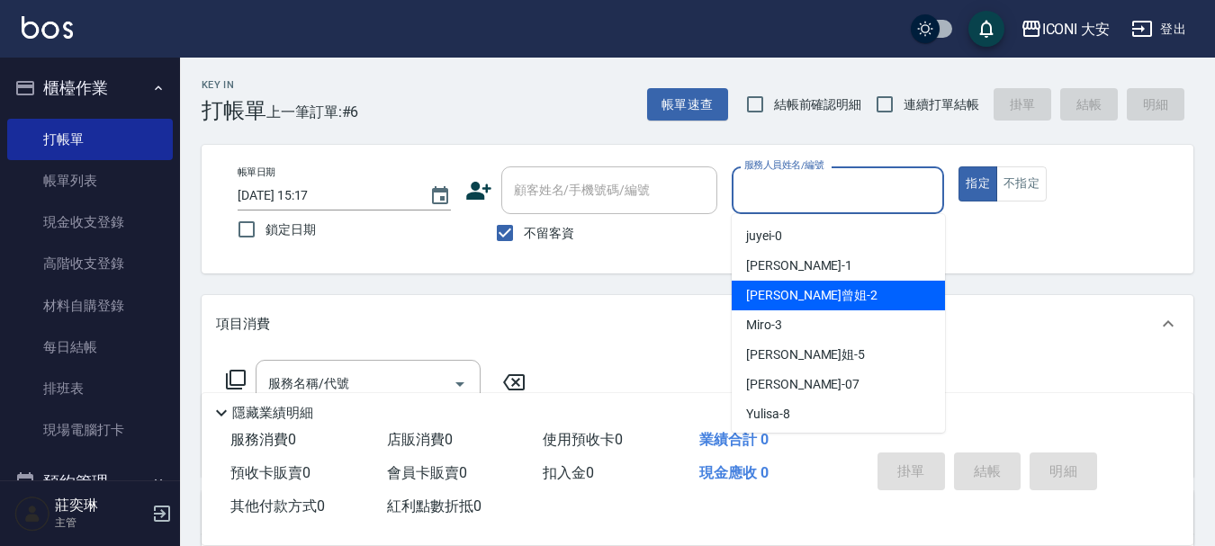
click at [784, 302] on span "[PERSON_NAME]曾姐 -2" at bounding box center [811, 295] width 131 height 19
type input "[PERSON_NAME]曾姐-2"
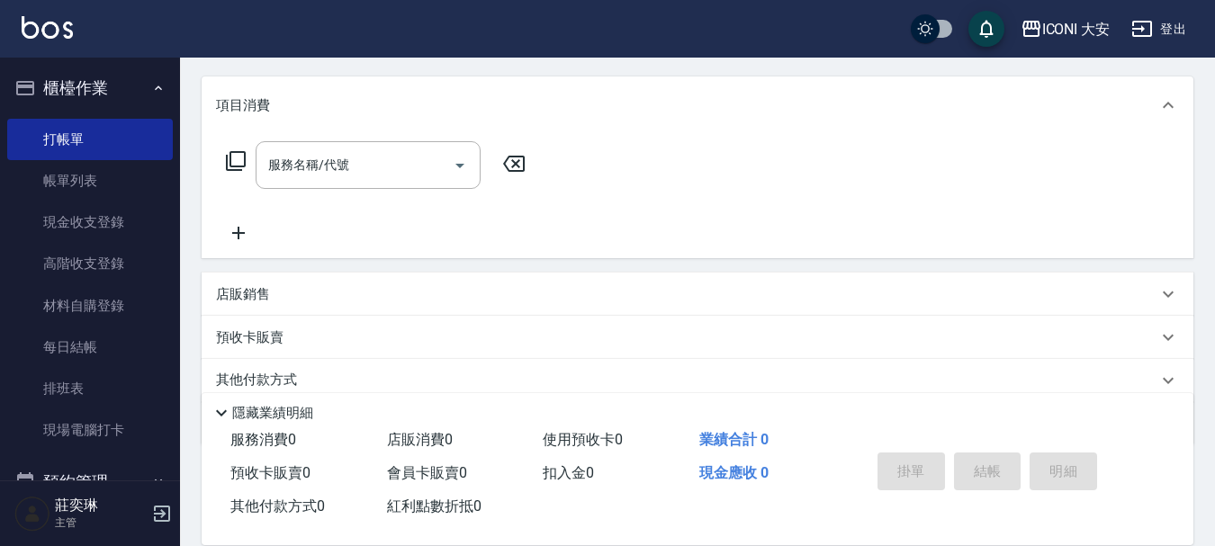
scroll to position [270, 0]
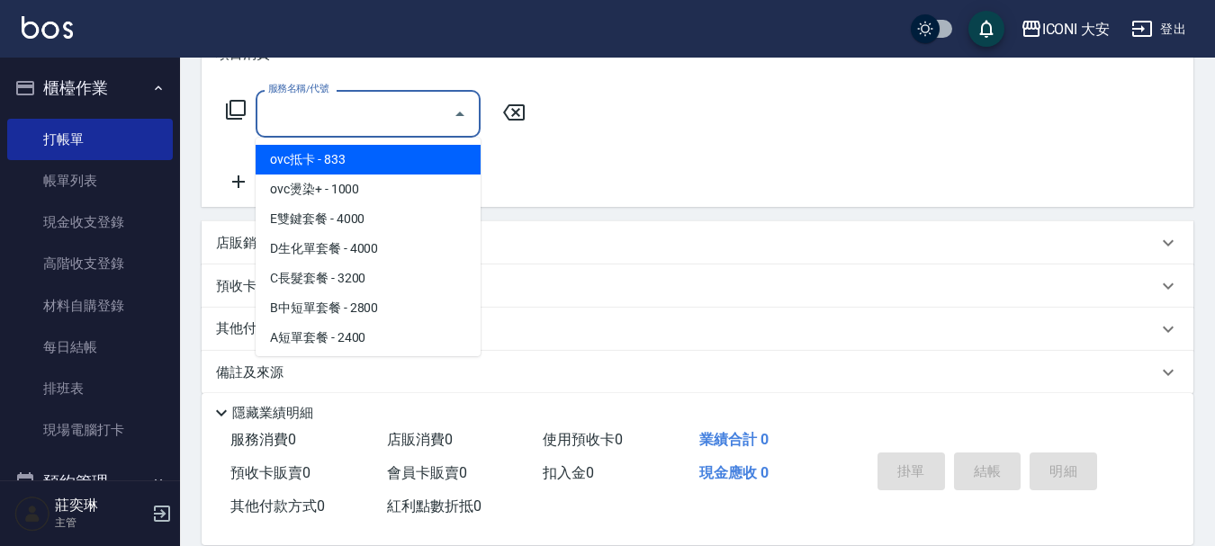
click at [328, 121] on input "服務名稱/代號" at bounding box center [355, 113] width 182 height 31
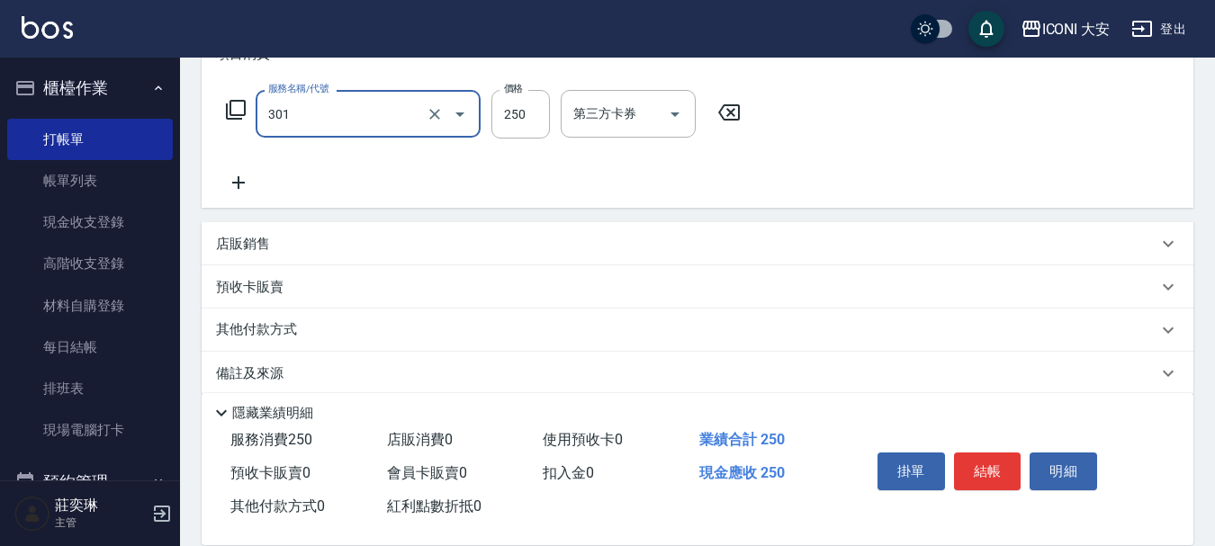
type input "兒童剪髪(301)"
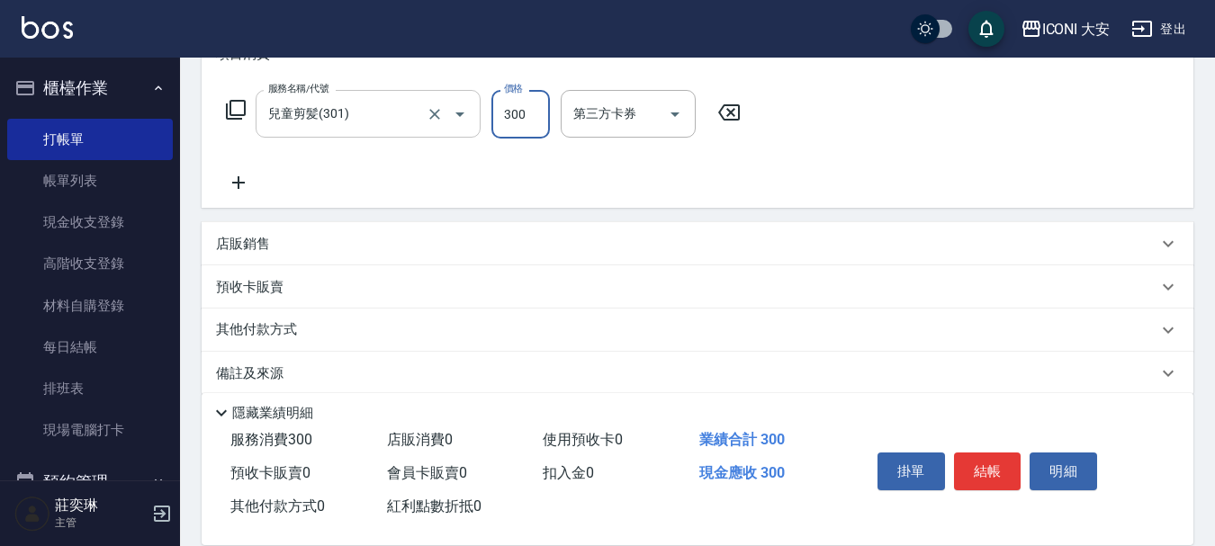
type input "300"
click at [396, 133] on div "兒童剪髪(301) 服務名稱/代號" at bounding box center [368, 114] width 225 height 48
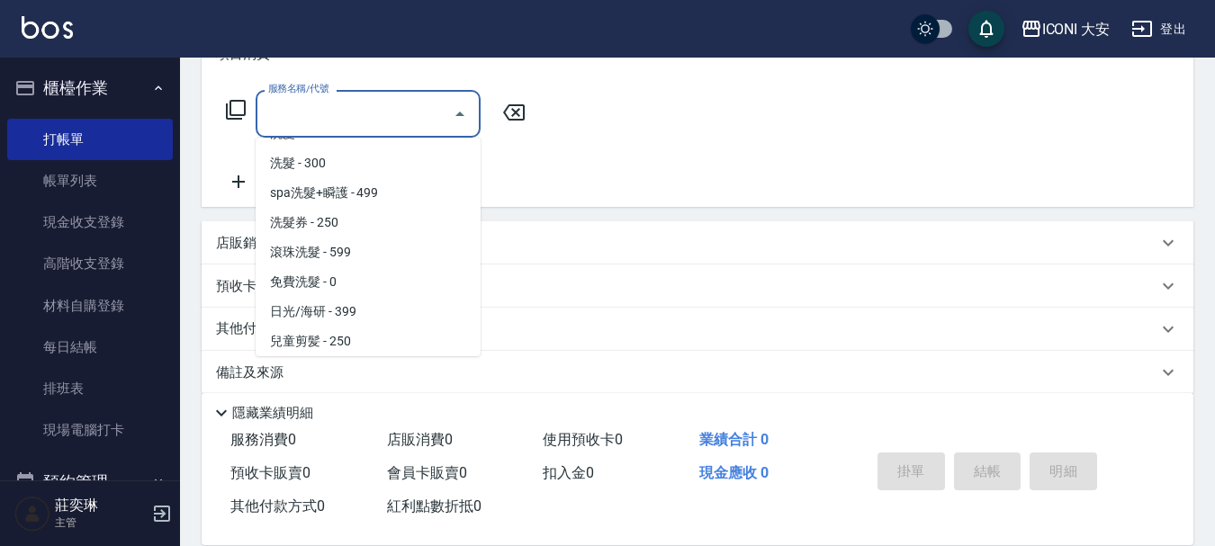
scroll to position [0, 0]
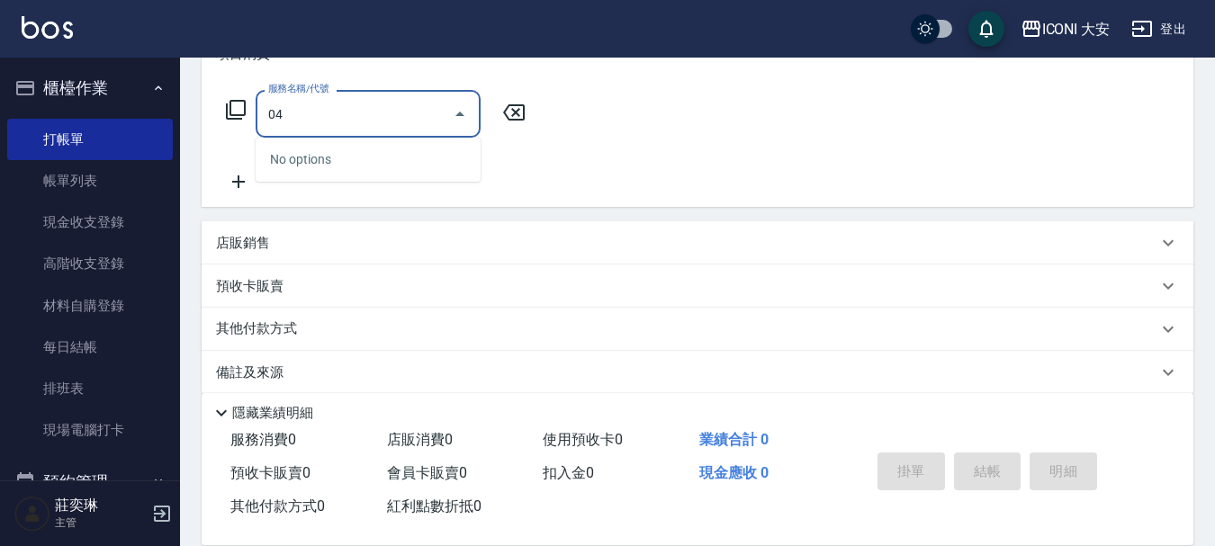
type input "0"
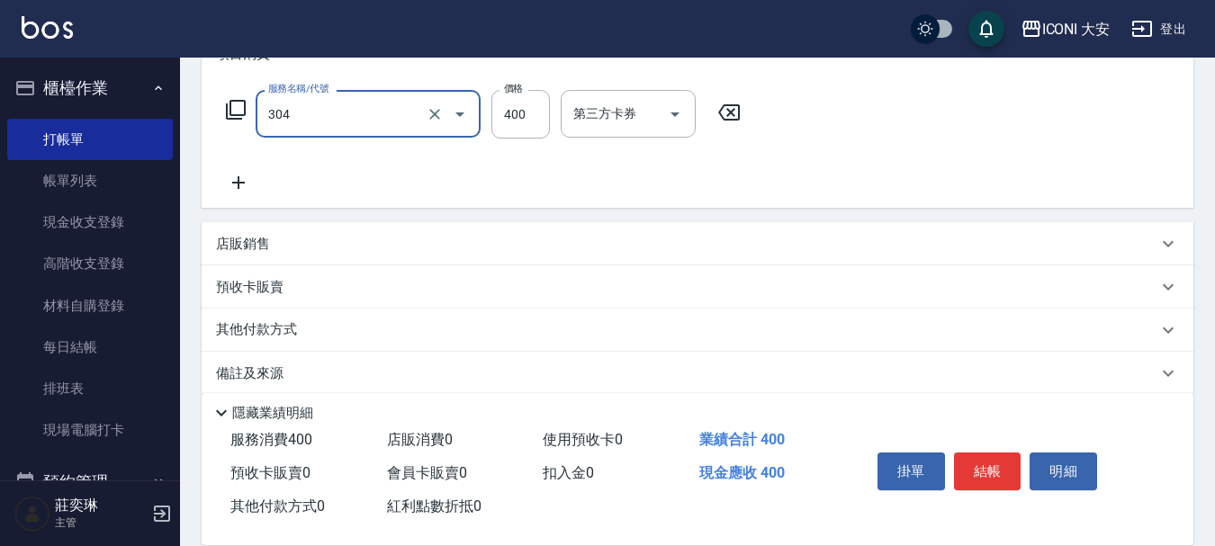
type input "大學剪髮(304)"
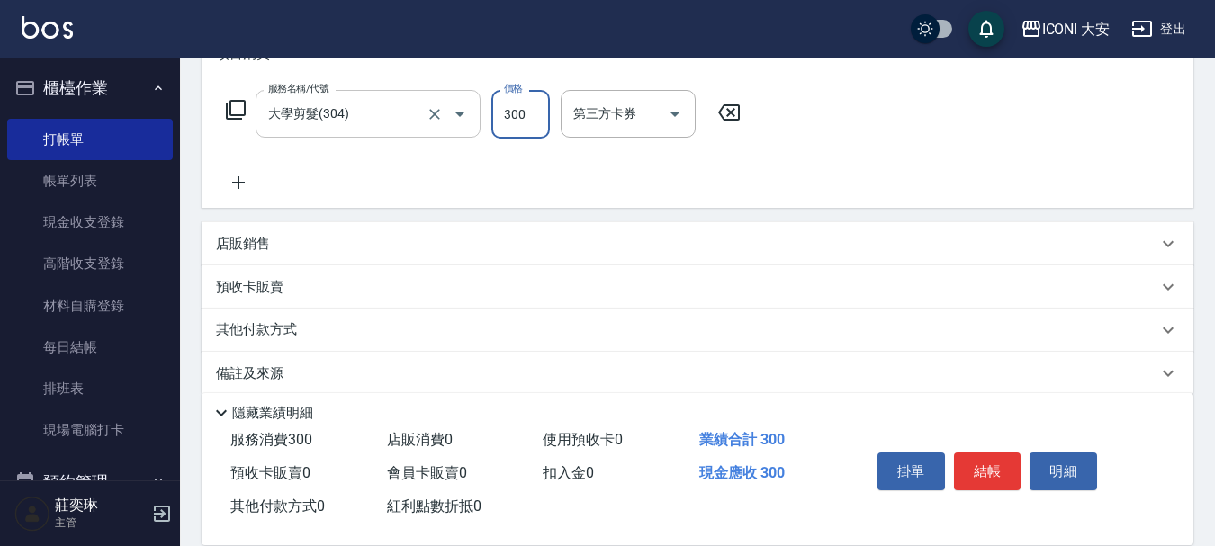
type input "300"
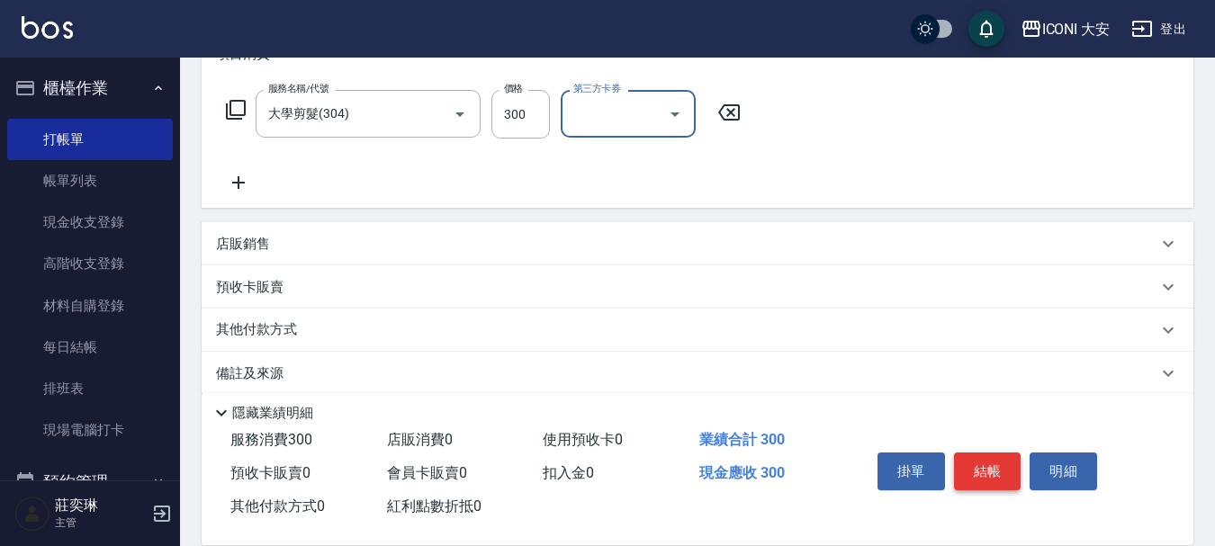
click at [990, 457] on button "結帳" at bounding box center [987, 472] width 67 height 38
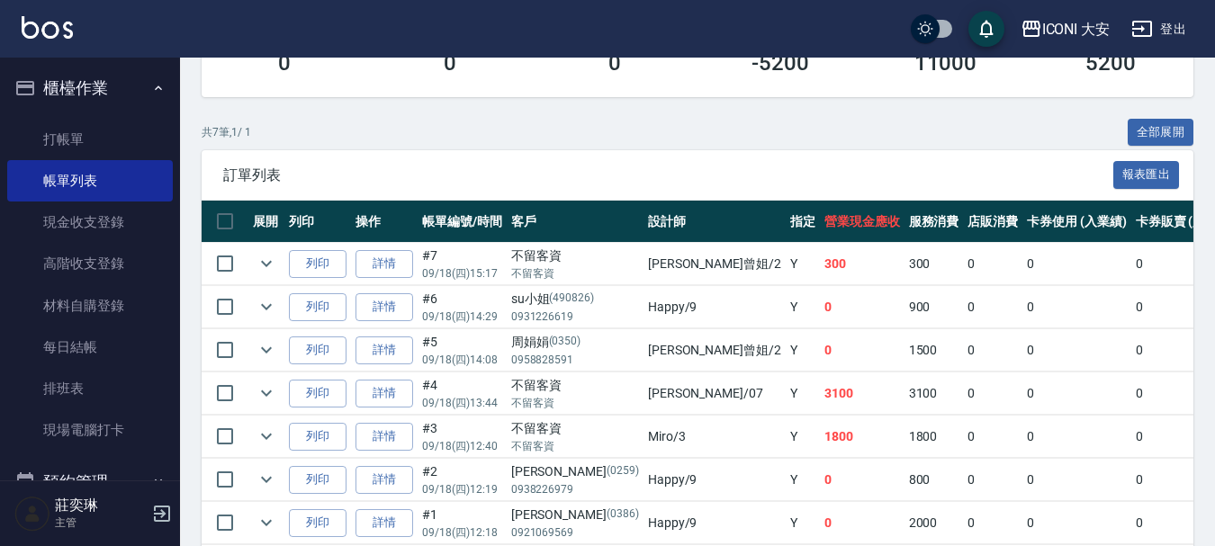
scroll to position [360, 0]
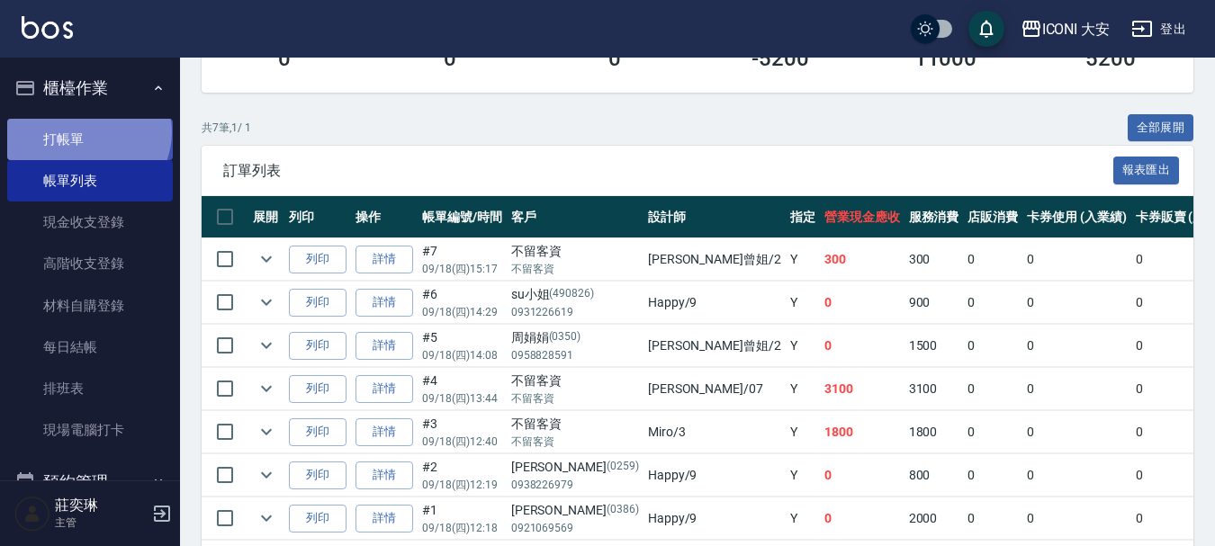
drag, startPoint x: 86, startPoint y: 131, endPoint x: 112, endPoint y: 126, distance: 25.8
click at [88, 131] on link "打帳單" at bounding box center [90, 139] width 166 height 41
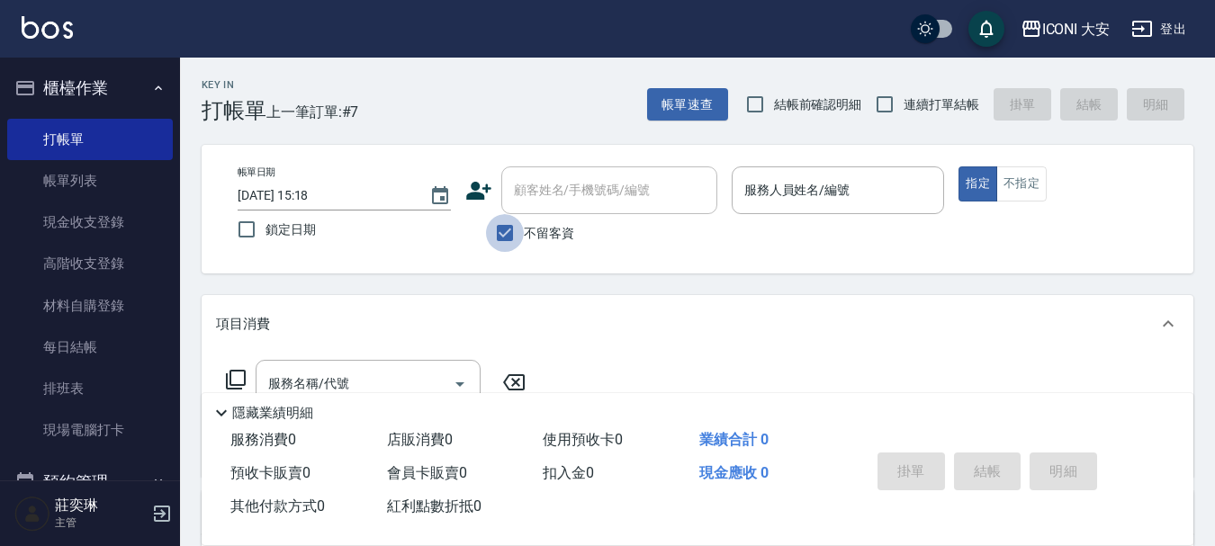
drag, startPoint x: 507, startPoint y: 234, endPoint x: 525, endPoint y: 227, distance: 19.4
click at [511, 233] on input "不留客資" at bounding box center [505, 233] width 38 height 38
checkbox input "false"
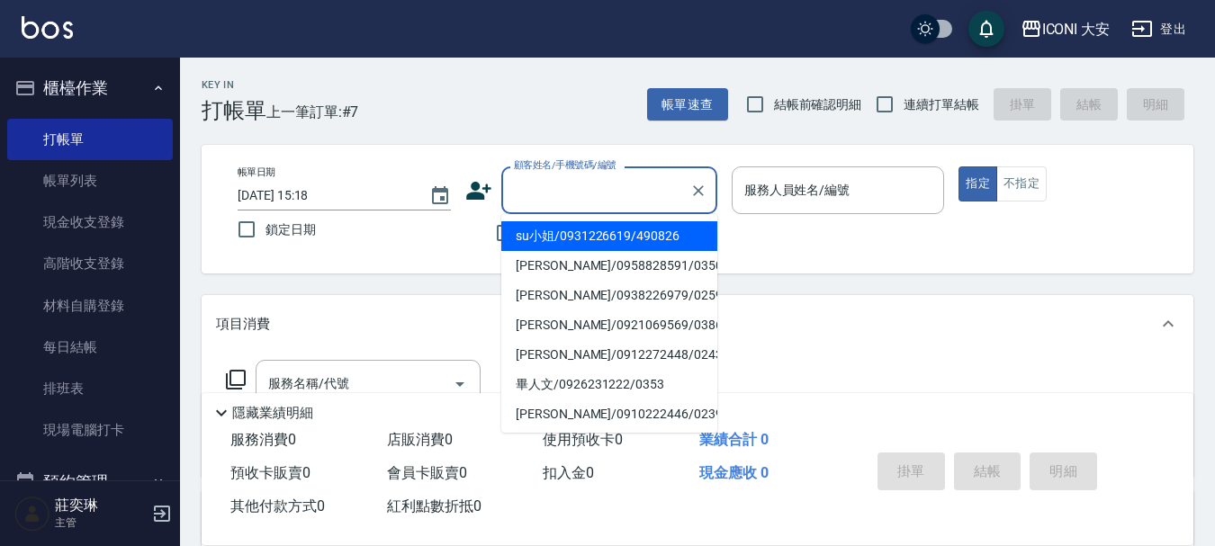
click at [533, 202] on input "顧客姓名/手機號碼/編號" at bounding box center [595, 190] width 173 height 31
click at [600, 224] on li "su小姐/0931226619/490826" at bounding box center [609, 236] width 216 height 30
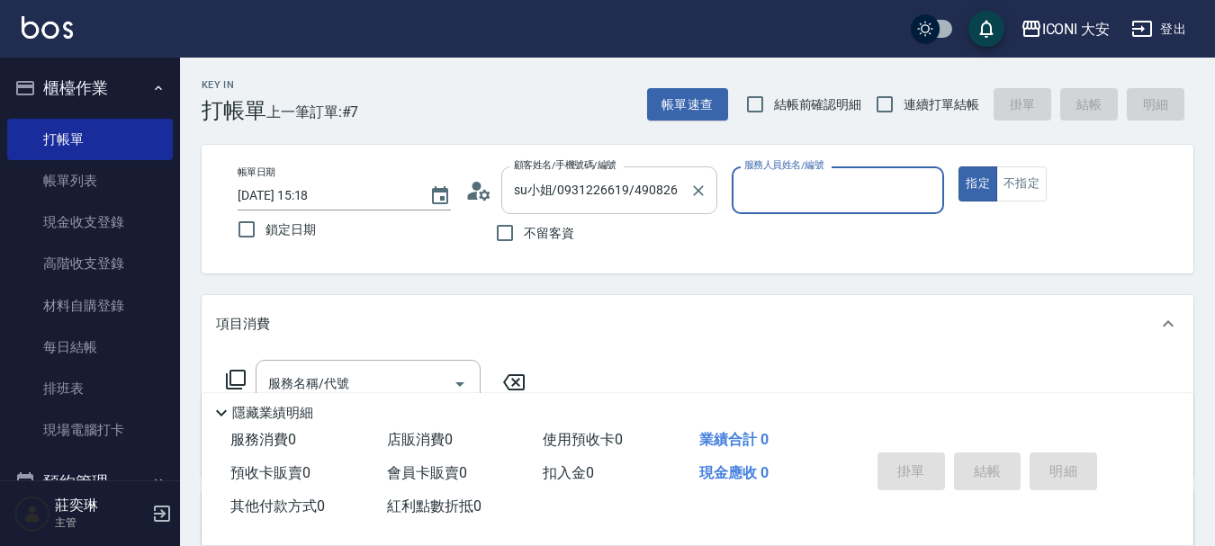
type input "su小姐/0931226619/490826"
type input "Happy-9"
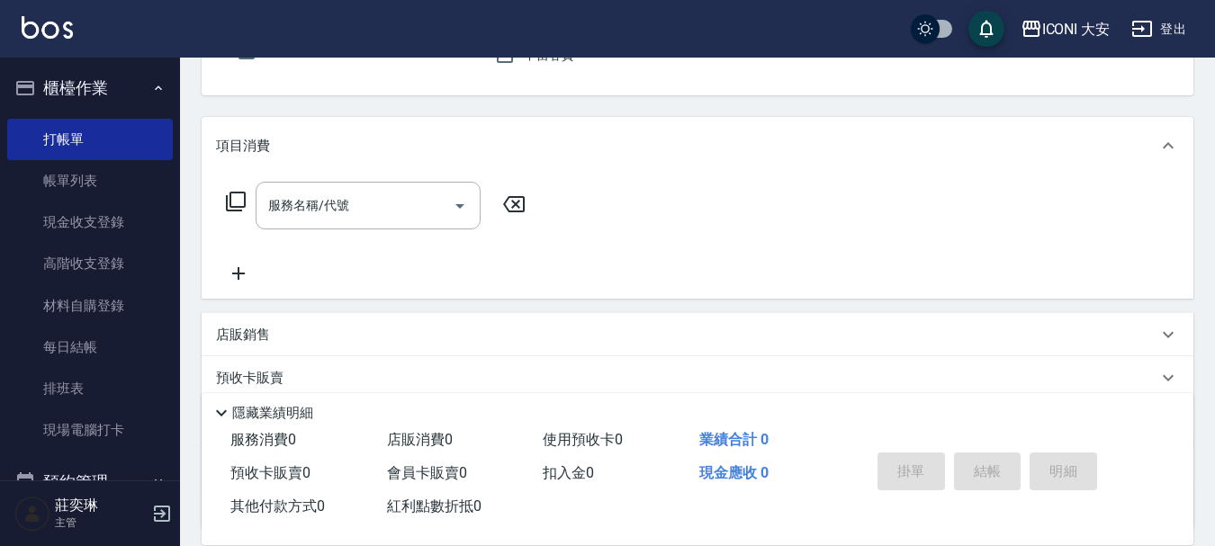
scroll to position [180, 0]
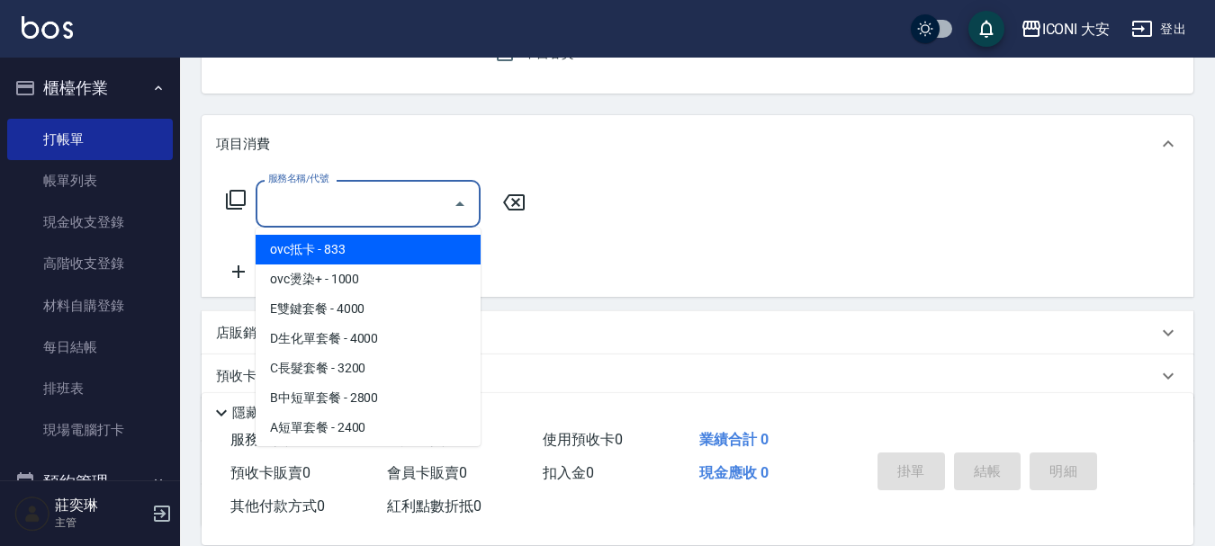
click at [388, 214] on input "服務名稱/代號" at bounding box center [355, 203] width 182 height 31
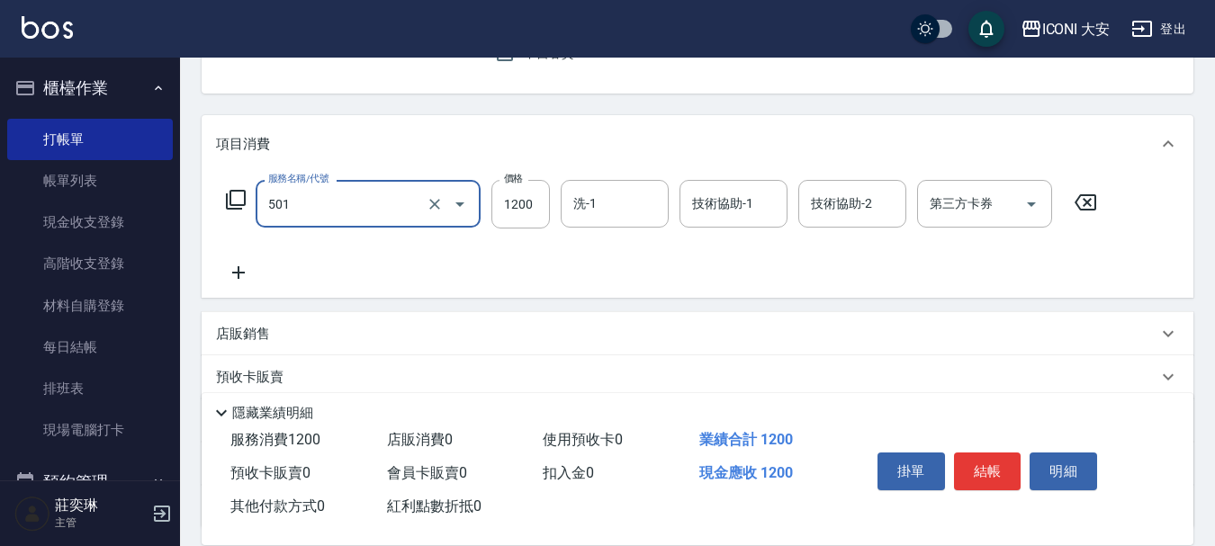
type input "染髮(501)"
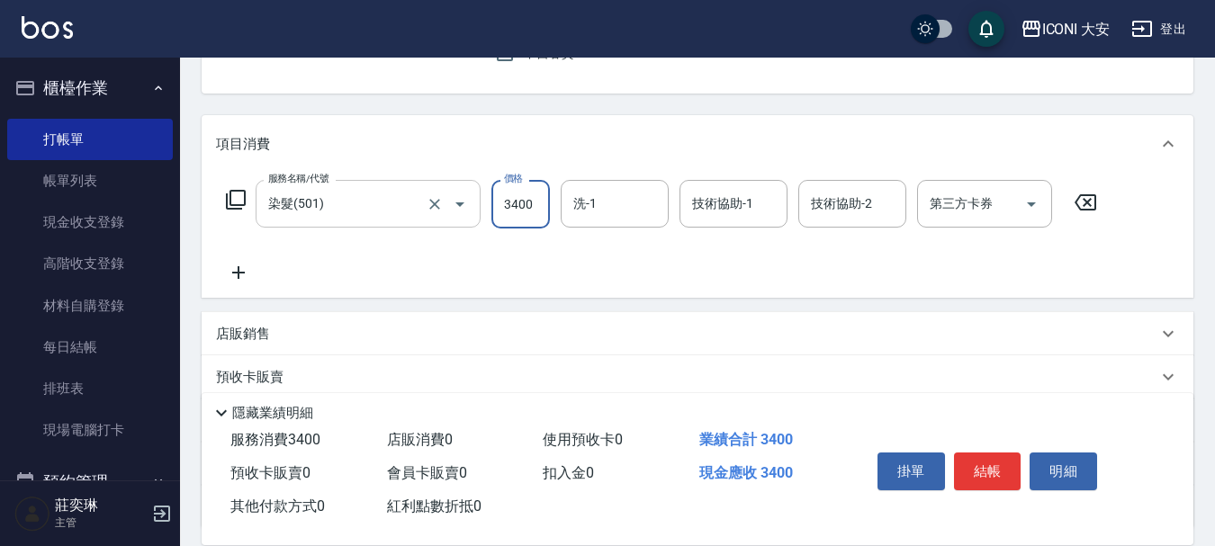
type input "3400"
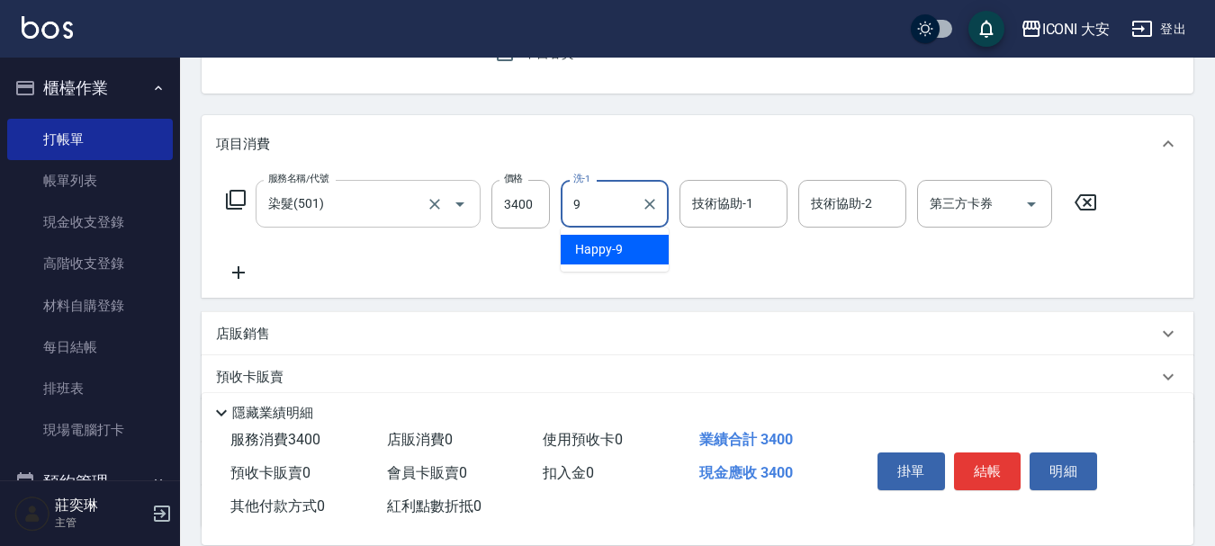
type input "Happy-9"
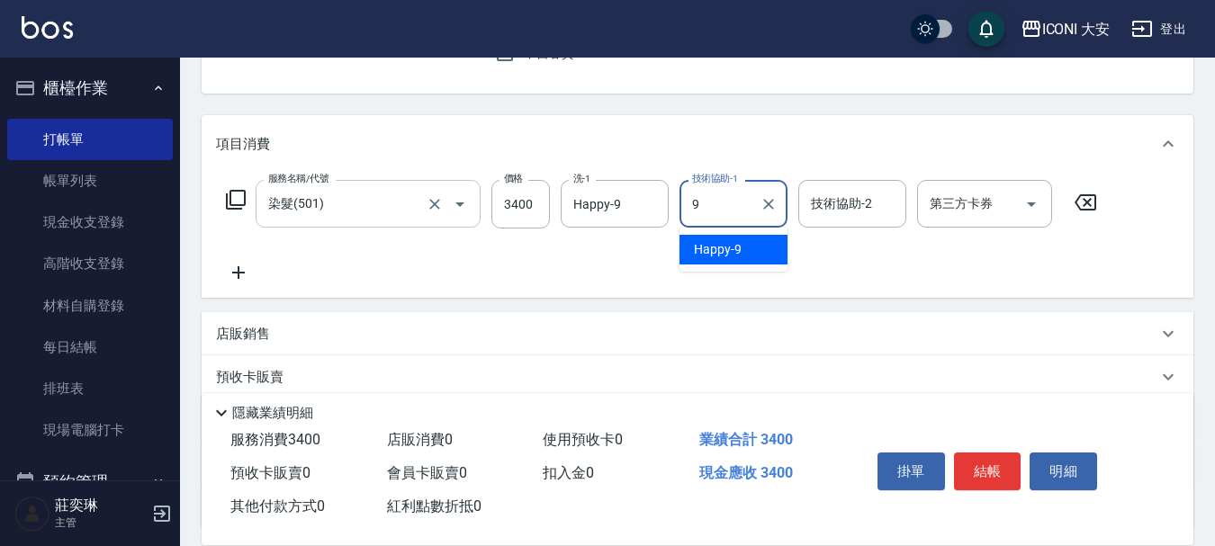
type input "Happy-9"
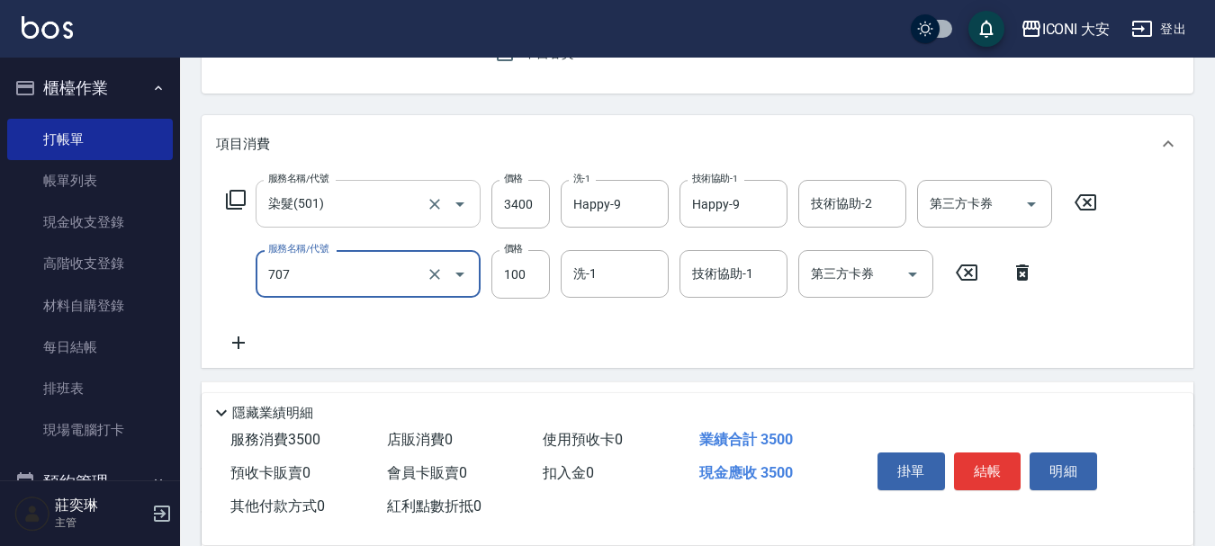
type input "瞬間護髮(707)"
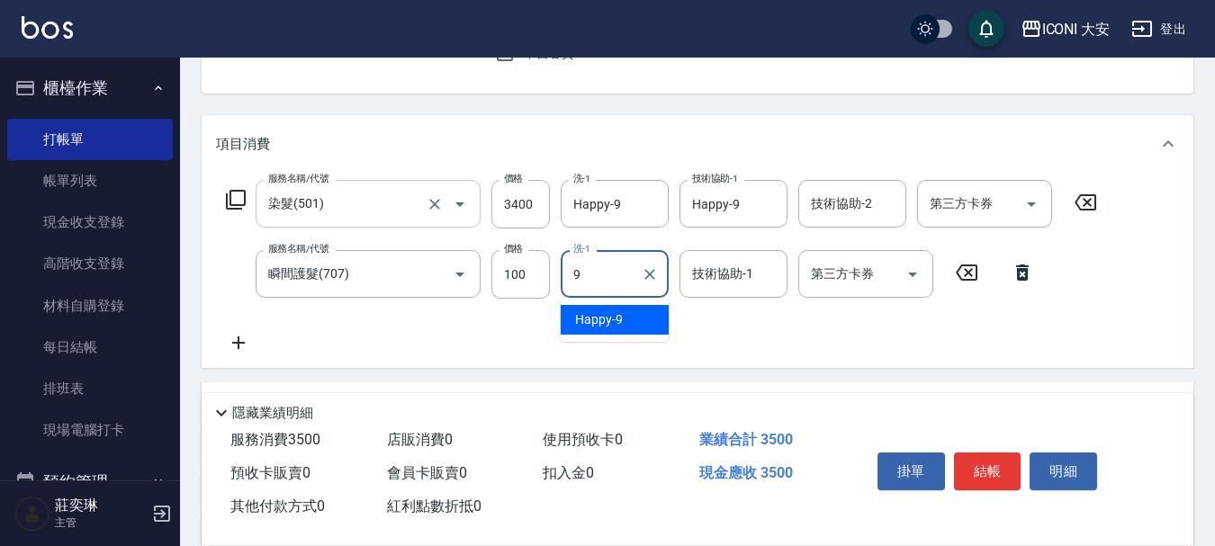
type input "Happy-9"
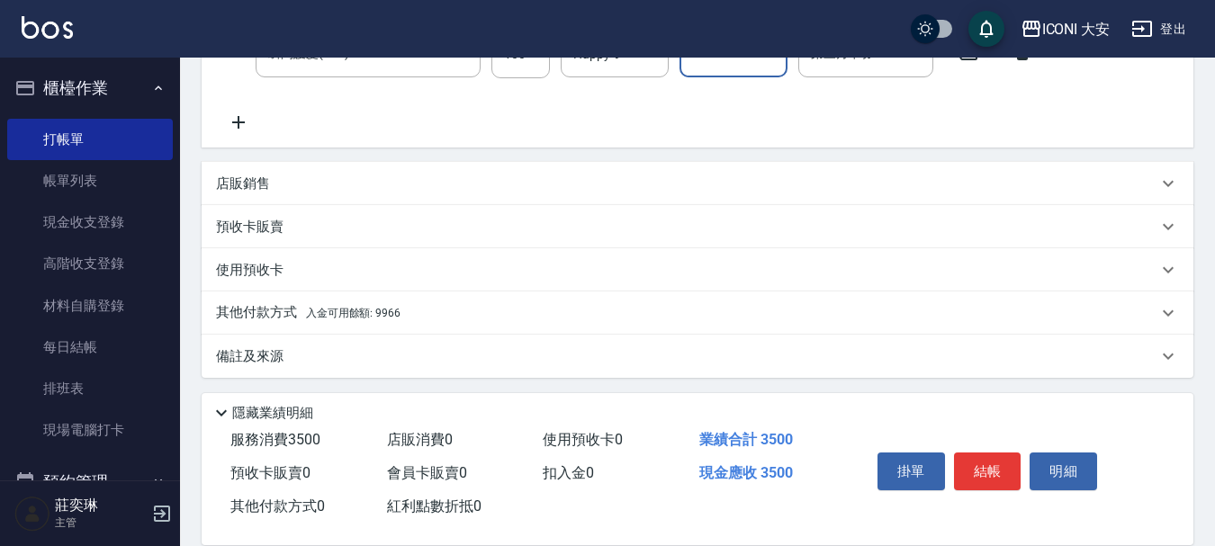
scroll to position [405, 0]
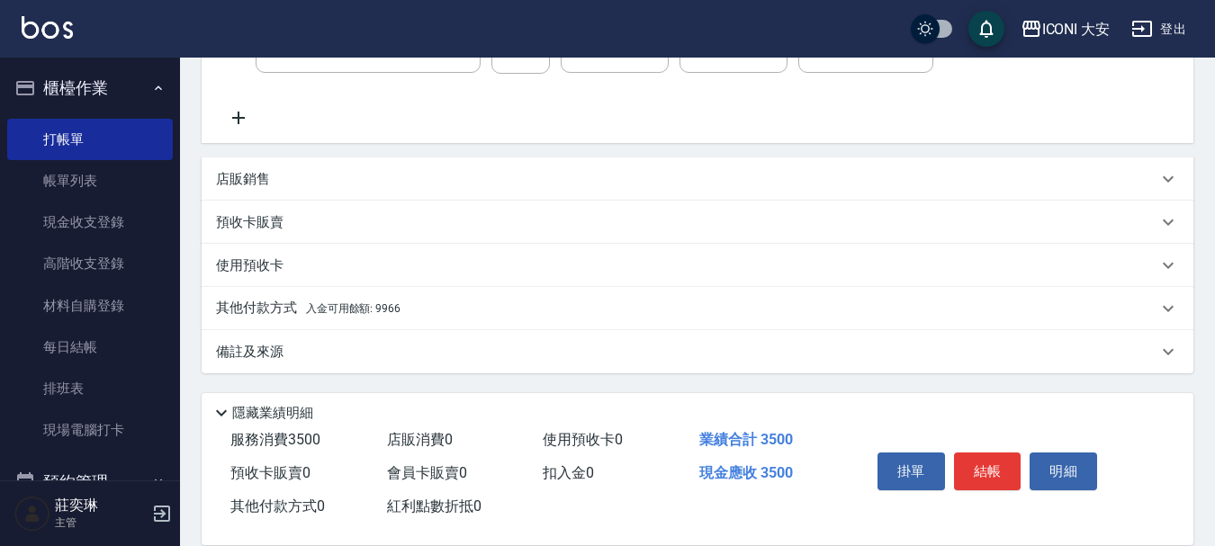
click at [336, 312] on span "入金可用餘額: 9966" at bounding box center [353, 308] width 94 height 13
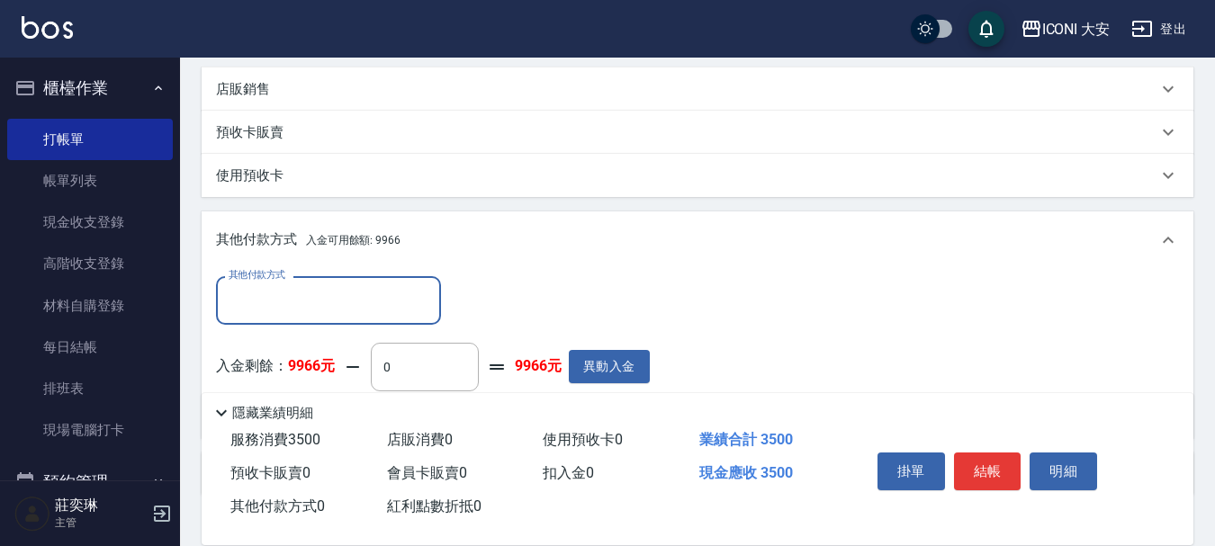
scroll to position [616, 0]
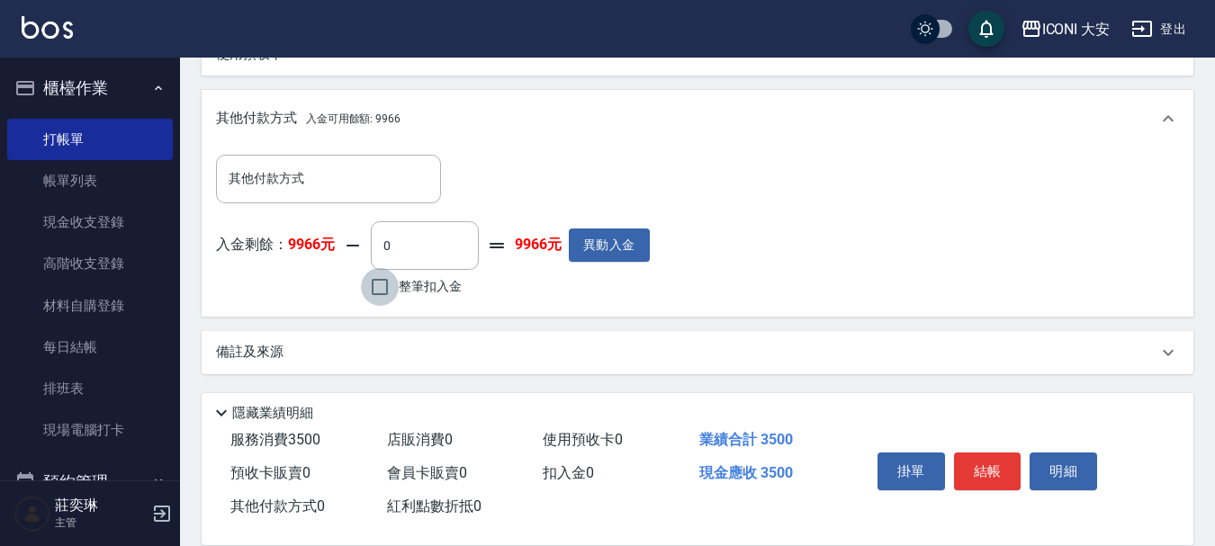
click at [378, 283] on input "整筆扣入金" at bounding box center [380, 287] width 38 height 38
checkbox input "true"
type input "3500"
click at [998, 455] on button "結帳" at bounding box center [987, 472] width 67 height 38
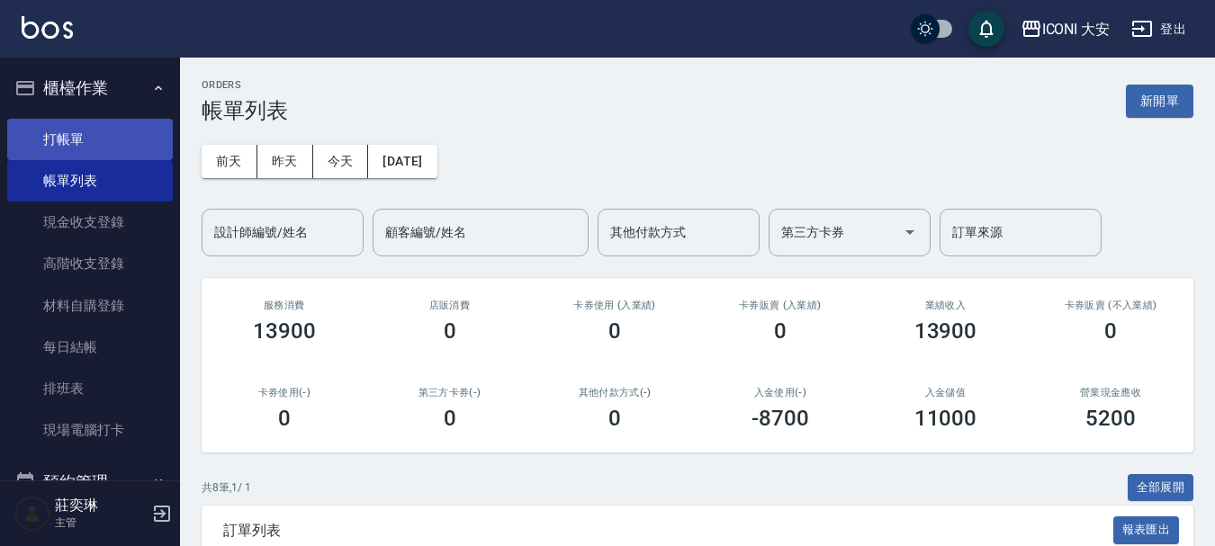
click at [76, 132] on link "打帳單" at bounding box center [90, 139] width 166 height 41
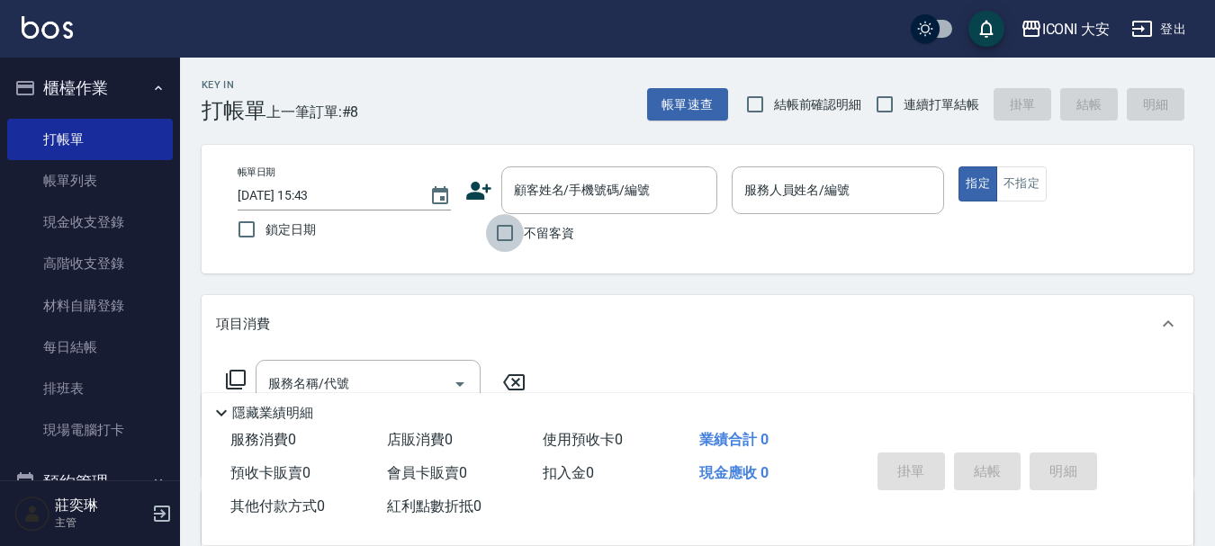
click at [497, 231] on input "不留客資" at bounding box center [505, 233] width 38 height 38
checkbox input "true"
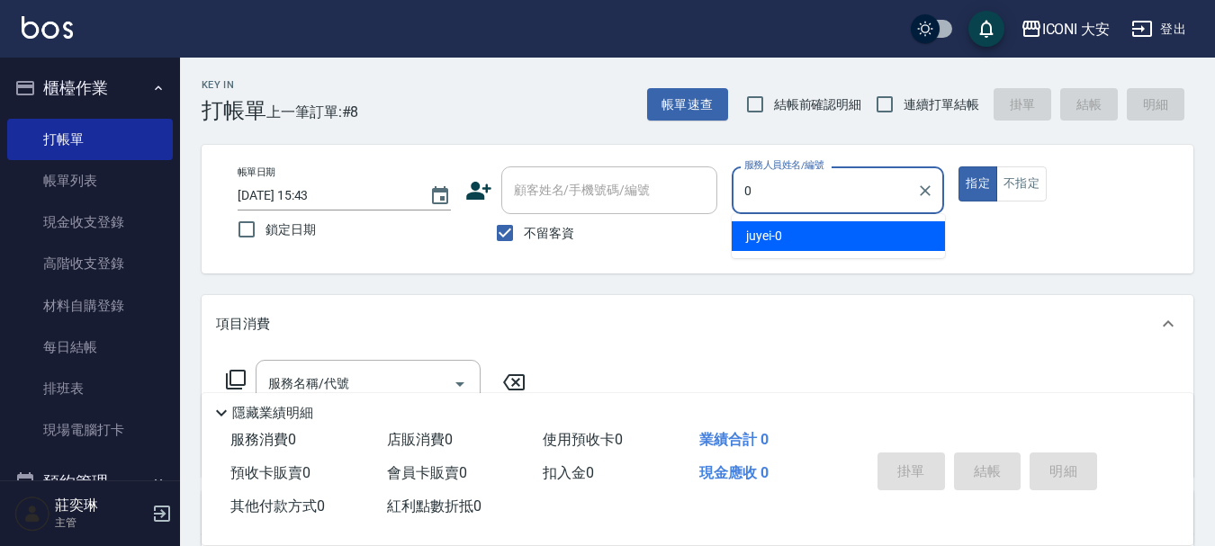
type input "juyei-0"
type button "true"
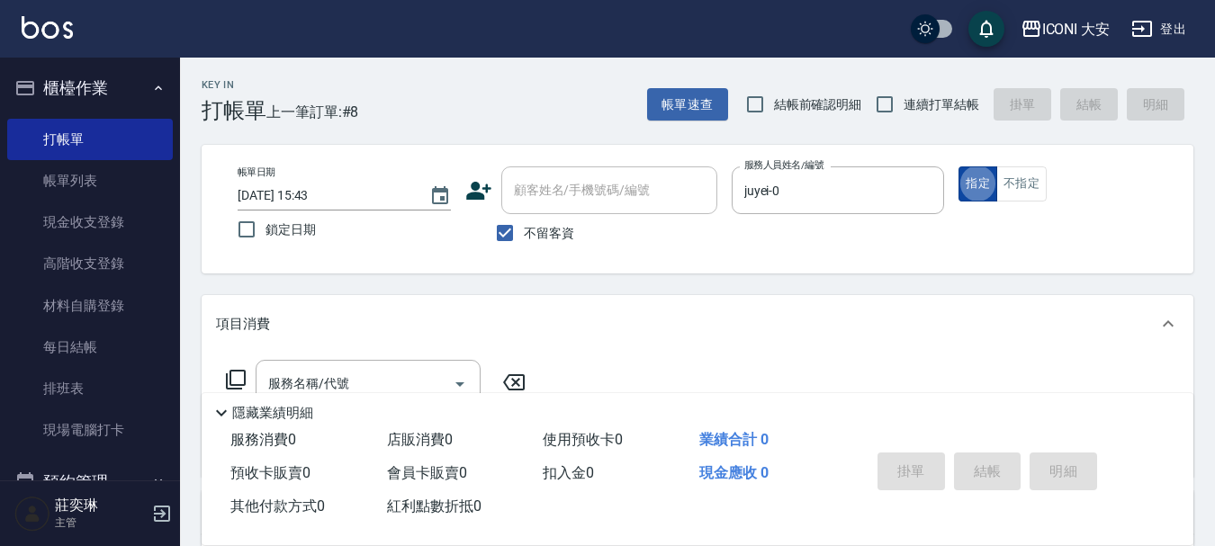
click at [966, 184] on button "指定" at bounding box center [977, 183] width 39 height 35
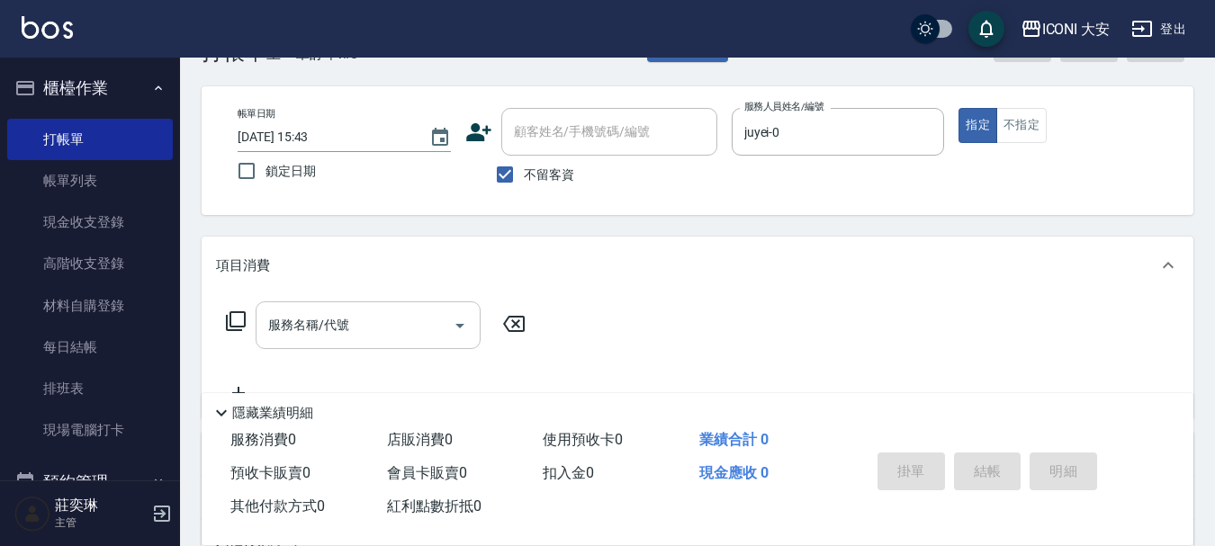
scroll to position [90, 0]
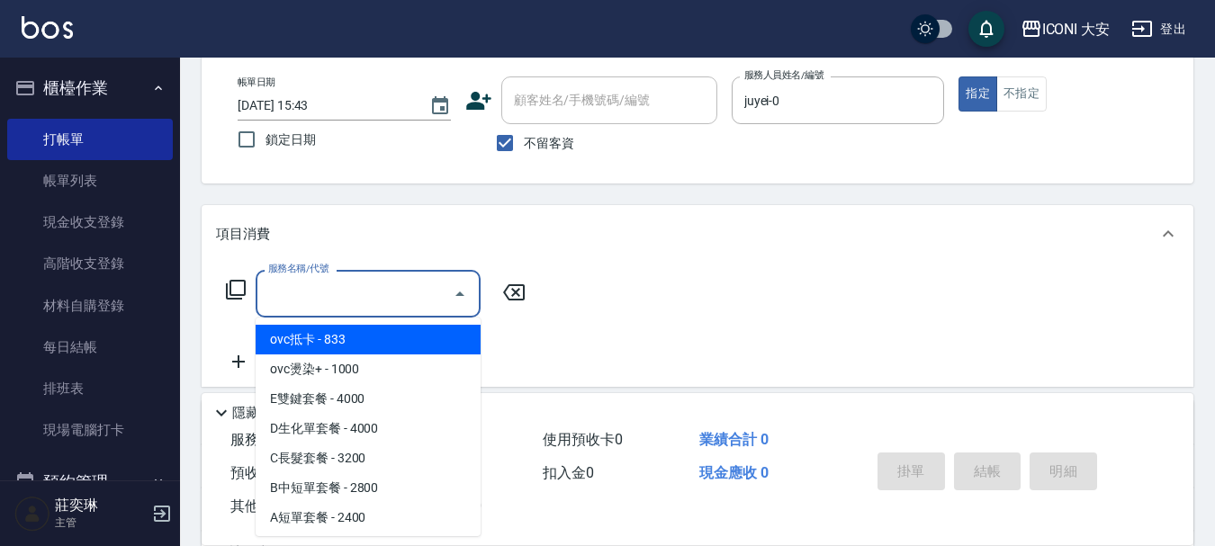
click at [334, 286] on input "服務名稱/代號" at bounding box center [355, 293] width 182 height 31
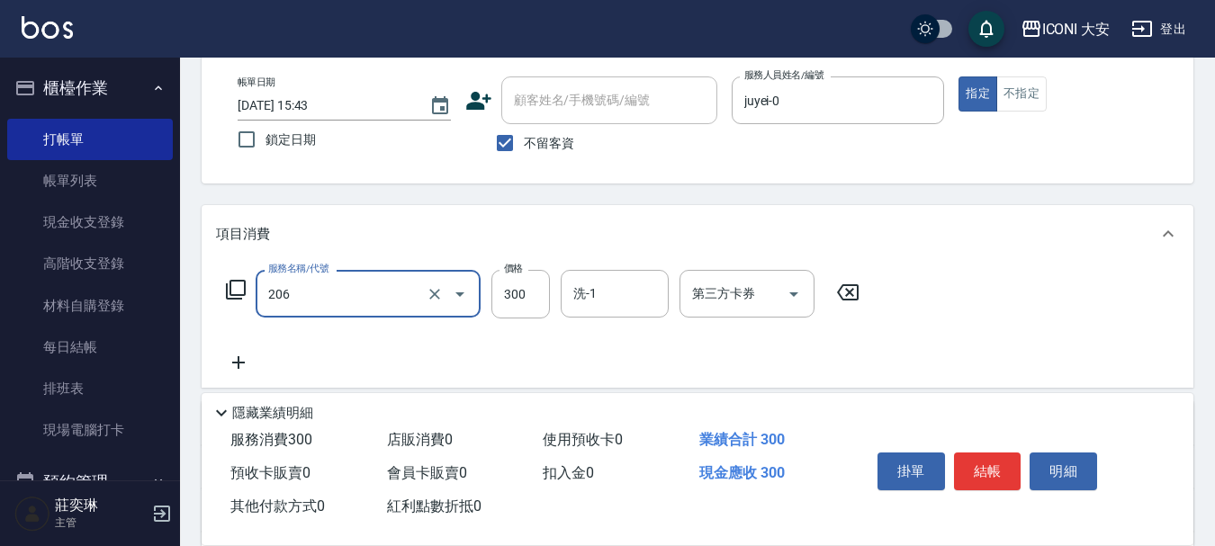
type input "洗髮(206)"
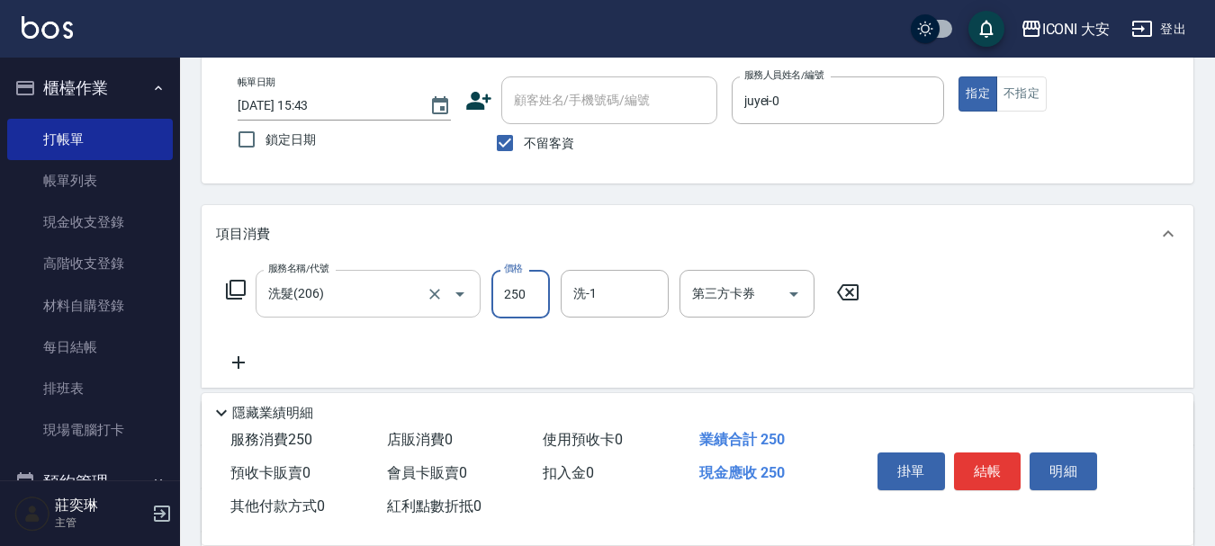
type input "250"
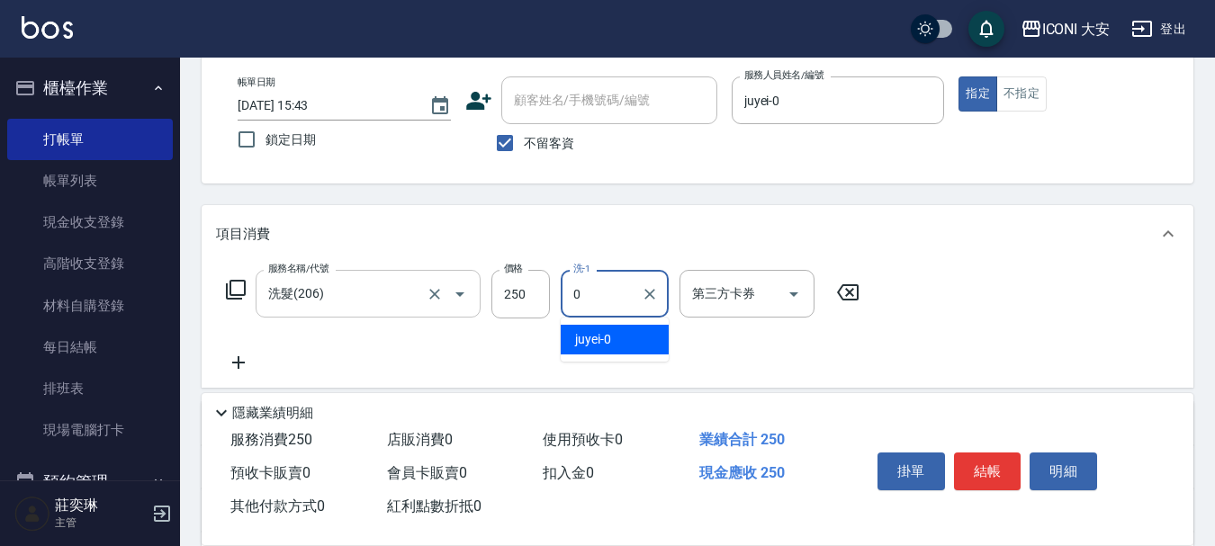
type input "juyei-0"
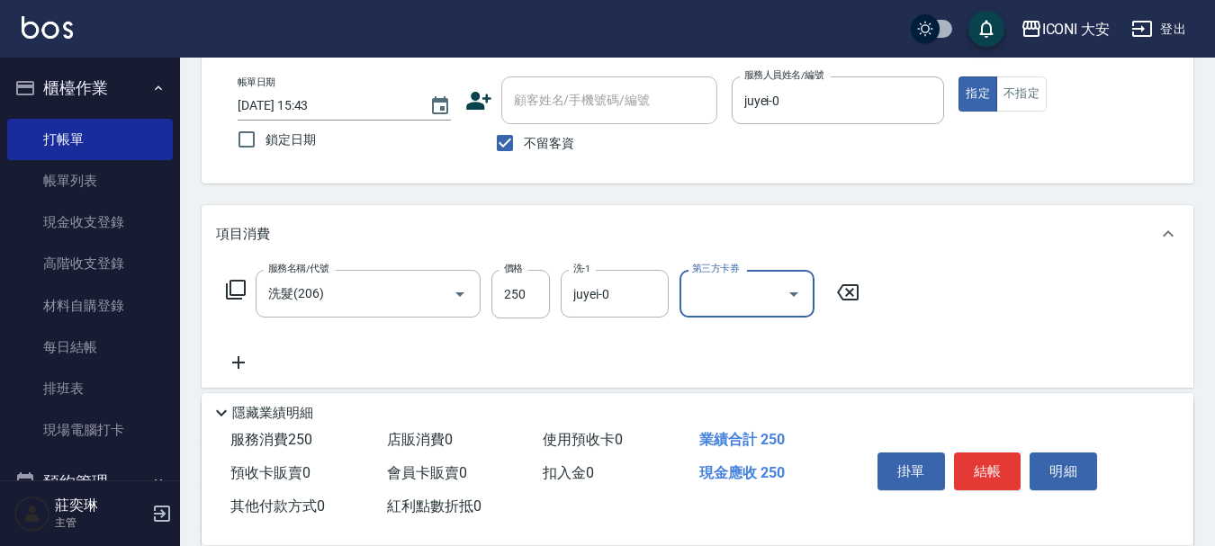
click at [239, 362] on icon at bounding box center [238, 362] width 13 height 13
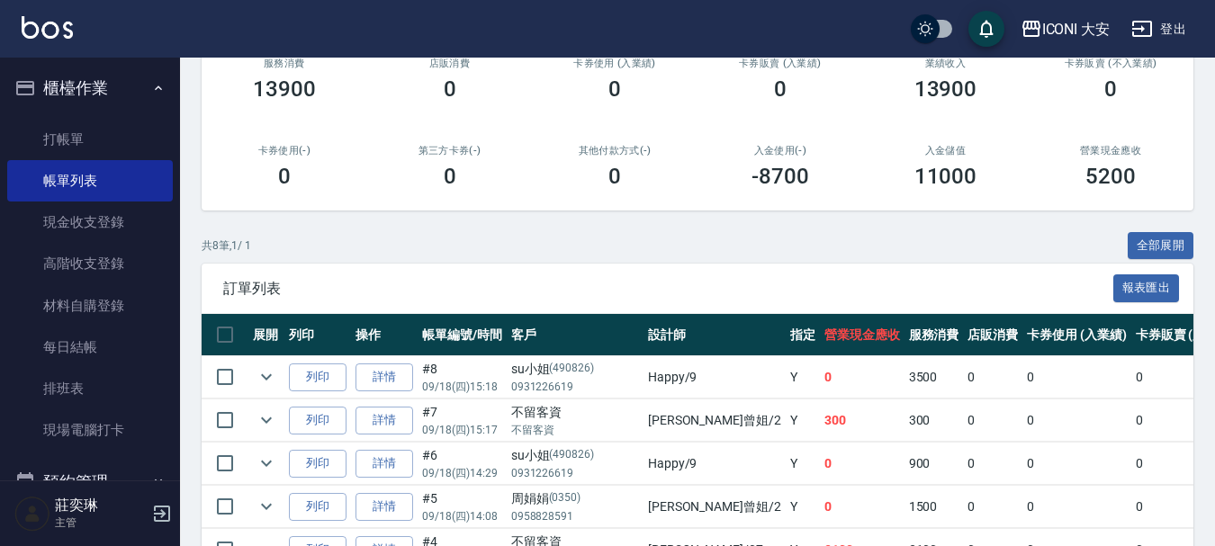
scroll to position [270, 0]
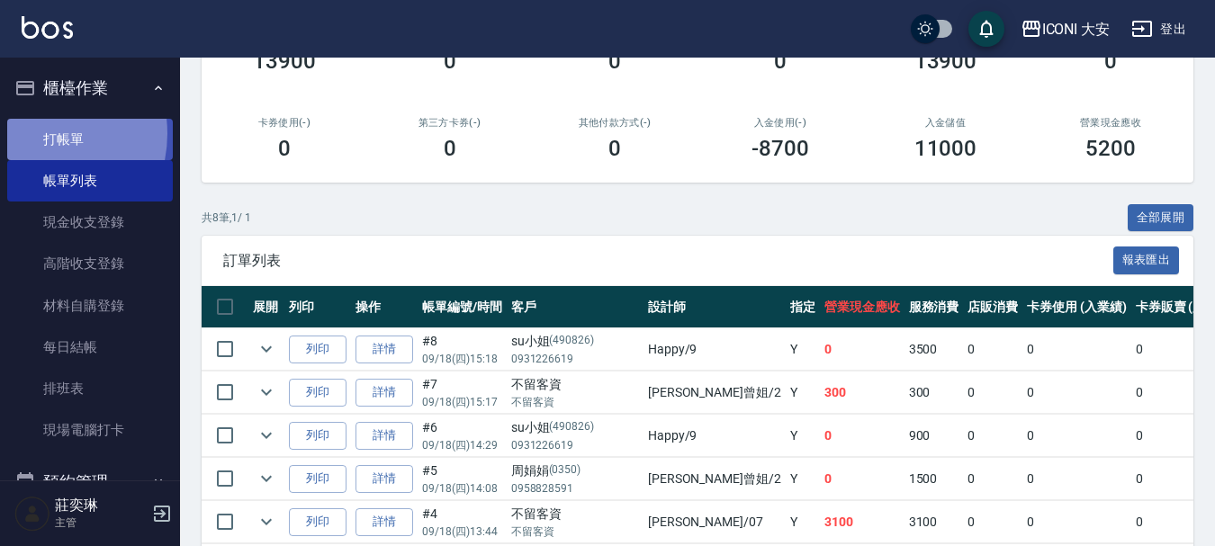
click at [29, 133] on link "打帳單" at bounding box center [90, 139] width 166 height 41
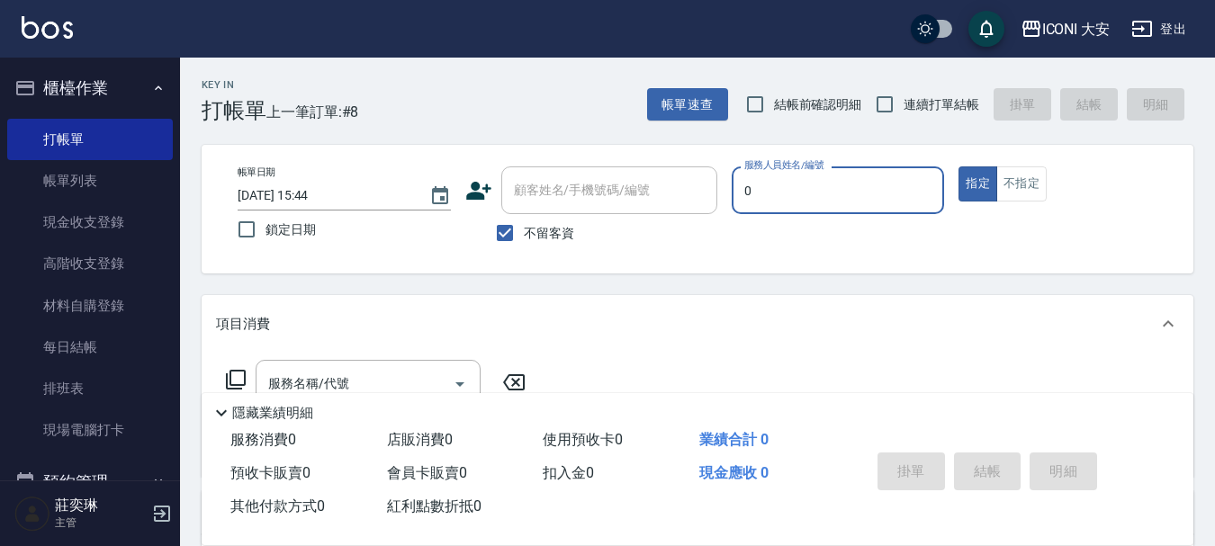
type input "juyei-0"
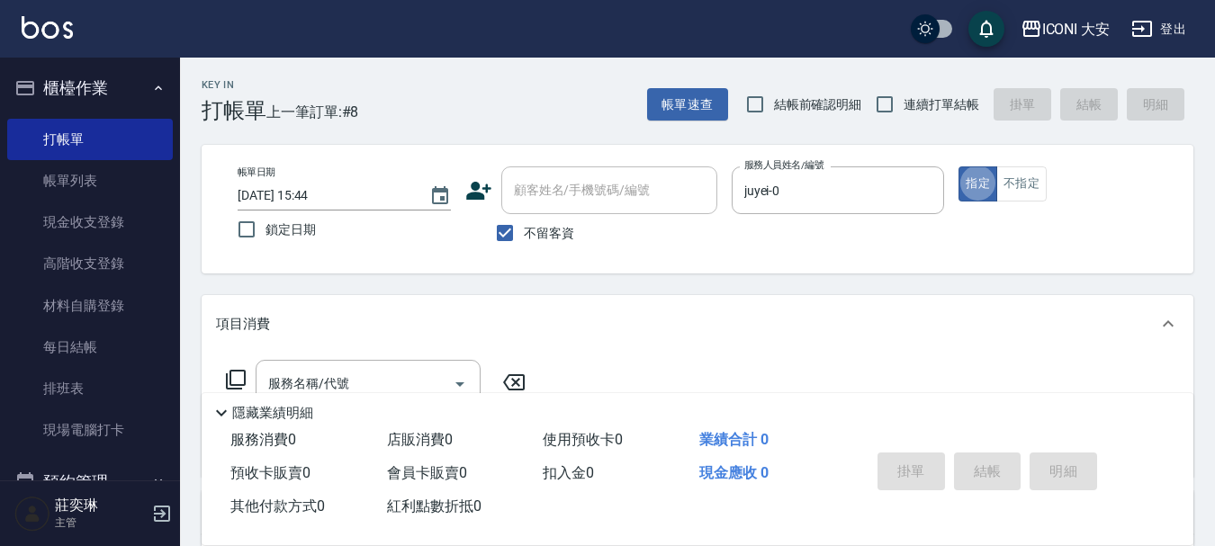
type button "true"
click at [972, 183] on button "指定" at bounding box center [977, 183] width 39 height 35
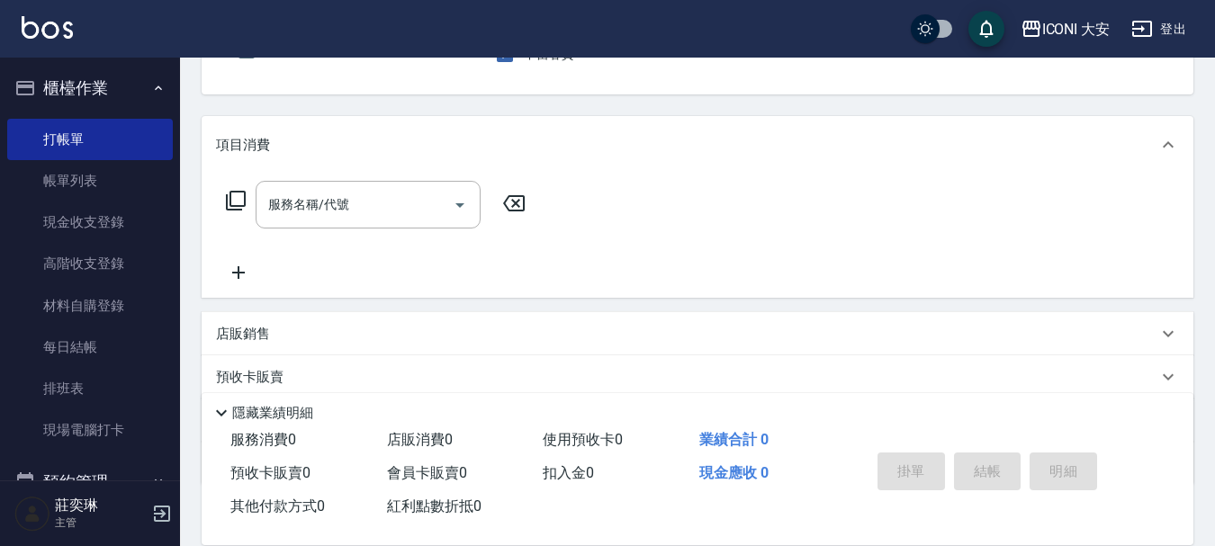
scroll to position [180, 0]
click at [401, 205] on input "服務名稱/代號" at bounding box center [355, 203] width 182 height 31
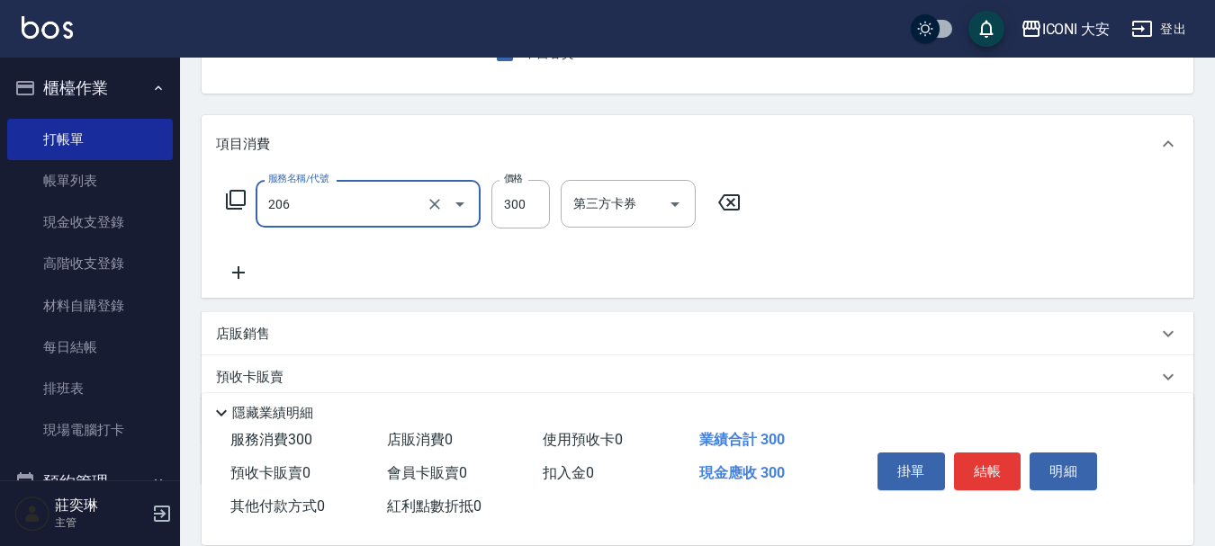
type input "洗髮(206)"
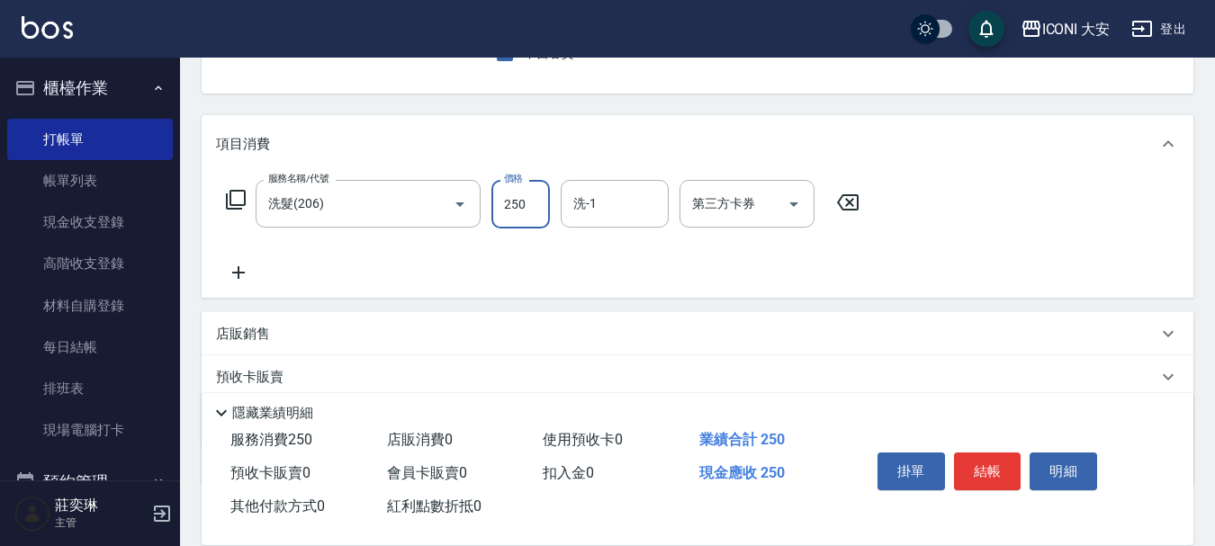
type input "250"
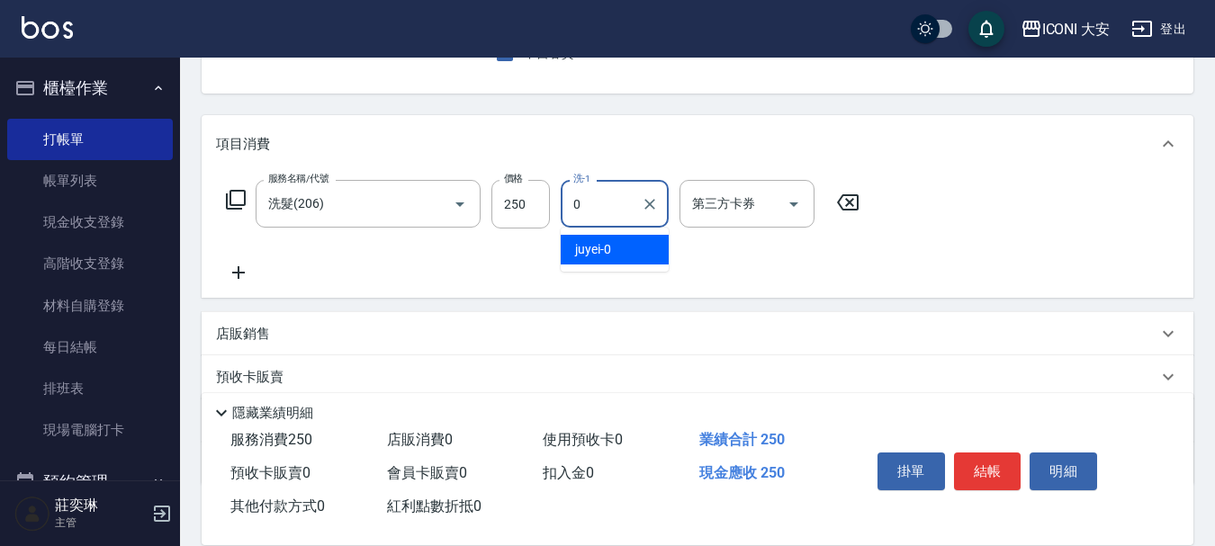
type input "juyei-0"
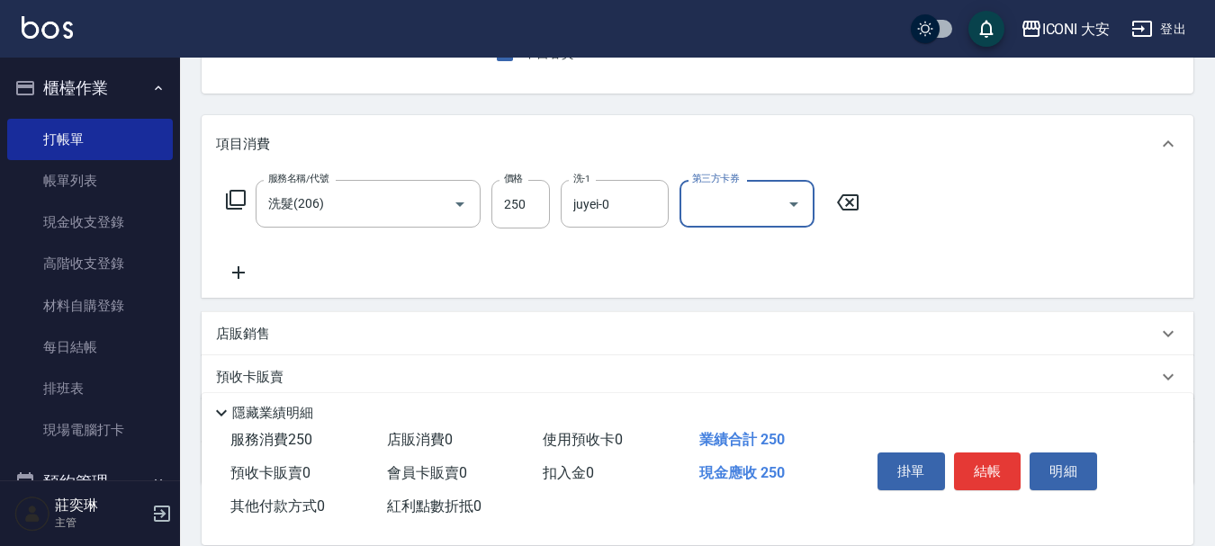
click at [240, 270] on icon at bounding box center [238, 273] width 45 height 22
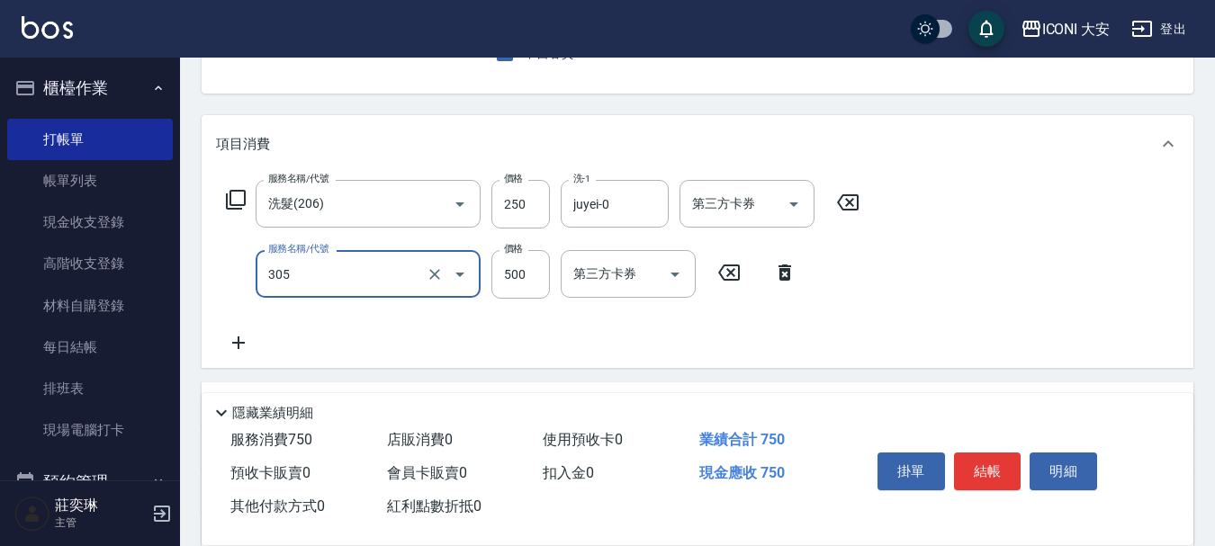
type input "剪髮(305)"
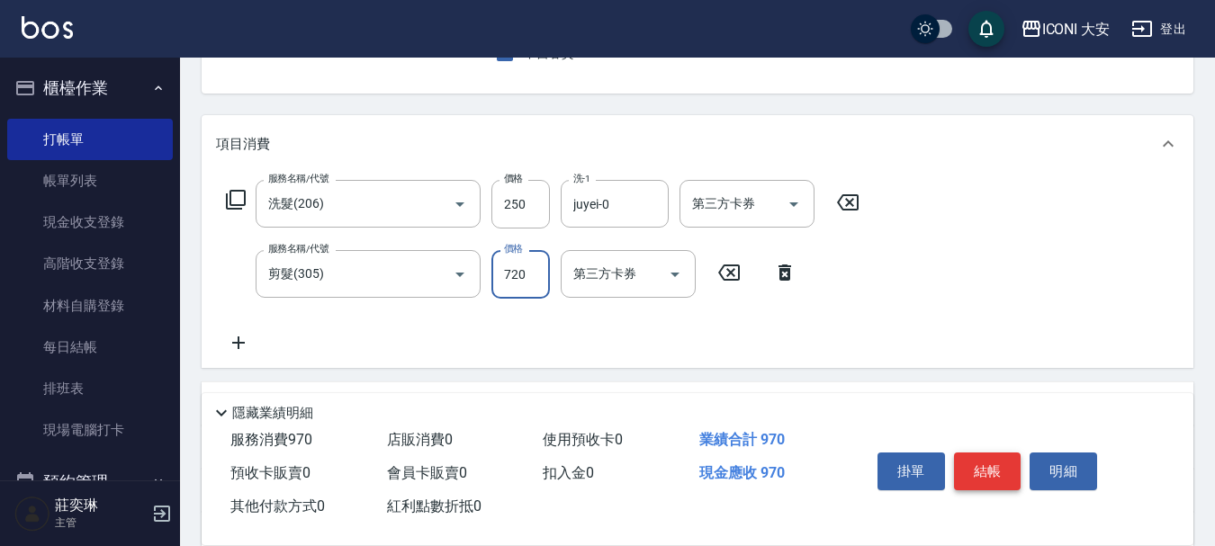
type input "720"
click at [994, 460] on button "結帳" at bounding box center [987, 472] width 67 height 38
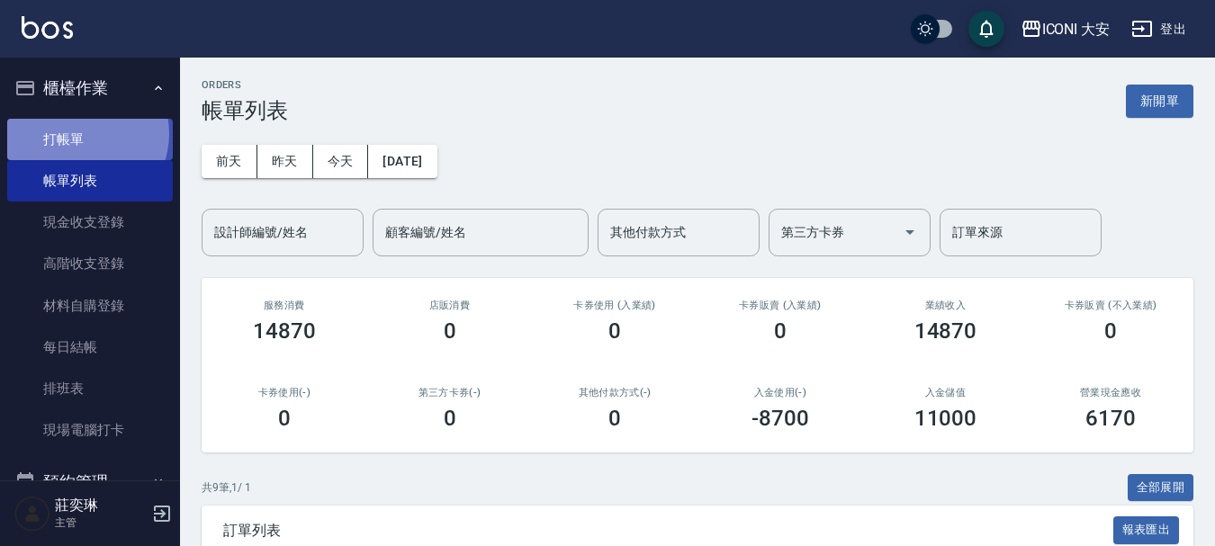
click at [79, 133] on link "打帳單" at bounding box center [90, 139] width 166 height 41
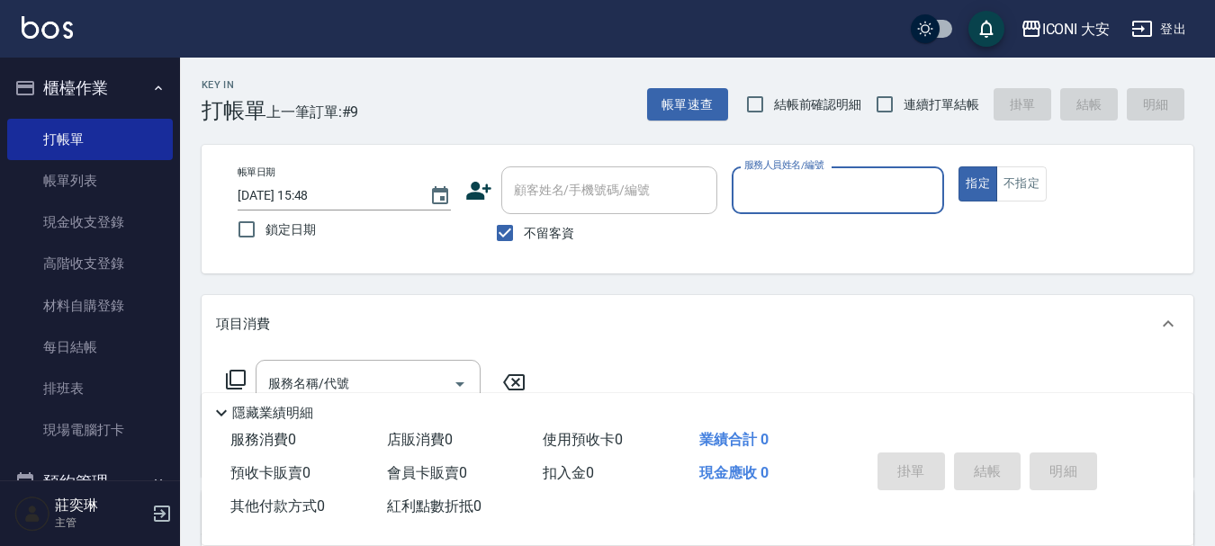
click at [845, 179] on input "服務人員姓名/編號" at bounding box center [838, 190] width 197 height 31
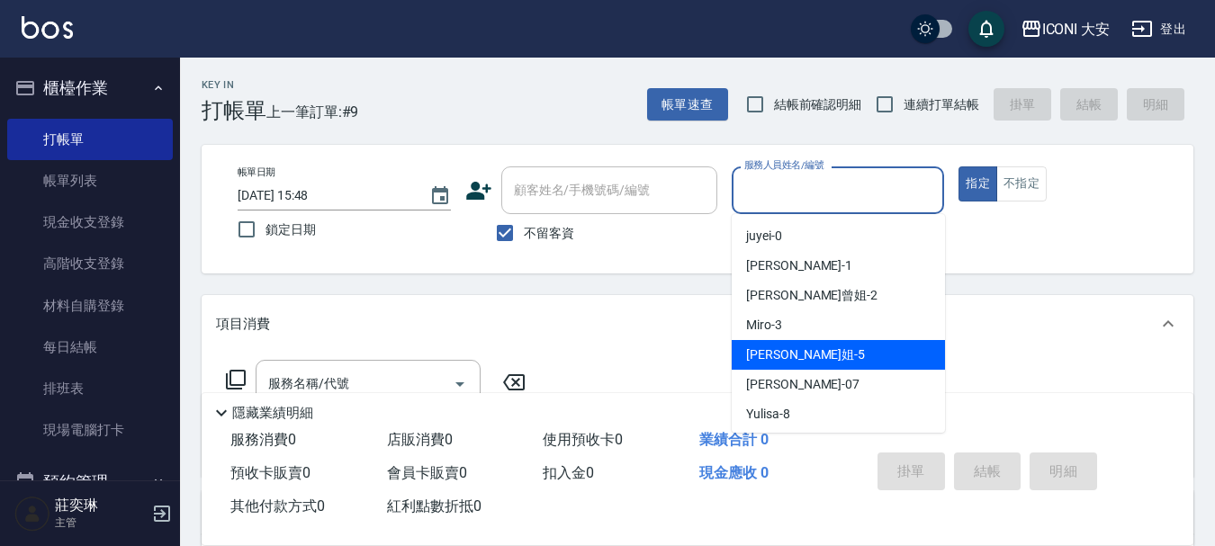
click at [778, 351] on span "[PERSON_NAME]姐 -5" at bounding box center [805, 355] width 119 height 19
type input "[PERSON_NAME]姐-5"
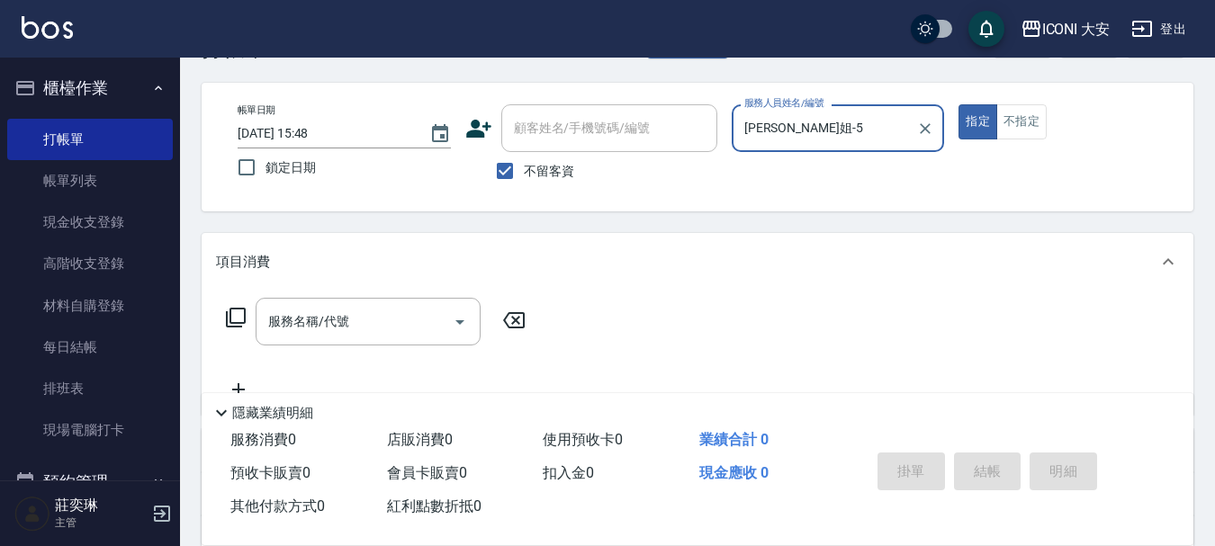
scroll to position [90, 0]
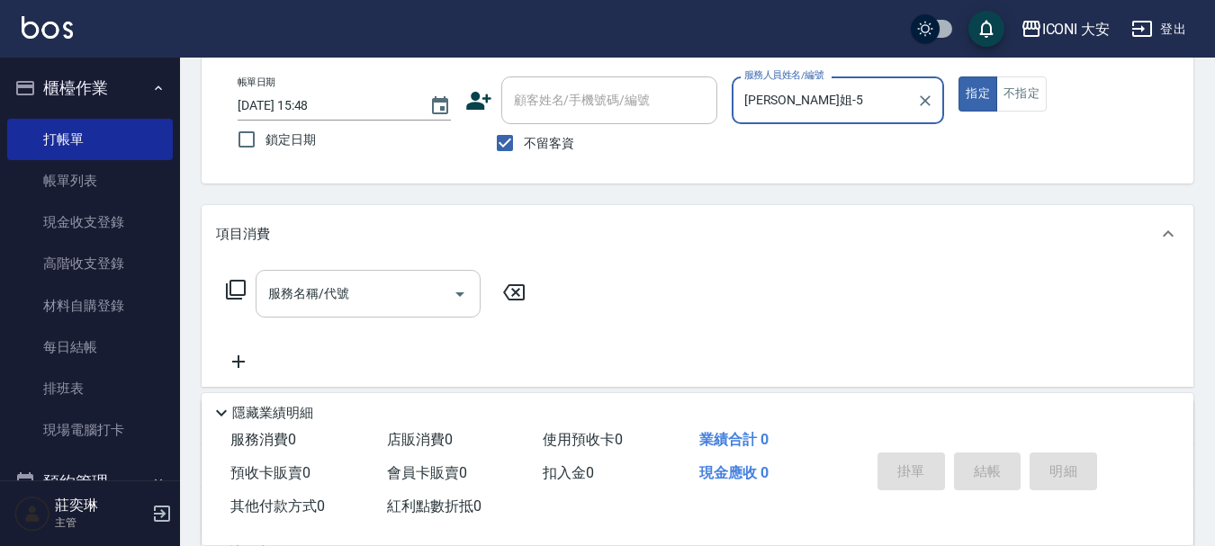
click at [301, 273] on div "服務名稱/代號" at bounding box center [368, 294] width 225 height 48
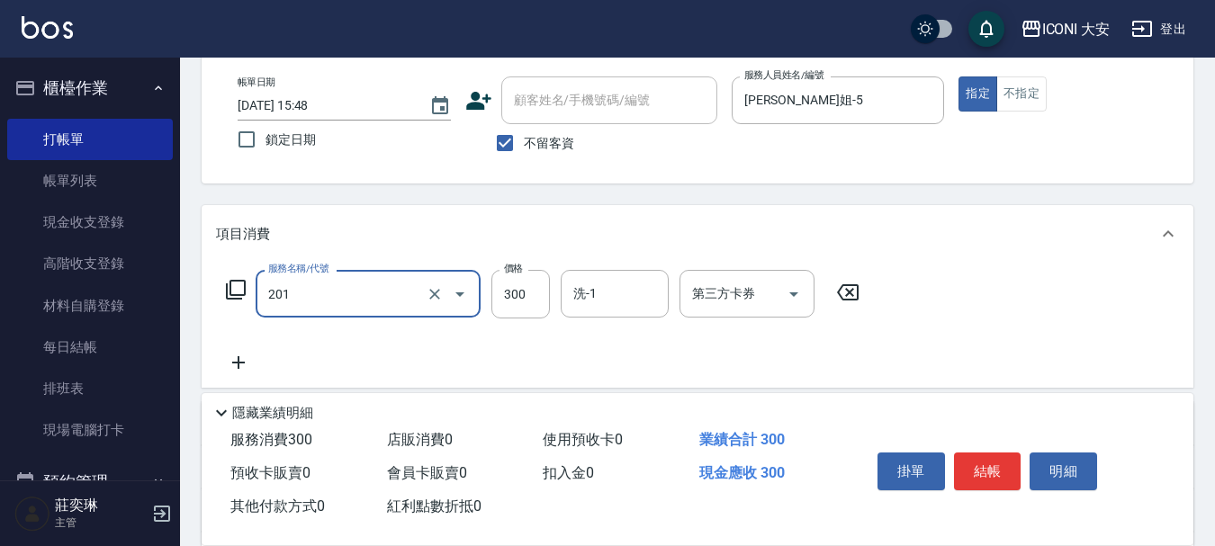
type input "張.曾洗髮　(201)"
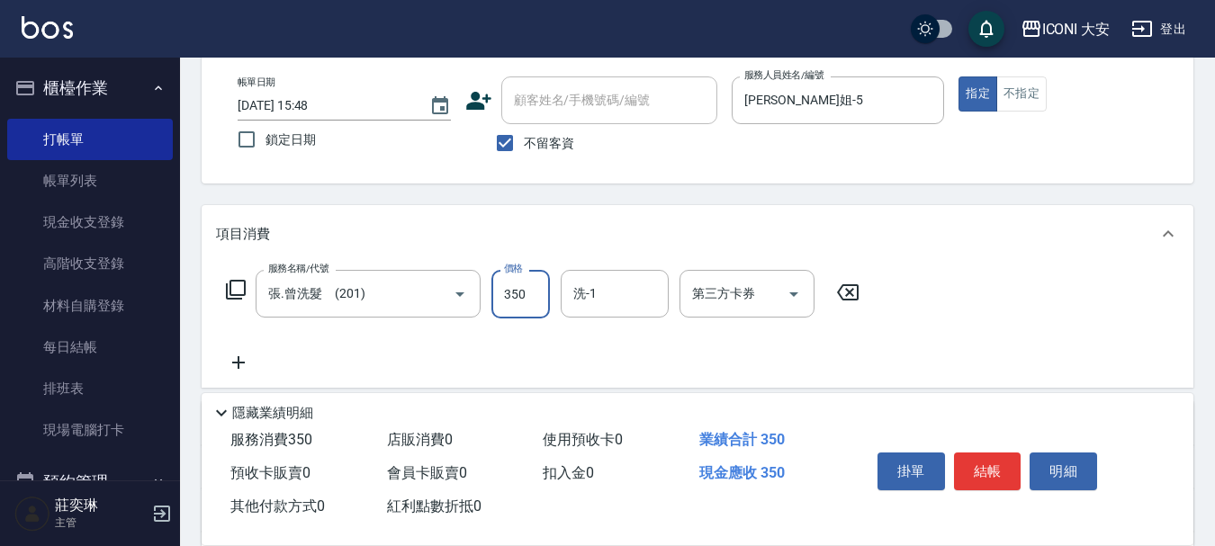
type input "350"
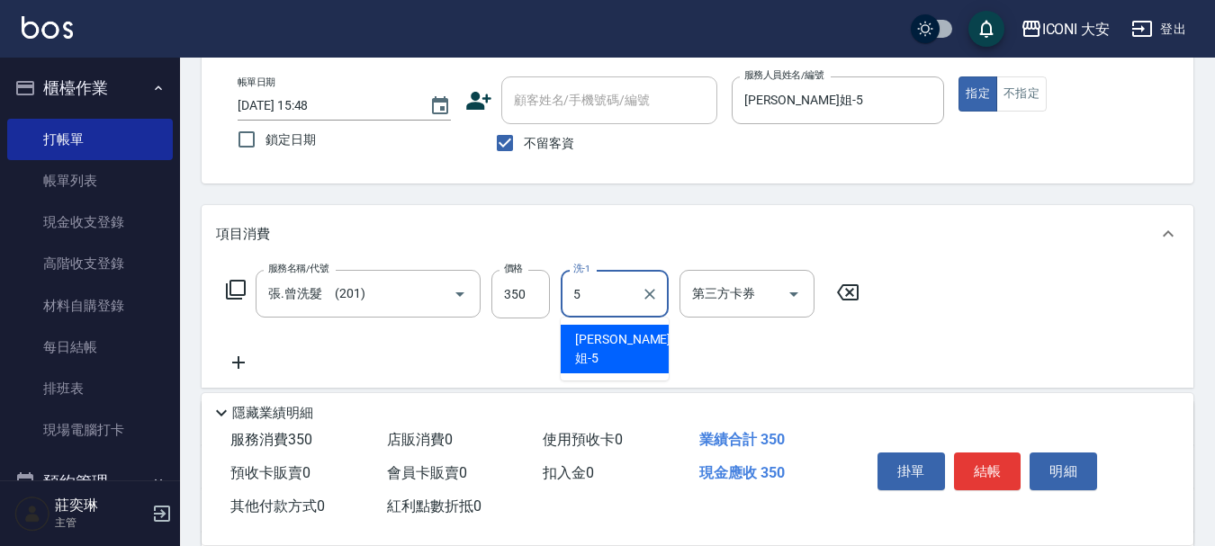
type input "[PERSON_NAME]姐-5"
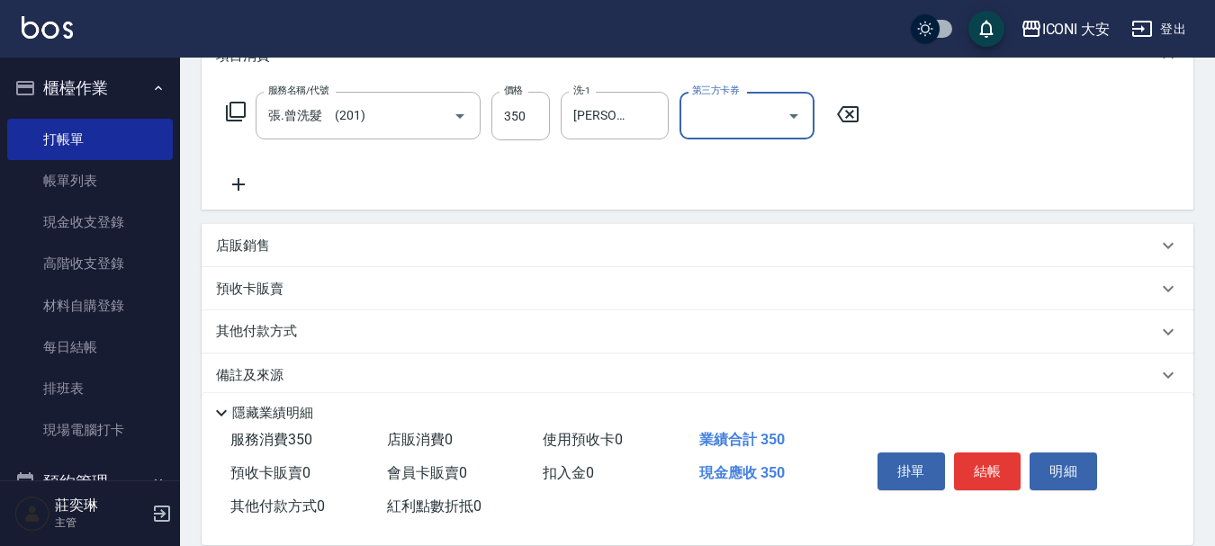
scroll to position [270, 0]
click at [236, 180] on icon at bounding box center [238, 183] width 45 height 22
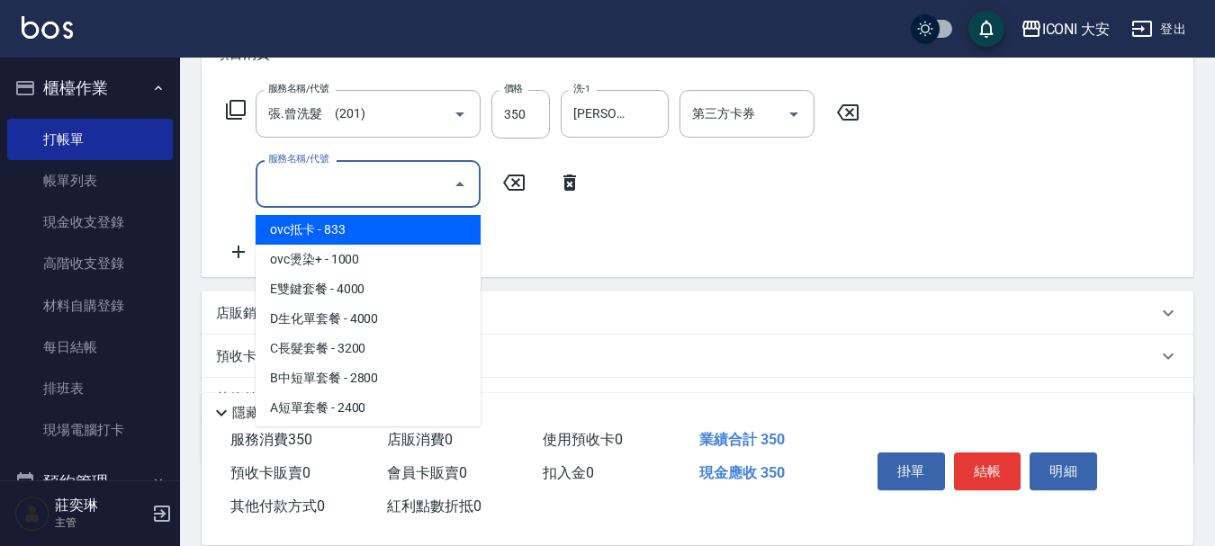
click at [355, 182] on input "服務名稱/代號" at bounding box center [355, 183] width 182 height 31
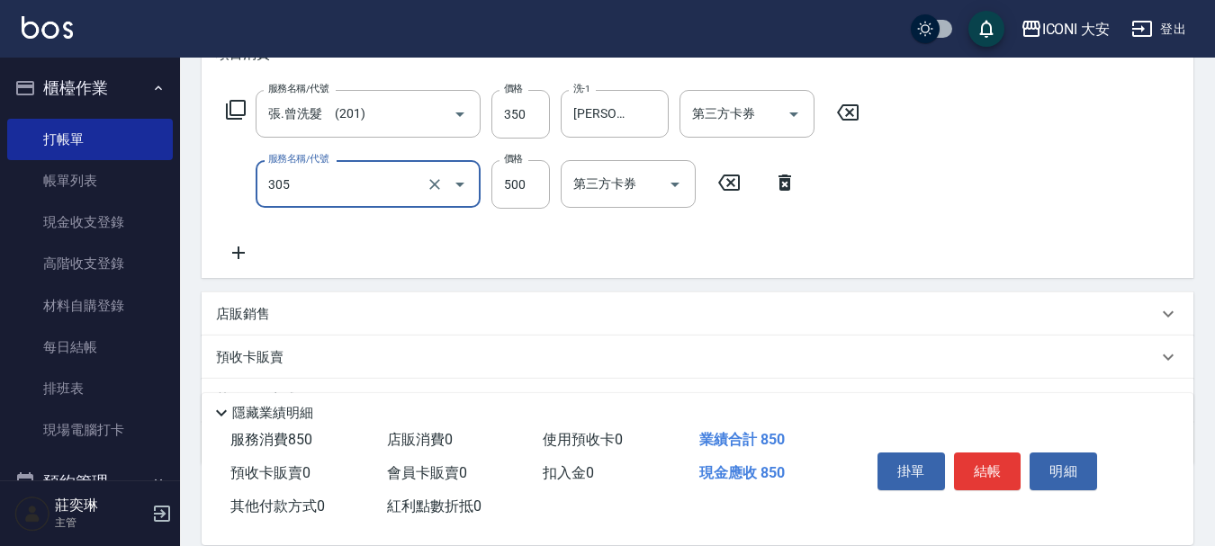
type input "剪髮(305)"
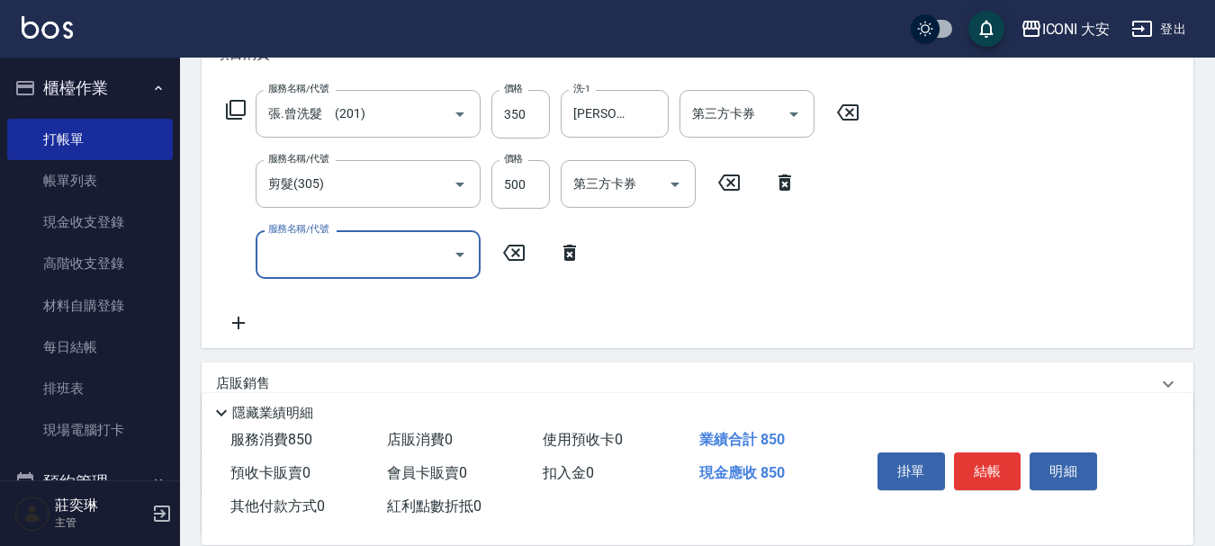
click at [516, 248] on icon at bounding box center [513, 253] width 45 height 22
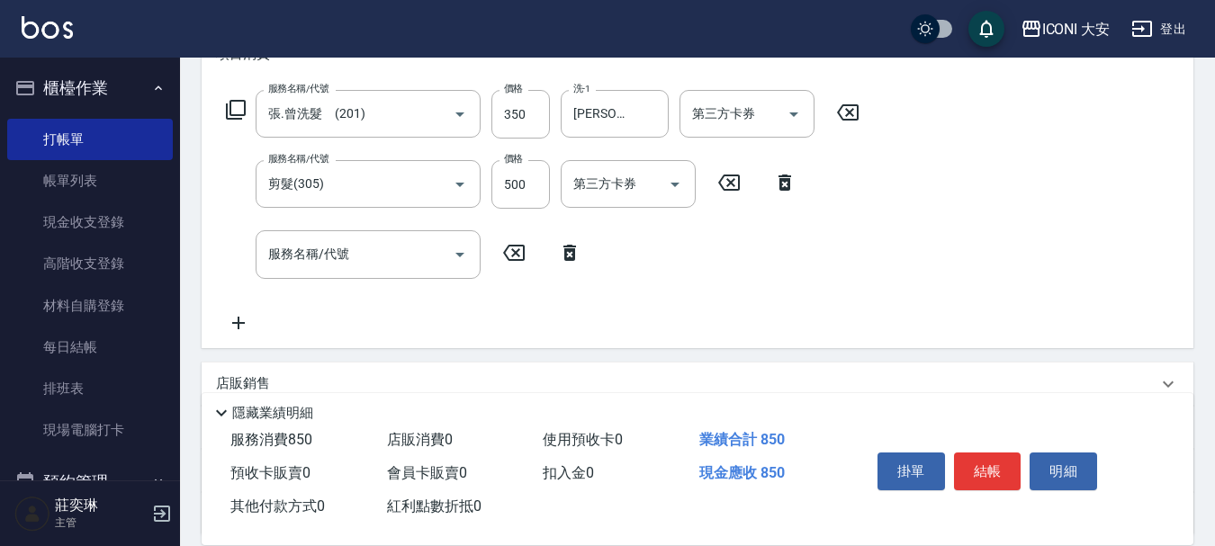
click at [518, 248] on icon at bounding box center [513, 253] width 45 height 22
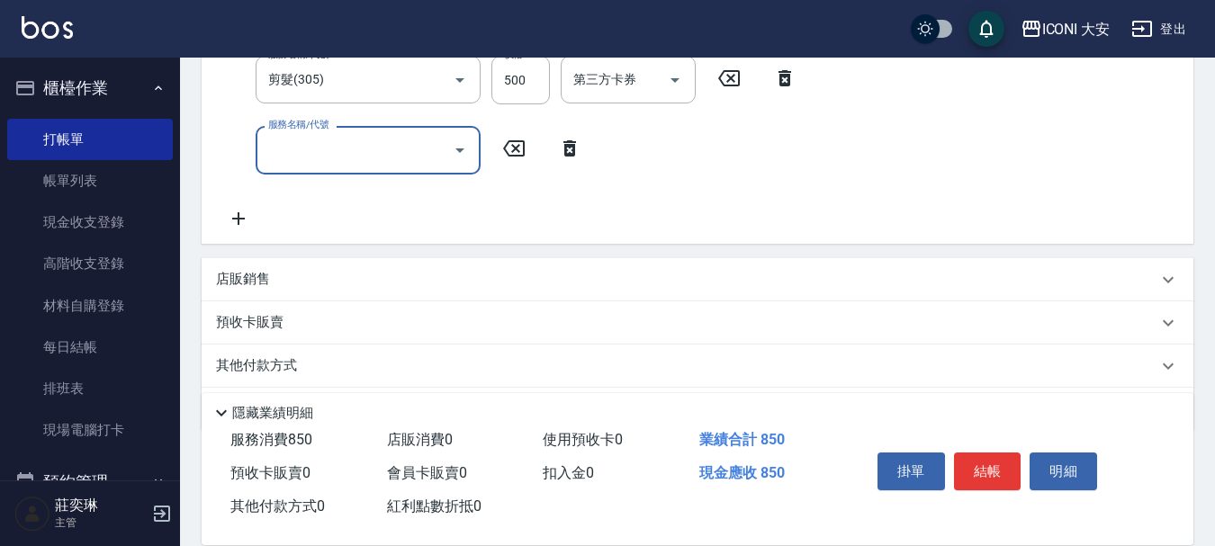
scroll to position [432, 0]
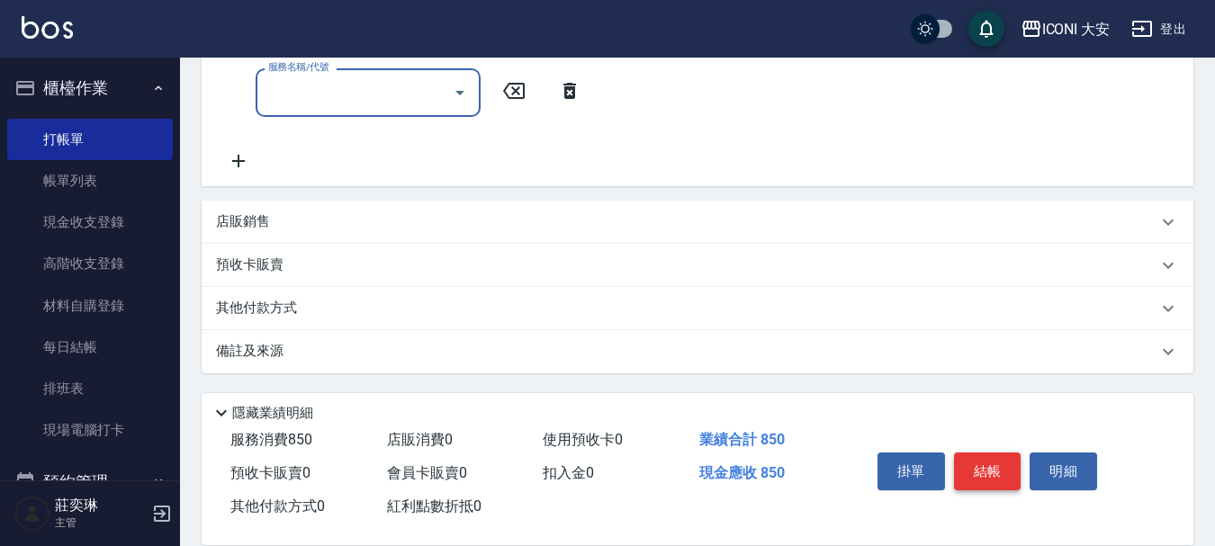
click at [987, 464] on button "結帳" at bounding box center [987, 472] width 67 height 38
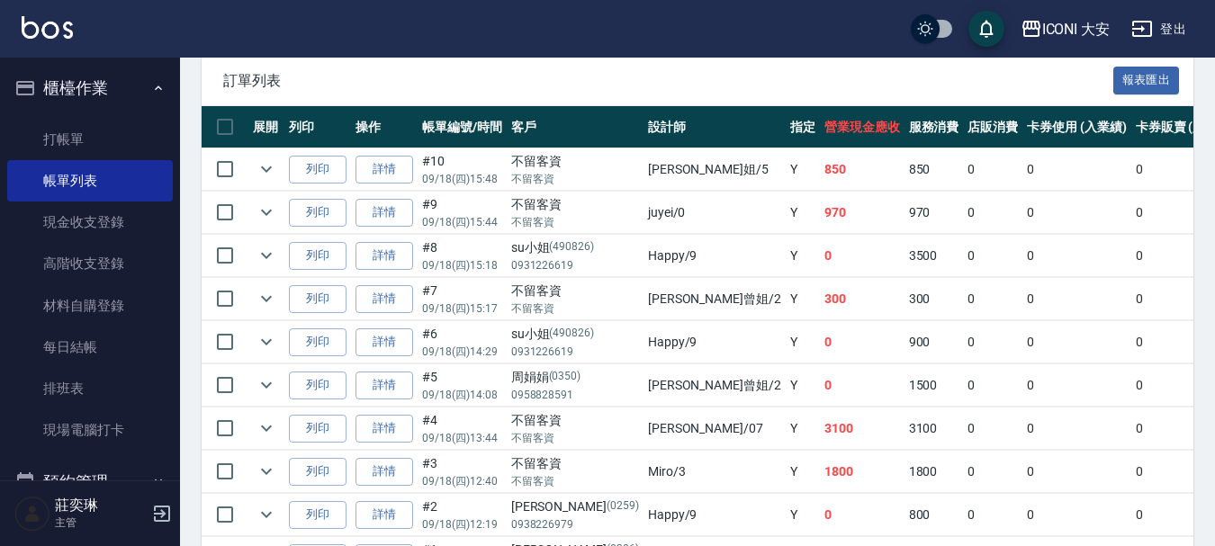
scroll to position [540, 0]
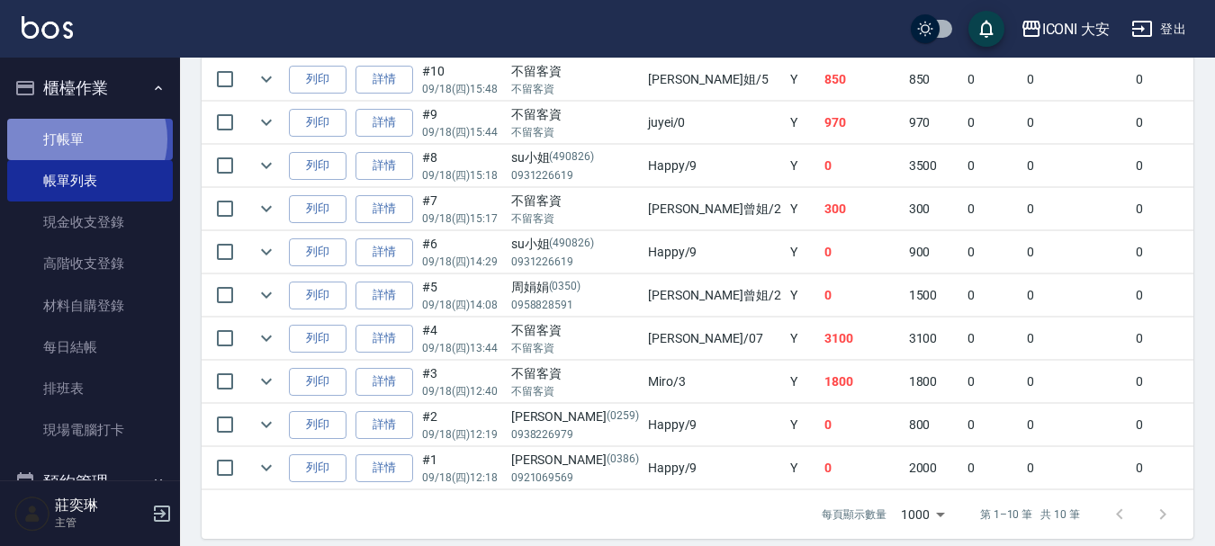
click at [85, 139] on link "打帳單" at bounding box center [90, 139] width 166 height 41
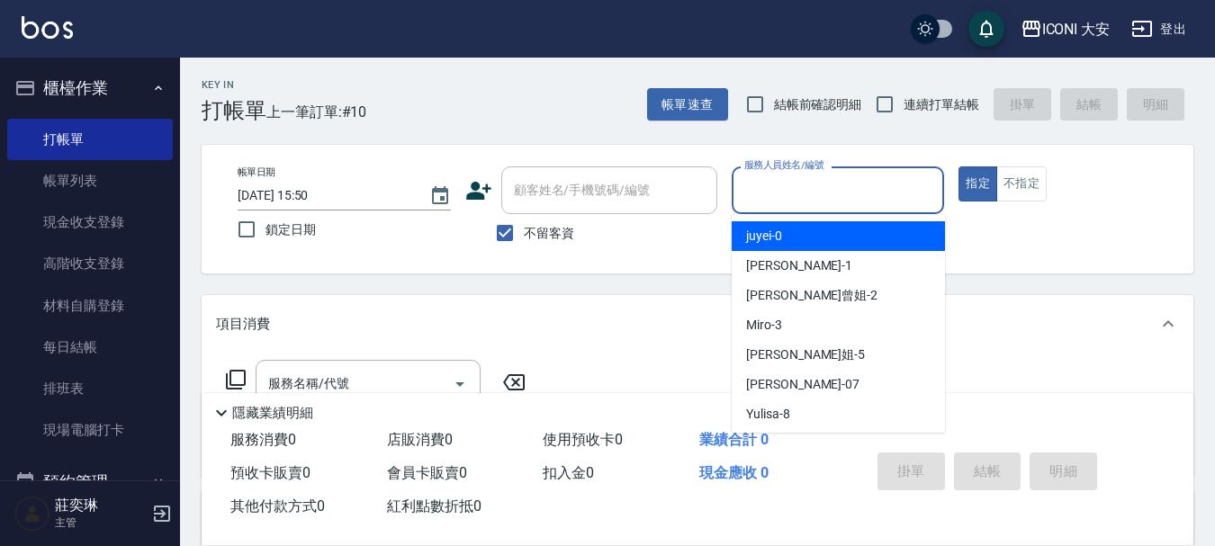
click at [788, 199] on input "服務人員姓名/編號" at bounding box center [838, 190] width 197 height 31
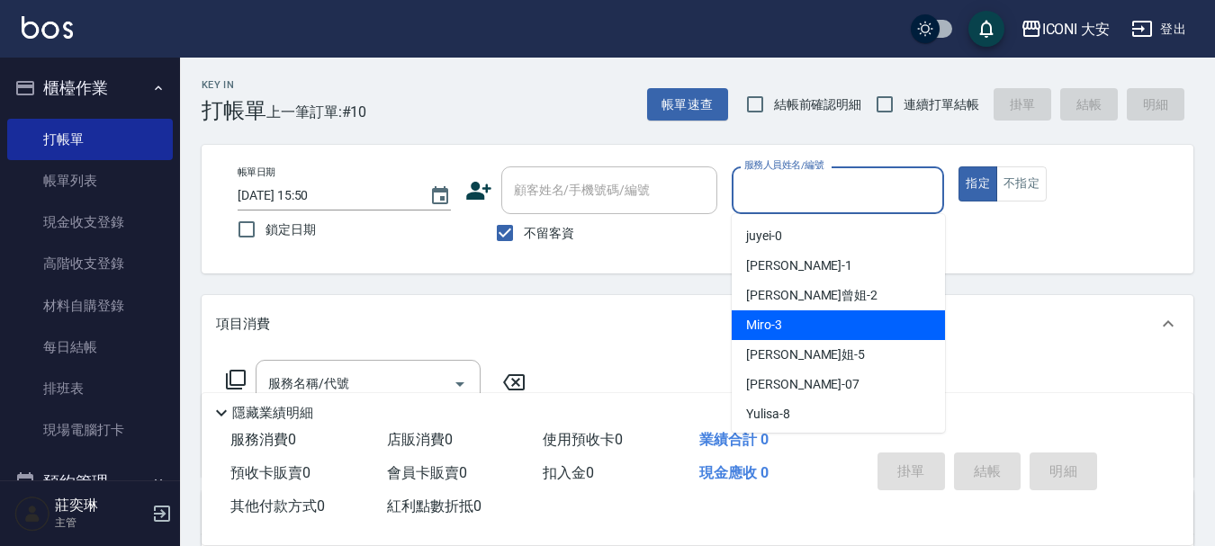
click at [777, 331] on span "Miro -3" at bounding box center [764, 325] width 36 height 19
type input "Miro-3"
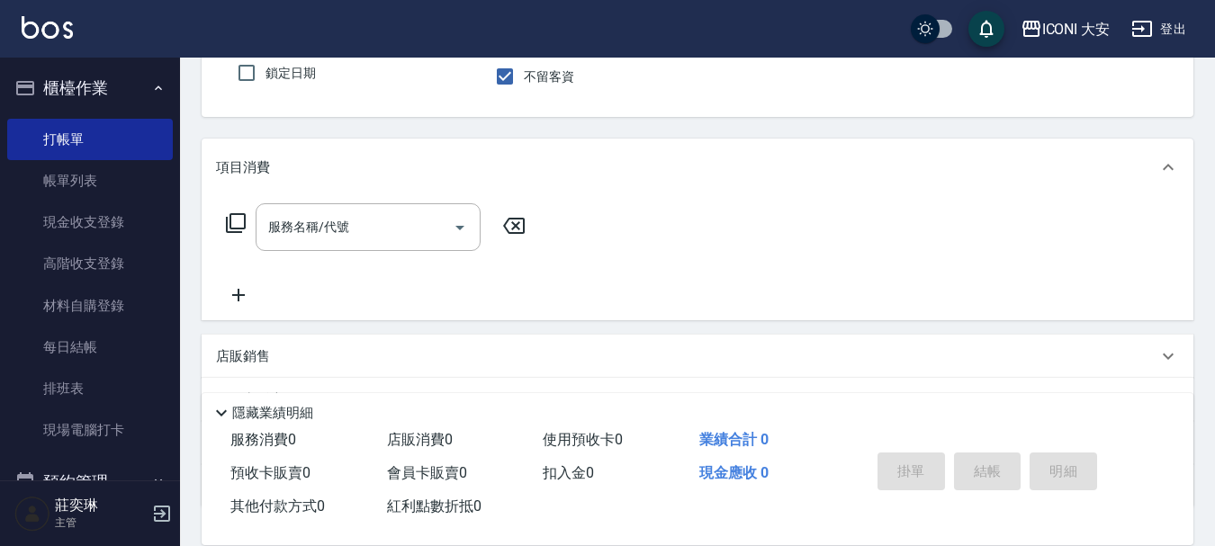
scroll to position [180, 0]
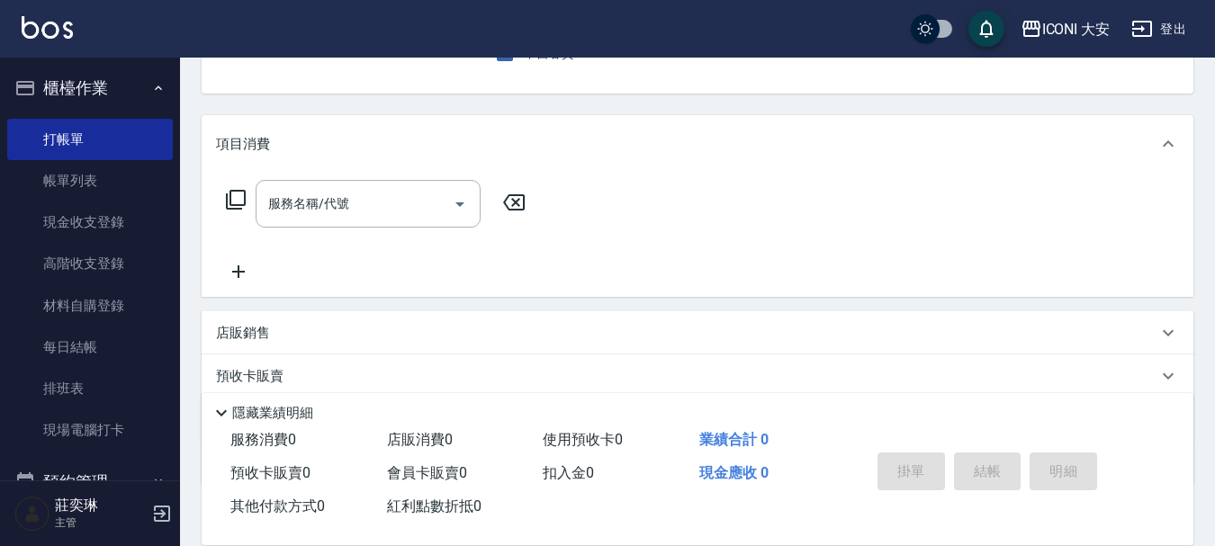
click at [245, 202] on icon at bounding box center [236, 200] width 20 height 20
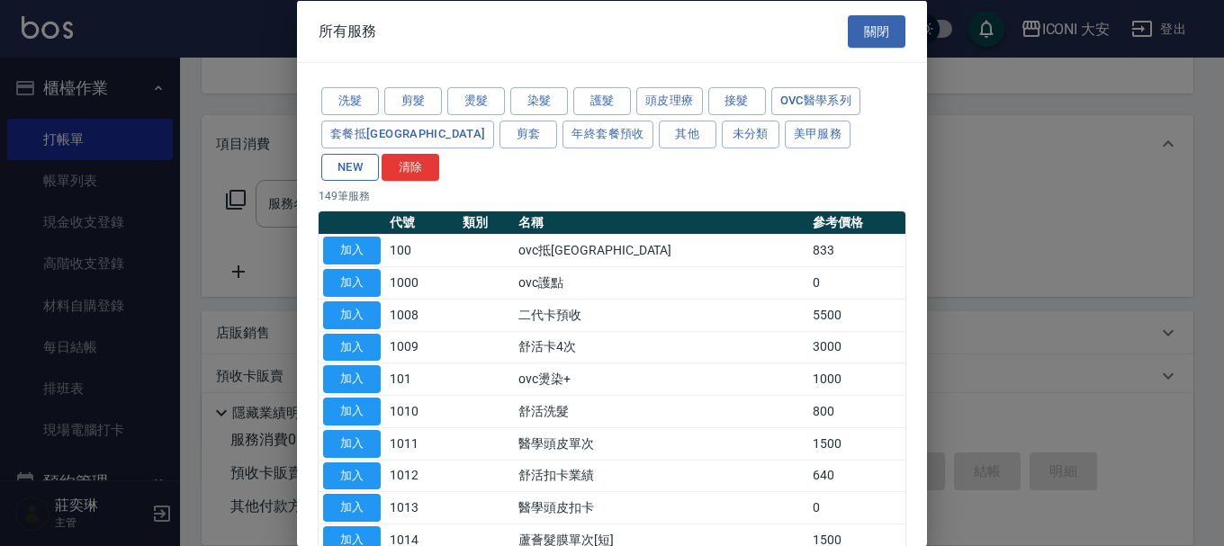
click at [379, 153] on button "NEW" at bounding box center [350, 167] width 58 height 28
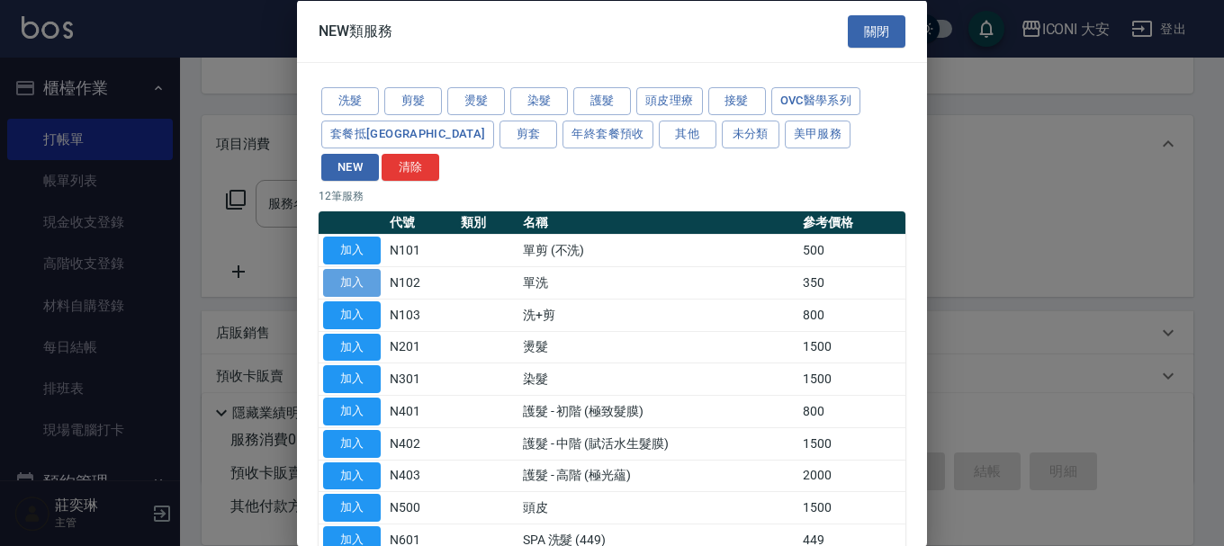
click at [354, 269] on button "加入" at bounding box center [352, 283] width 58 height 28
type input "單洗(N102)"
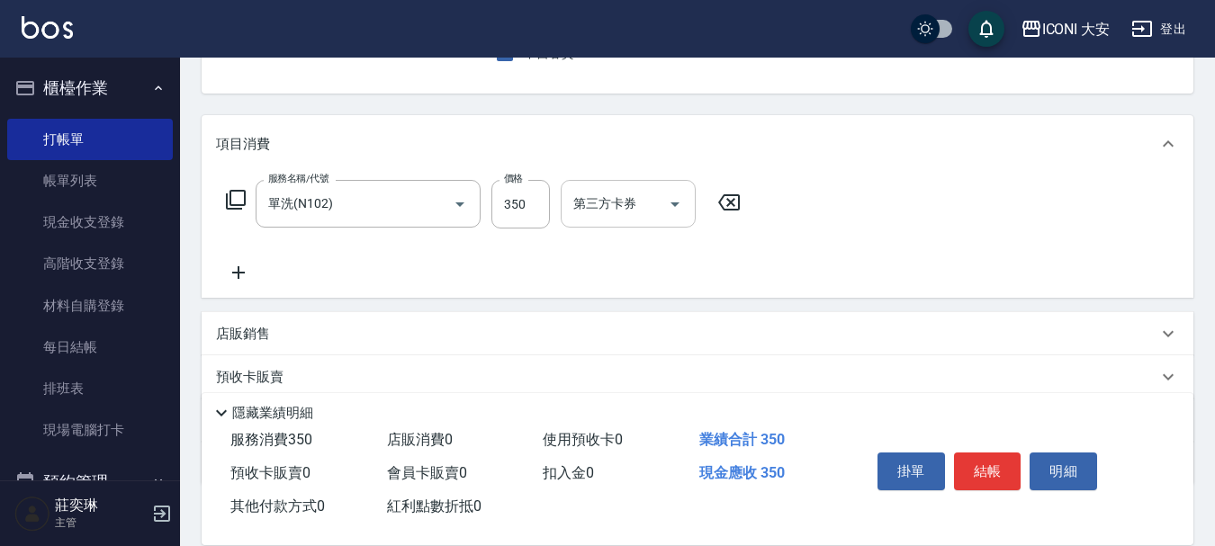
click at [570, 220] on input "第三方卡券" at bounding box center [615, 203] width 92 height 31
click at [526, 211] on input "350" at bounding box center [520, 204] width 58 height 49
type input "649"
click at [979, 459] on button "結帳" at bounding box center [987, 472] width 67 height 38
